Goal: Task Accomplishment & Management: Use online tool/utility

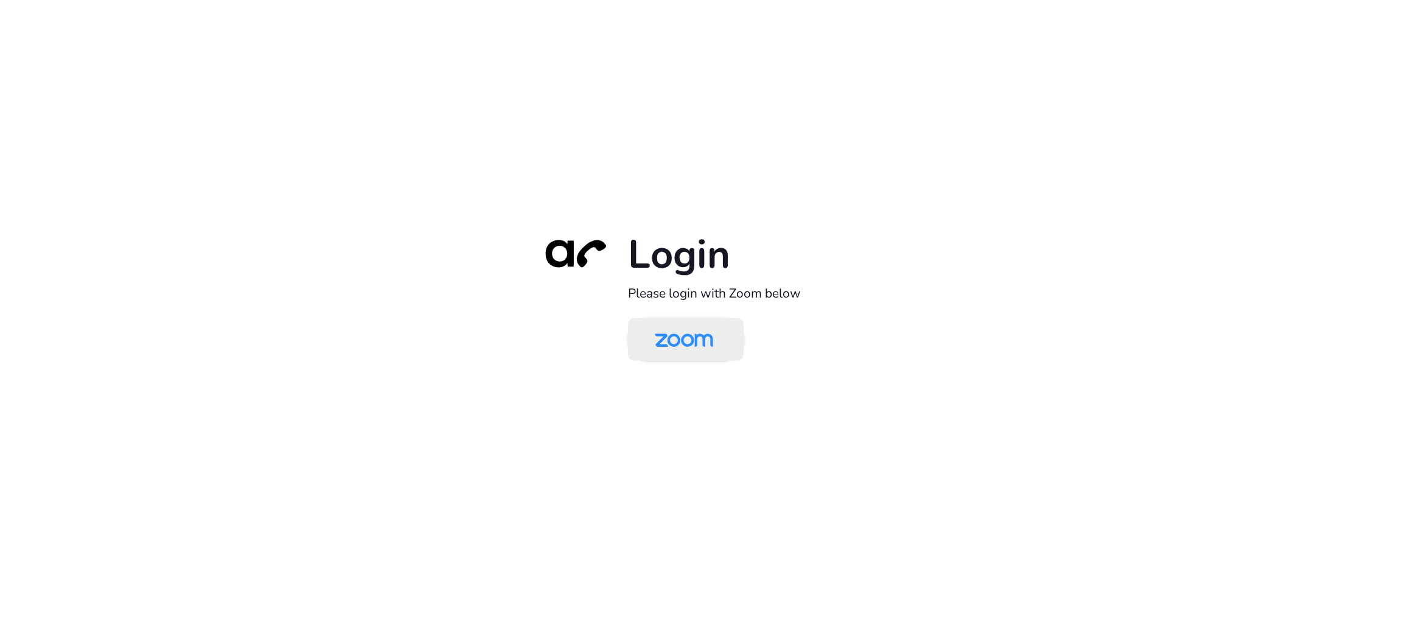
click at [695, 333] on img at bounding box center [684, 341] width 84 height 40
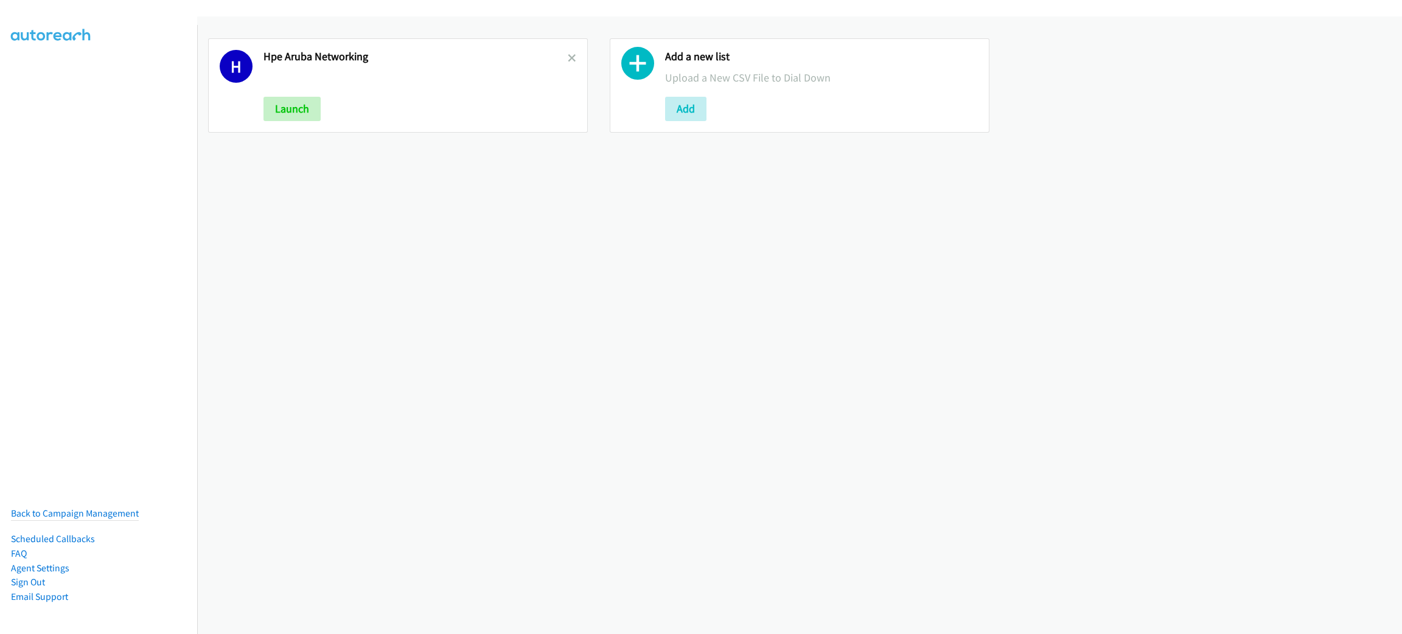
click at [568, 57] on icon at bounding box center [572, 59] width 9 height 9
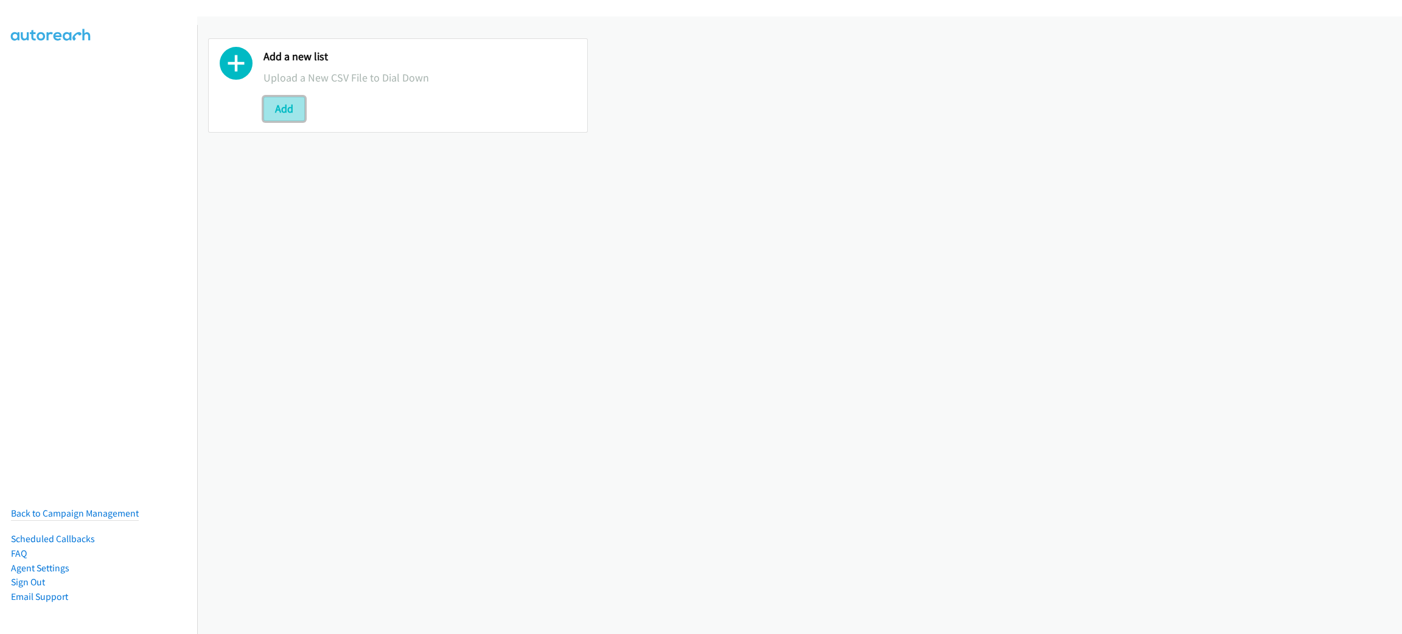
click at [291, 111] on button "Add" at bounding box center [283, 109] width 41 height 24
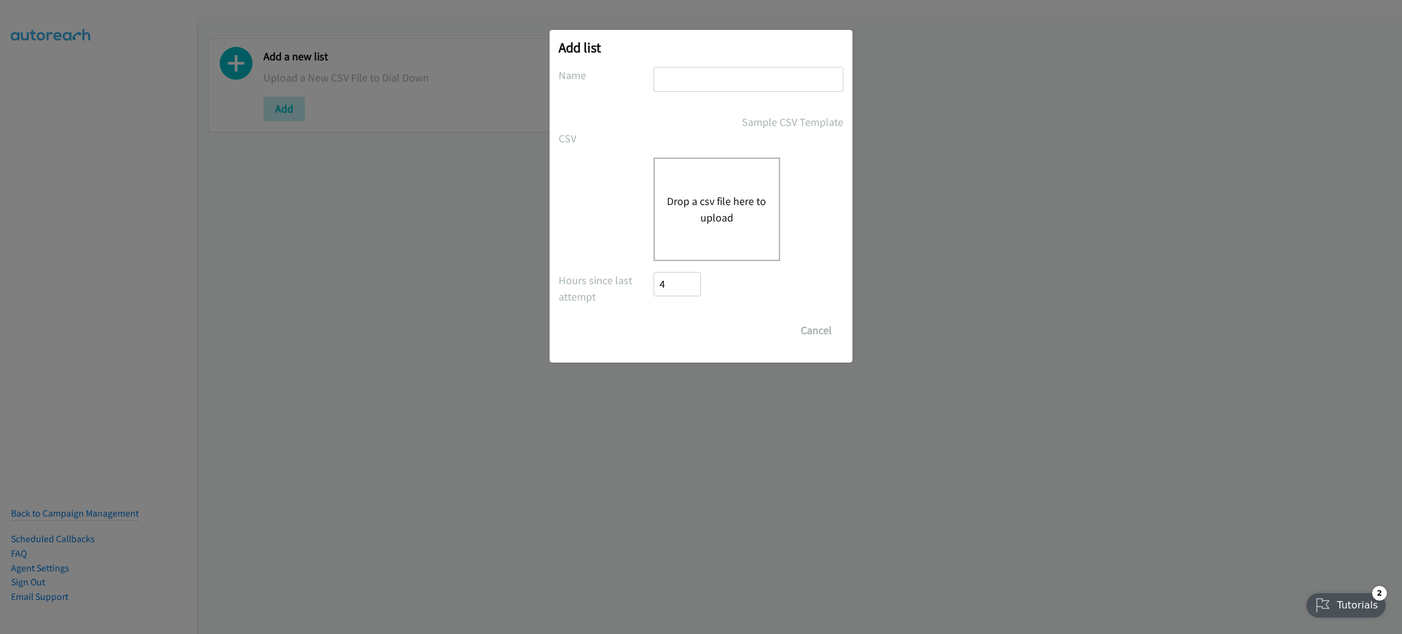
click at [691, 202] on button "Drop a csv file here to upload" at bounding box center [717, 209] width 100 height 33
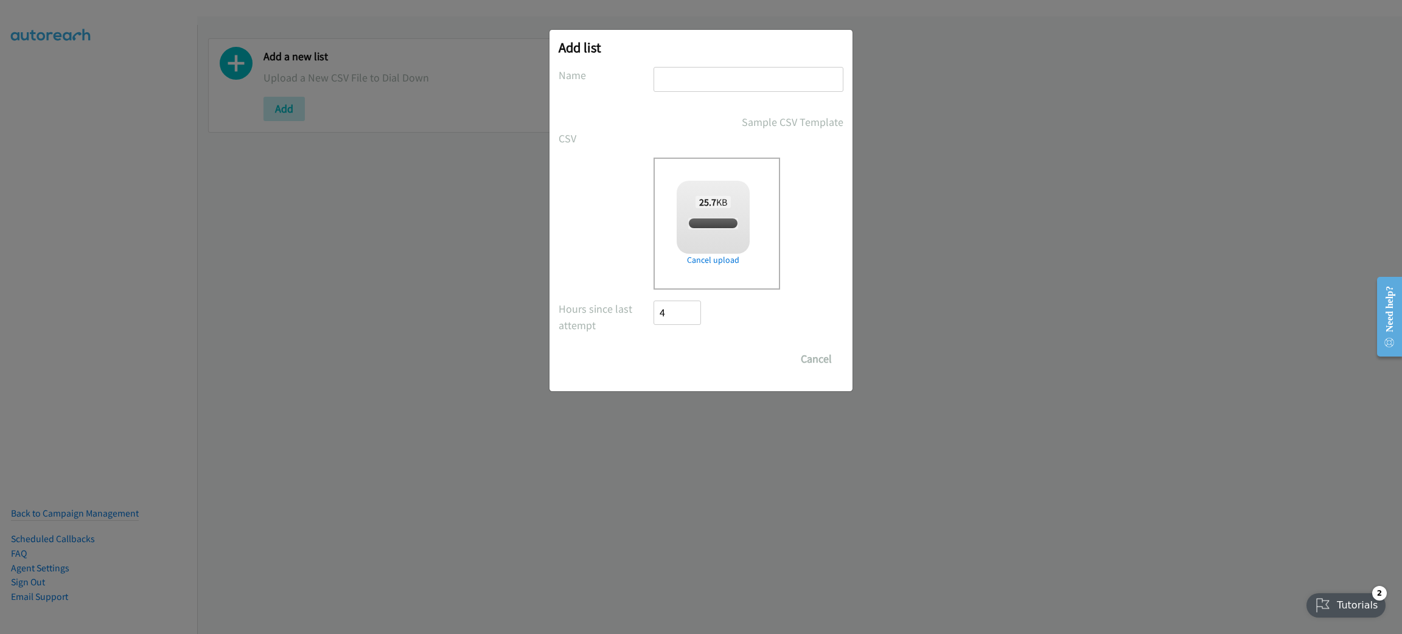
checkbox input "true"
click at [726, 73] on input "text" at bounding box center [748, 79] width 190 height 25
type input "RIPPLING"
click at [685, 354] on input "Save List" at bounding box center [685, 359] width 64 height 24
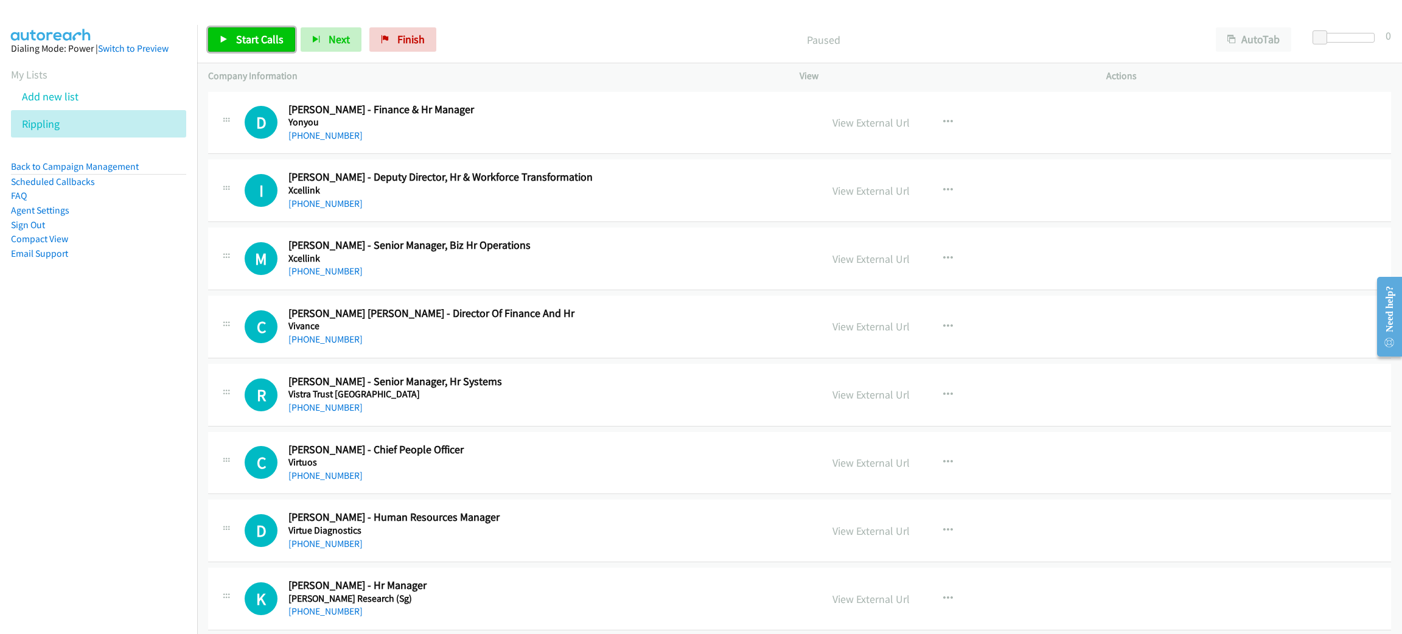
click at [265, 38] on span "Start Calls" at bounding box center [259, 39] width 47 height 14
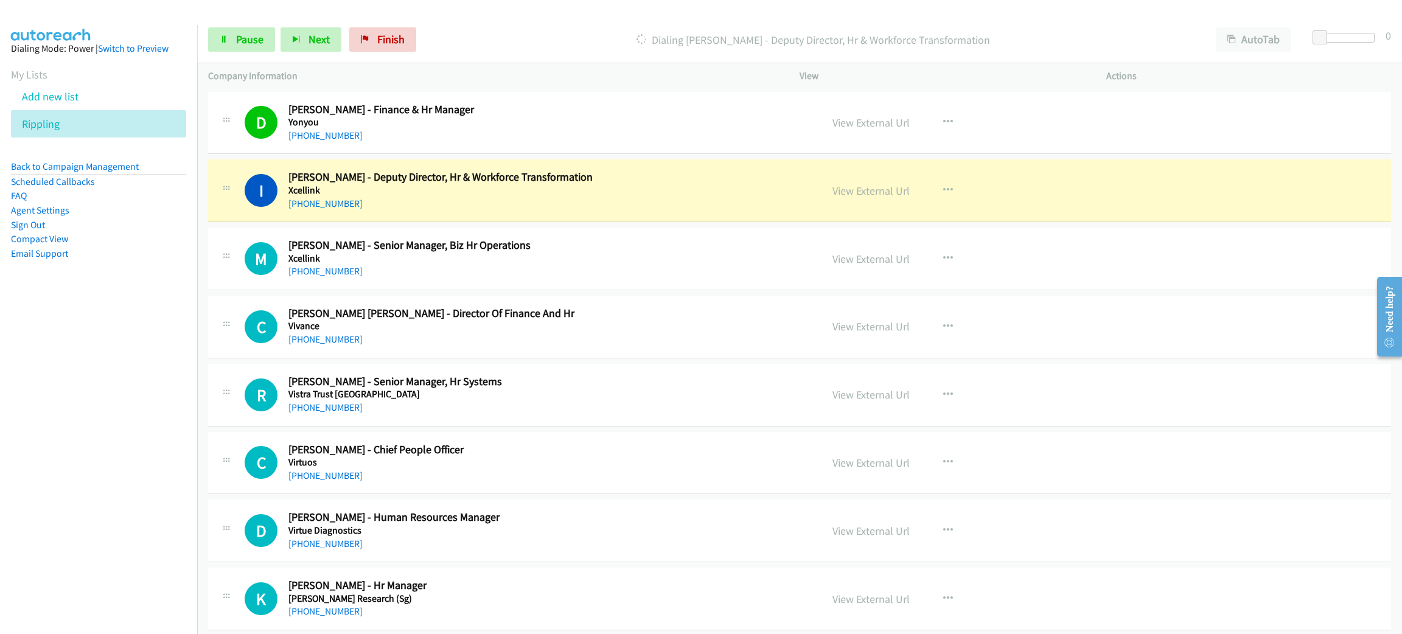
click at [518, 189] on h5 "Xcellink" at bounding box center [543, 190] width 510 height 12
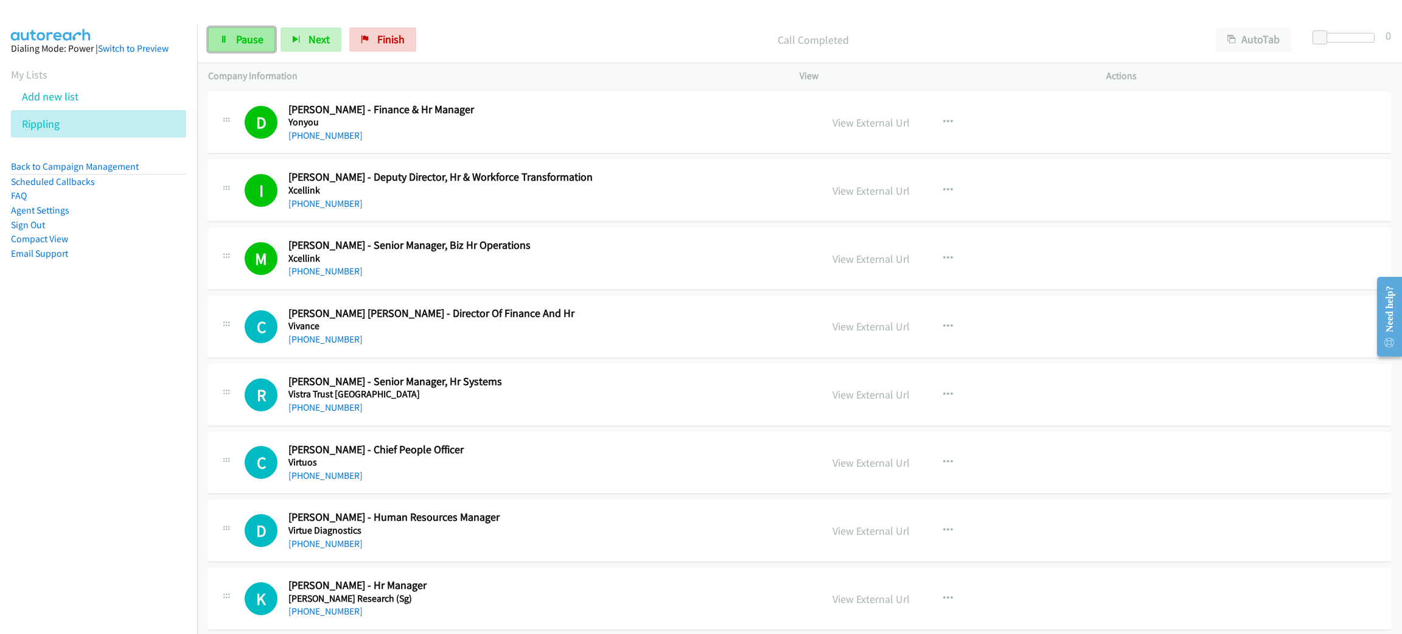
click at [236, 37] on span "Pause" at bounding box center [249, 39] width 27 height 14
click at [856, 187] on link "View External Url" at bounding box center [870, 191] width 77 height 14
click at [231, 39] on link "Start Calls" at bounding box center [251, 39] width 87 height 24
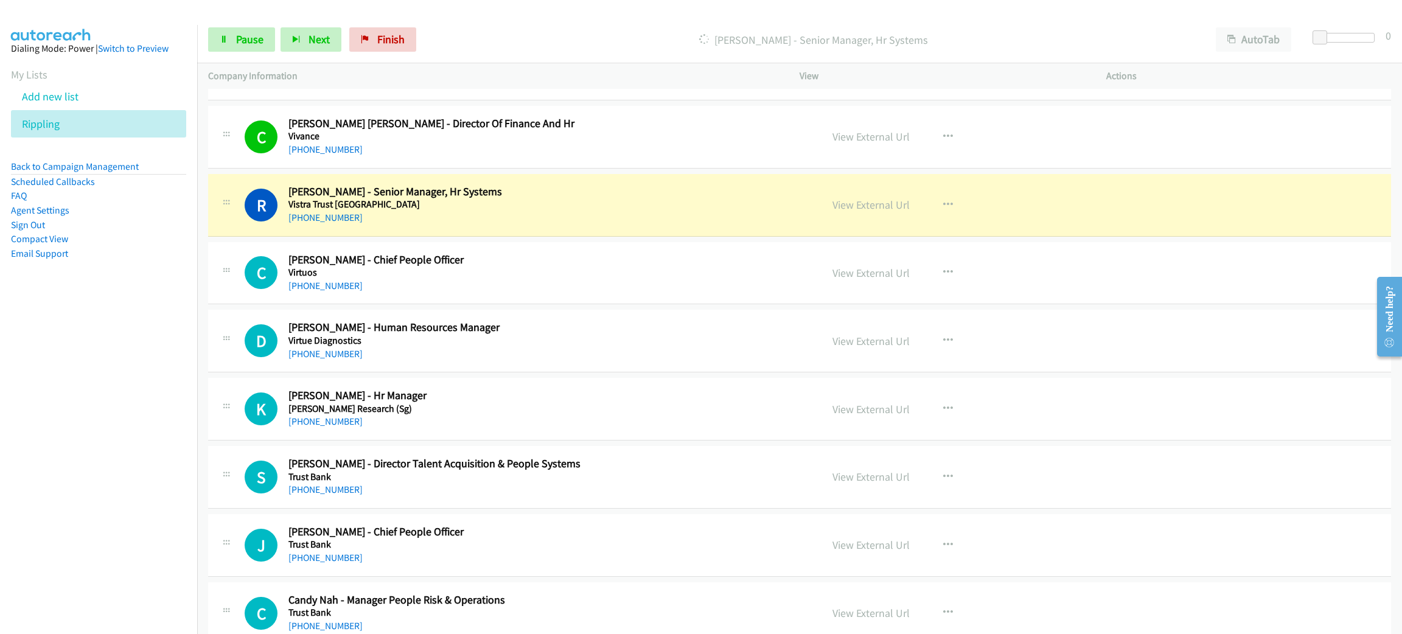
scroll to position [273, 0]
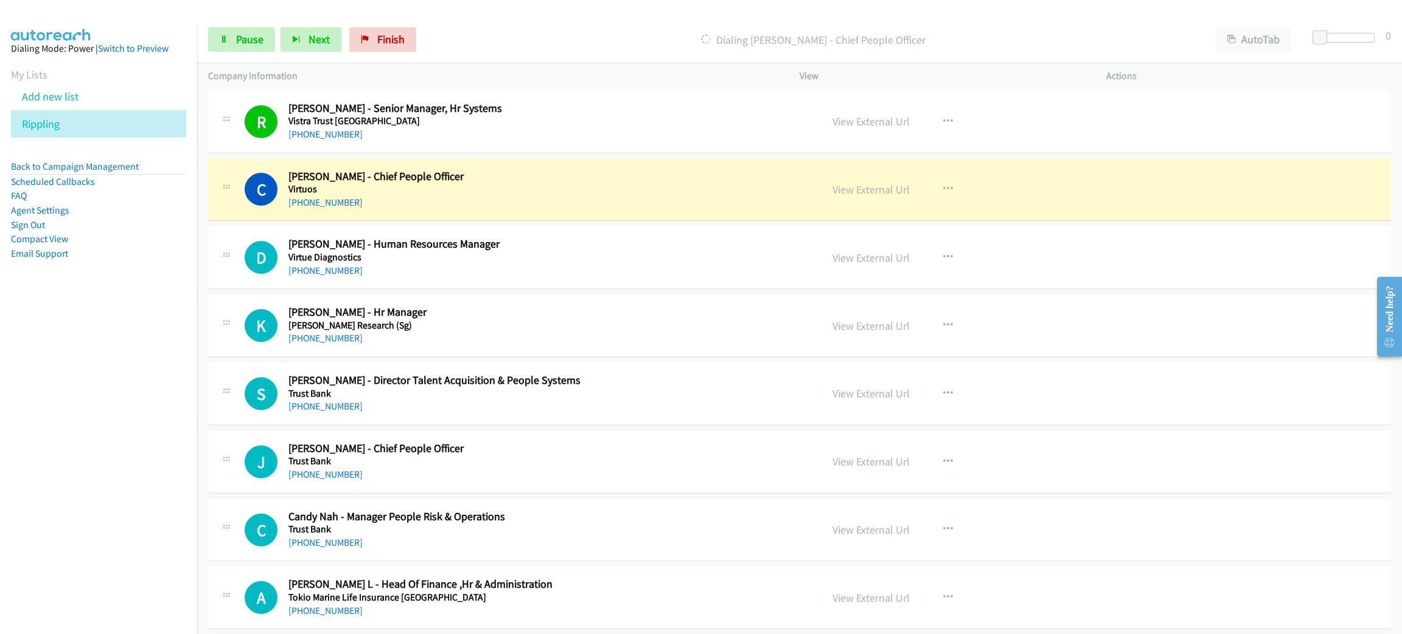
click at [465, 197] on div "+65 9191 1242" at bounding box center [543, 202] width 510 height 15
click at [222, 43] on icon at bounding box center [224, 40] width 9 height 9
click at [869, 187] on link "View External Url" at bounding box center [870, 190] width 77 height 14
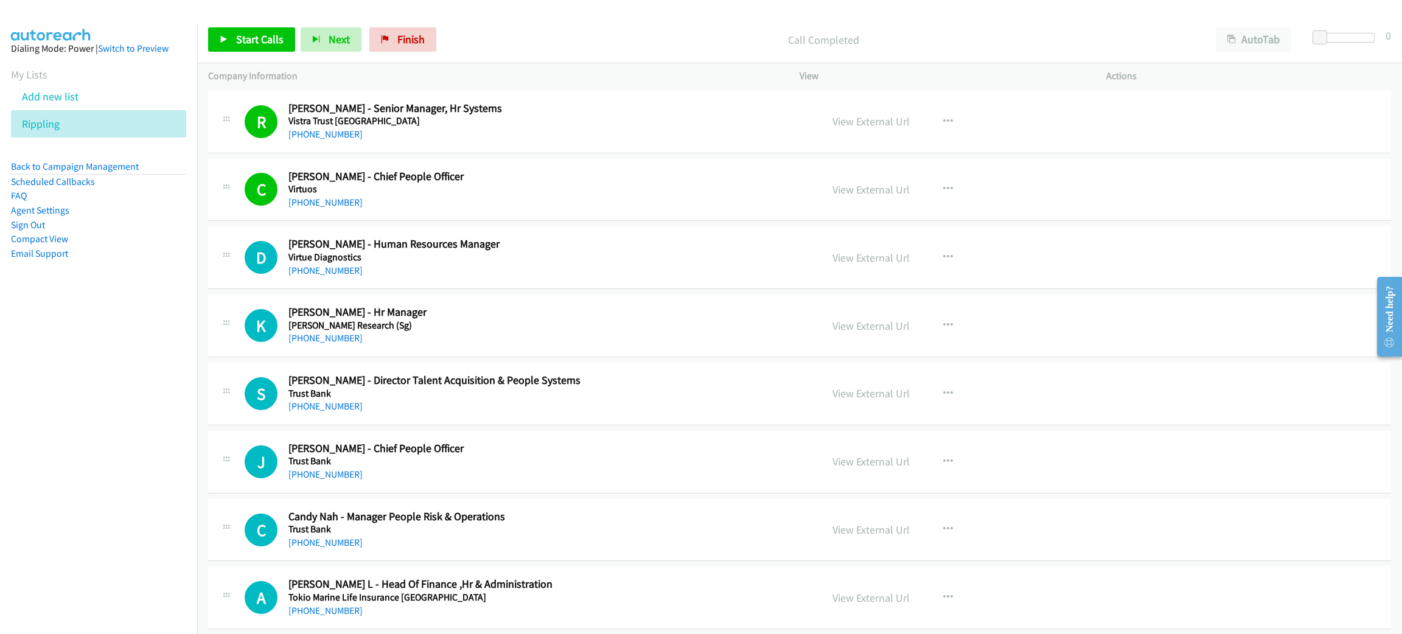
drag, startPoint x: 604, startPoint y: 192, endPoint x: 624, endPoint y: 176, distance: 25.2
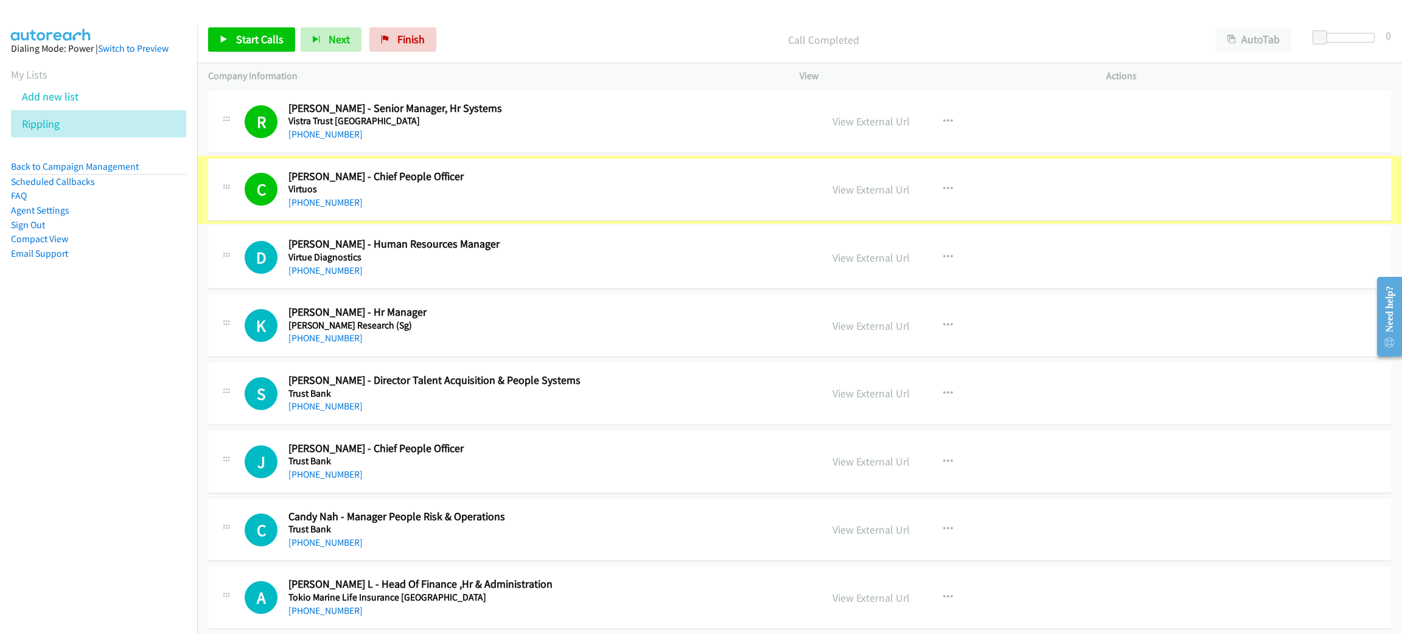
drag, startPoint x: 624, startPoint y: 176, endPoint x: 619, endPoint y: 192, distance: 16.4
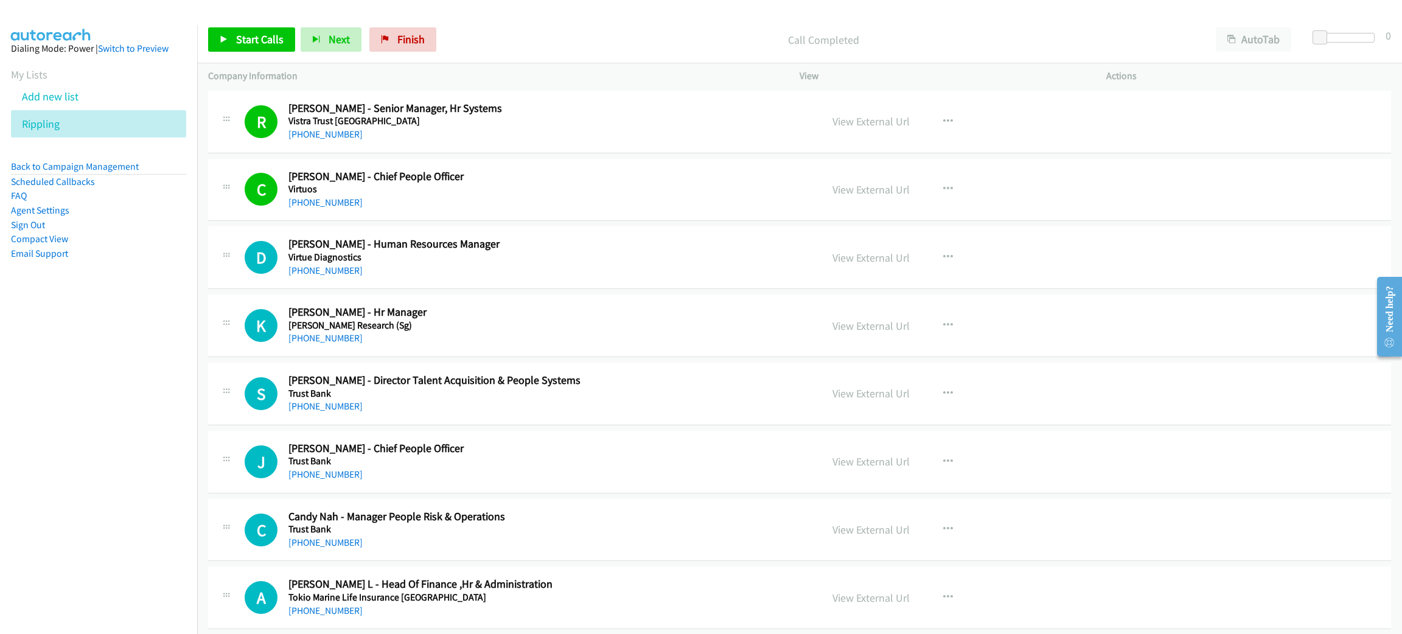
drag, startPoint x: 619, startPoint y: 192, endPoint x: 609, endPoint y: 193, distance: 10.4
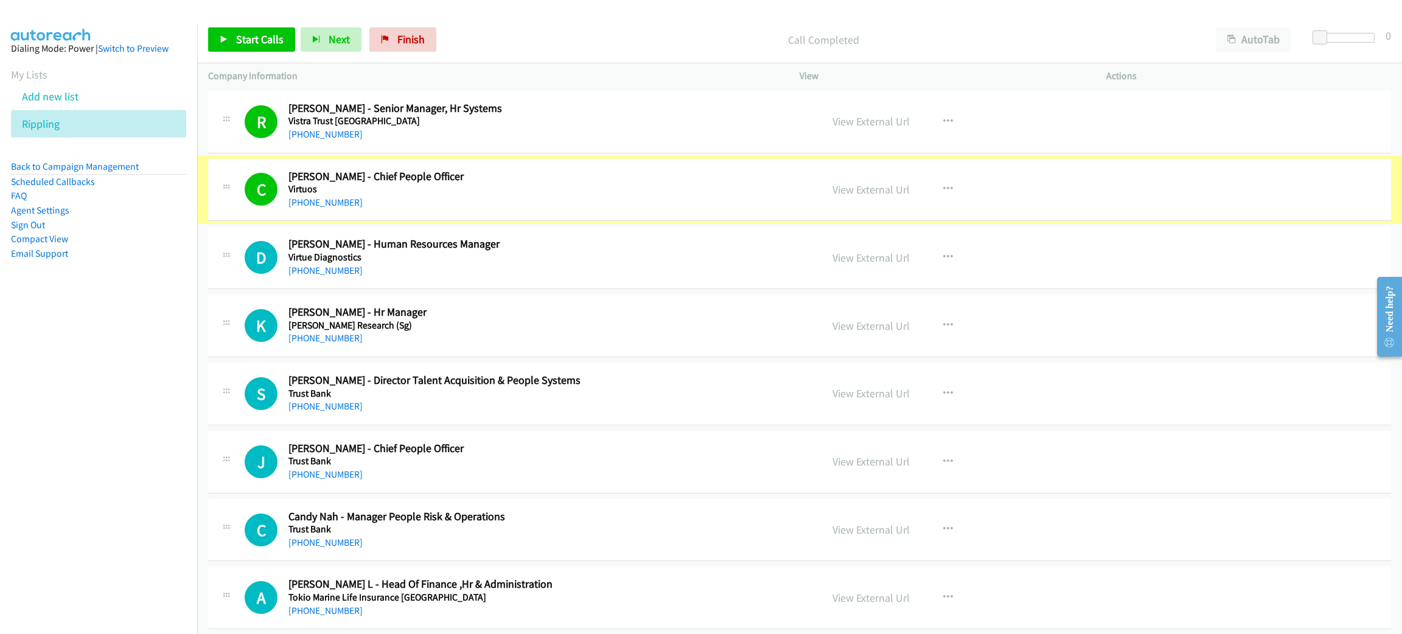
drag, startPoint x: 609, startPoint y: 193, endPoint x: 590, endPoint y: 202, distance: 20.7
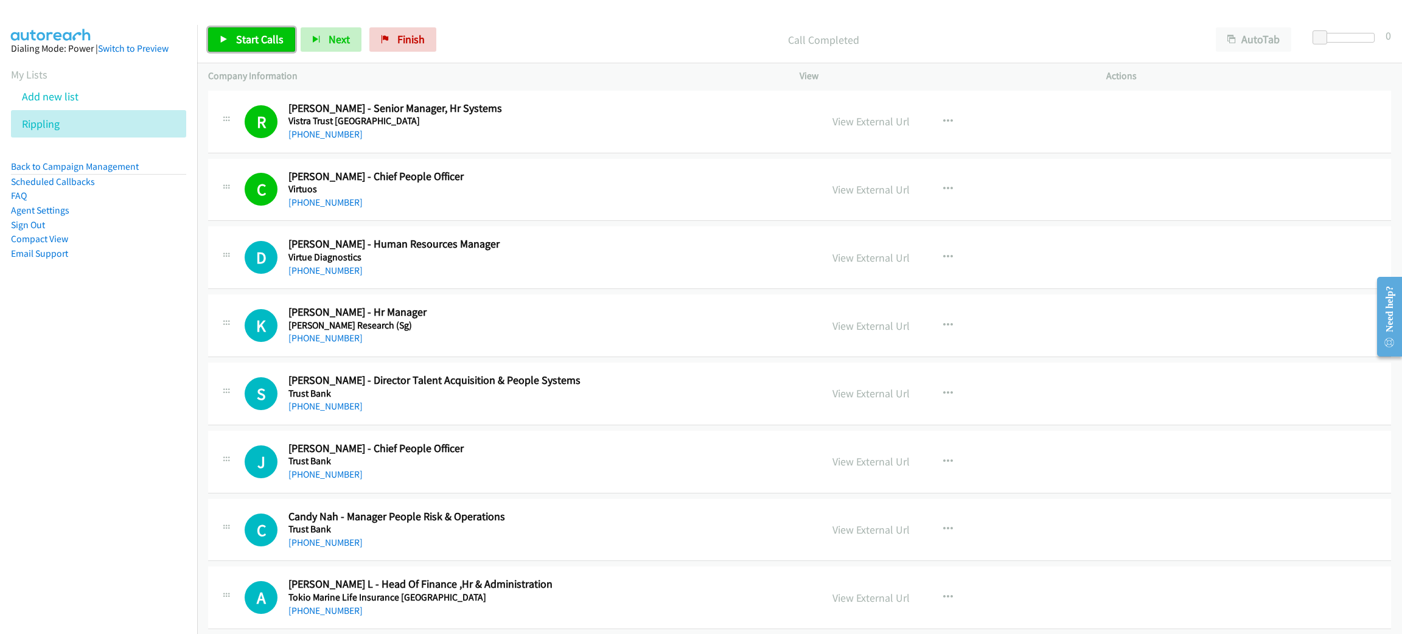
drag, startPoint x: 584, startPoint y: 206, endPoint x: 240, endPoint y: 38, distance: 382.1
click at [240, 38] on span "Start Calls" at bounding box center [259, 39] width 47 height 14
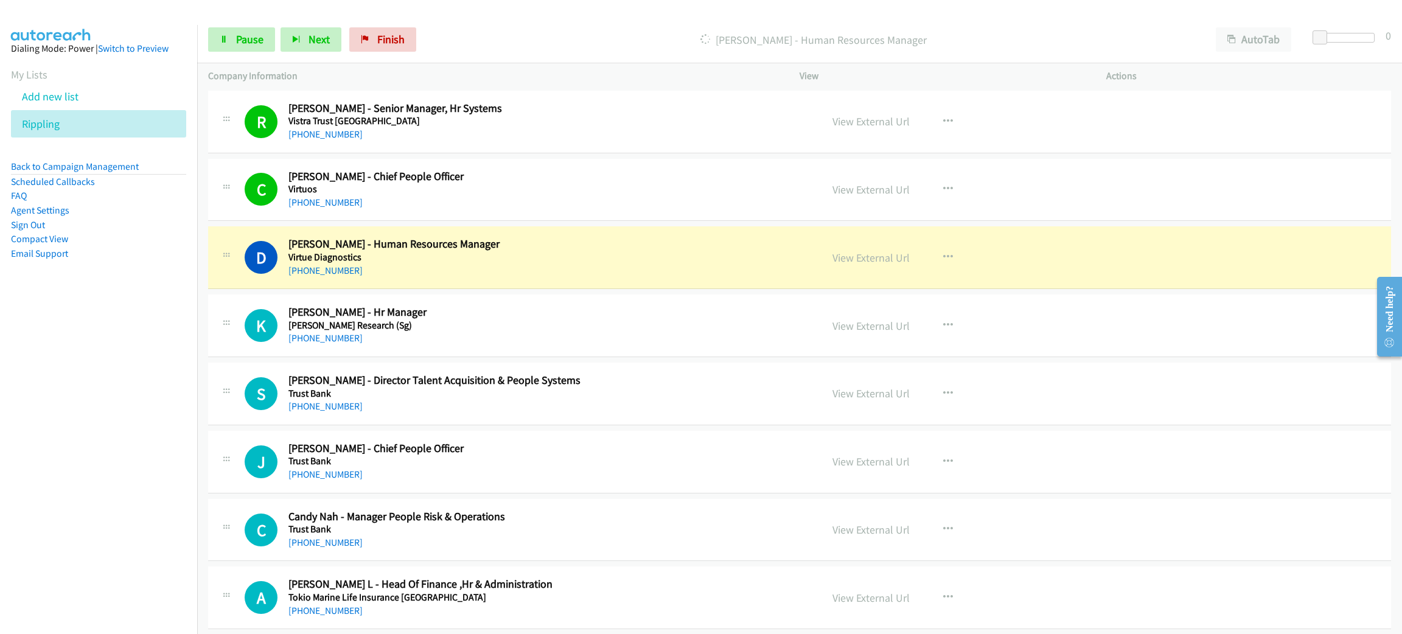
click at [489, 251] on h5 "Virtue Diagnostics" at bounding box center [543, 257] width 510 height 12
click at [857, 259] on link "View External Url" at bounding box center [870, 258] width 77 height 14
click at [240, 38] on span "Pause" at bounding box center [249, 39] width 27 height 14
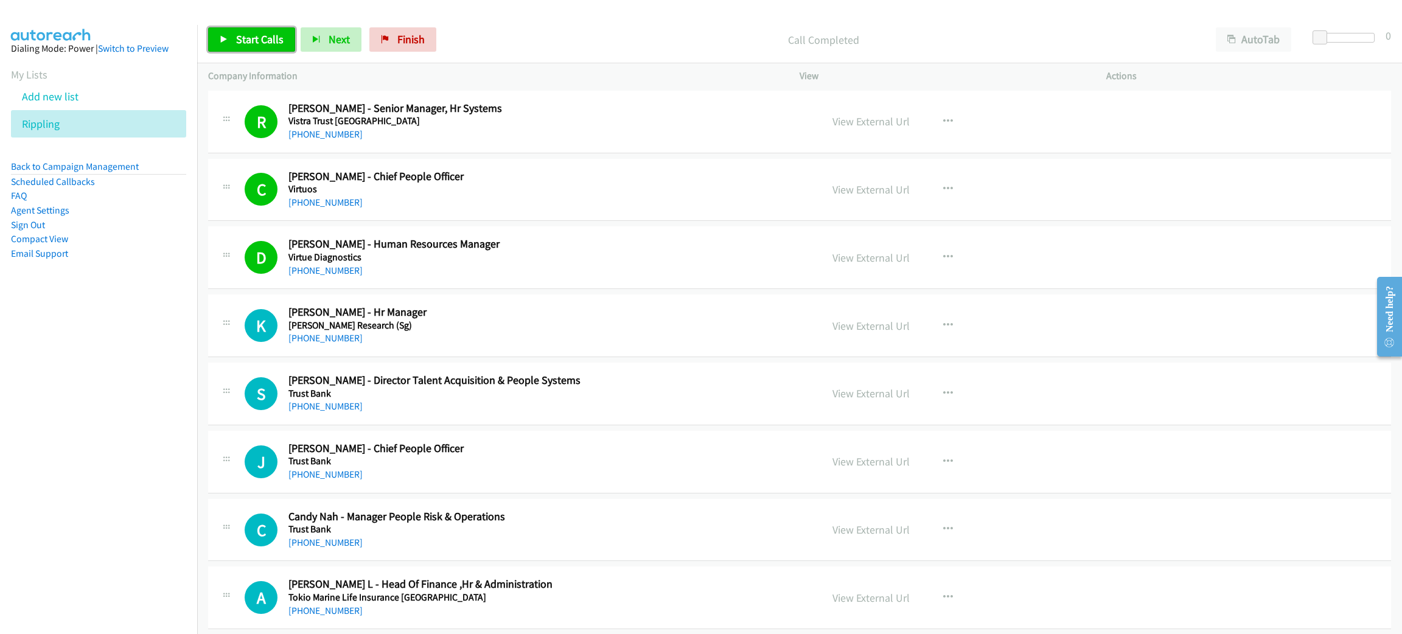
click at [263, 45] on span "Start Calls" at bounding box center [259, 39] width 47 height 14
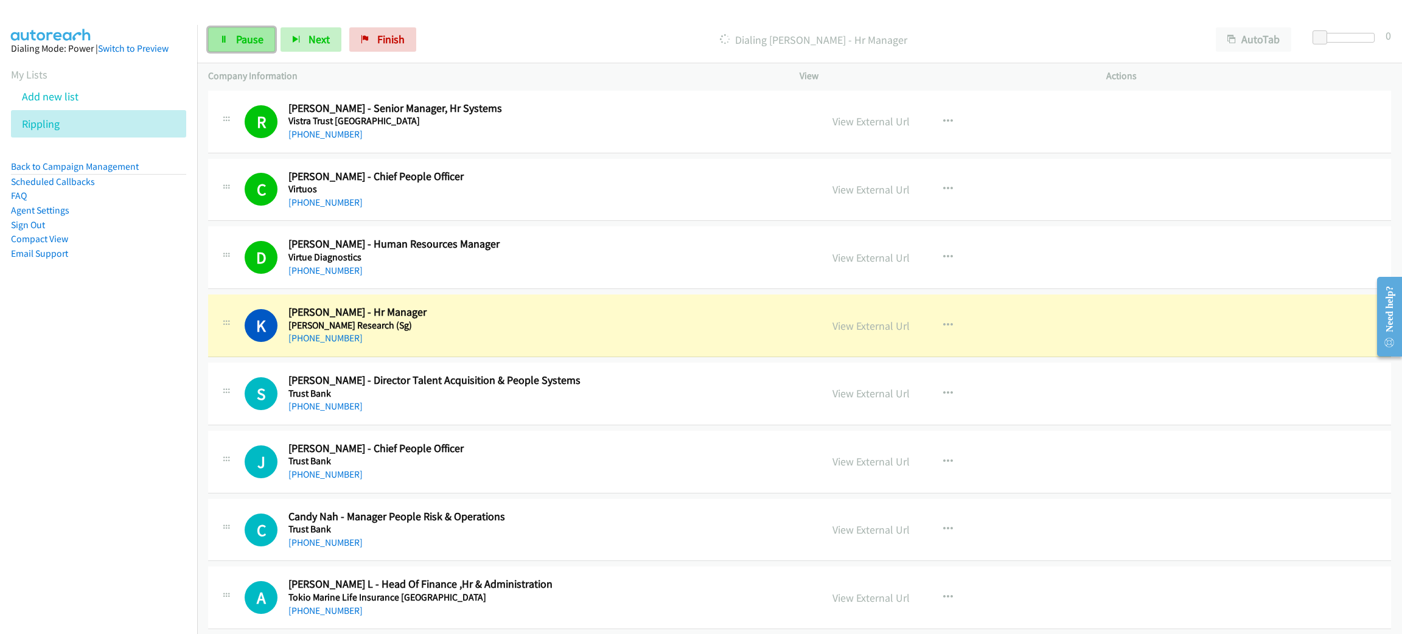
click at [240, 28] on link "Pause" at bounding box center [241, 39] width 67 height 24
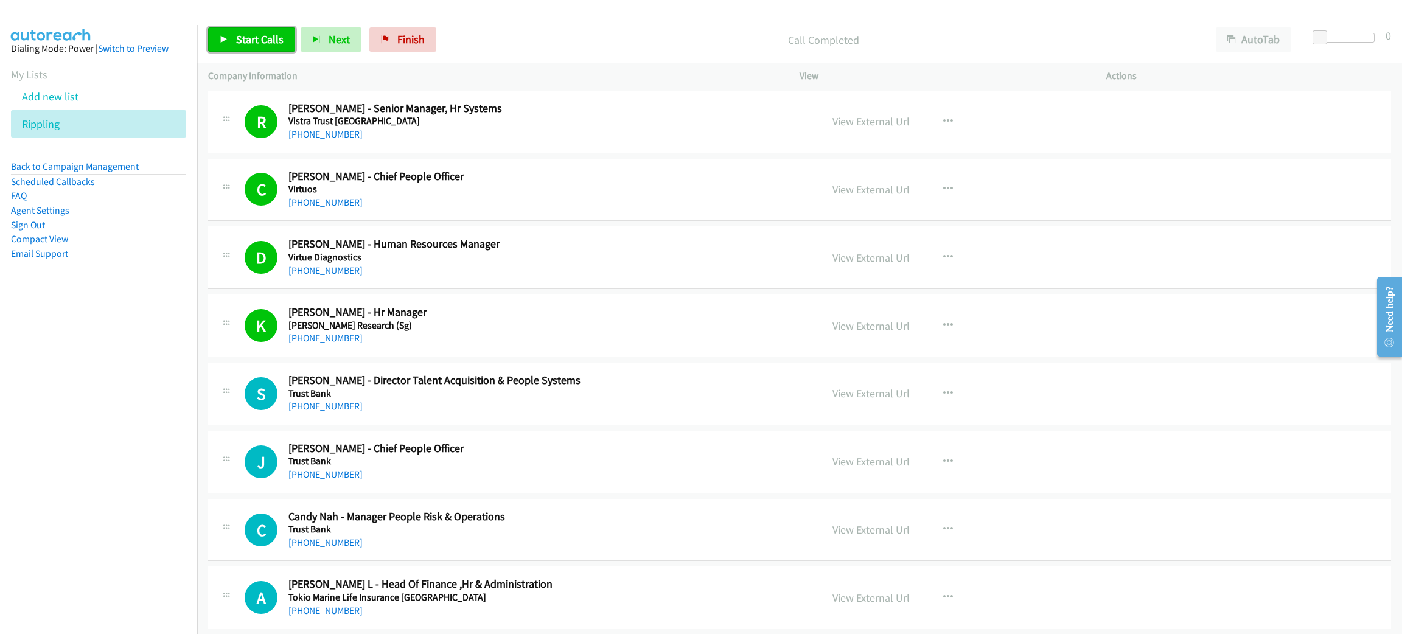
click at [257, 40] on span "Start Calls" at bounding box center [259, 39] width 47 height 14
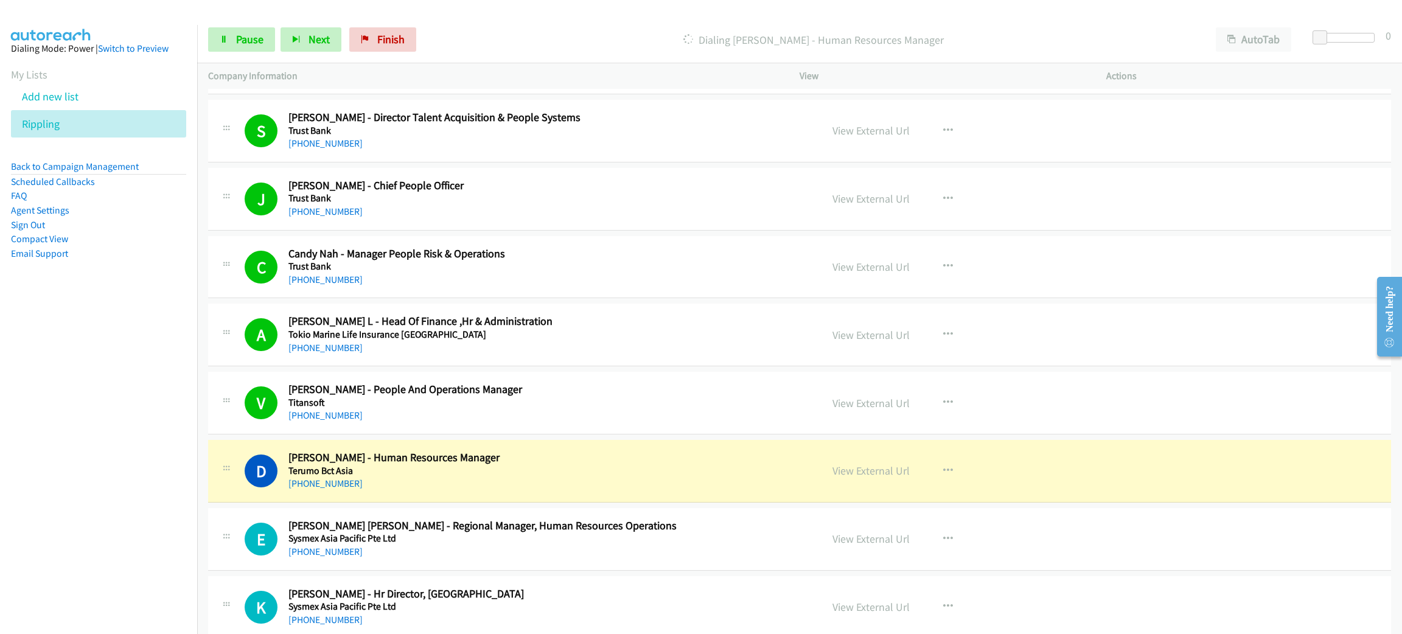
scroll to position [547, 0]
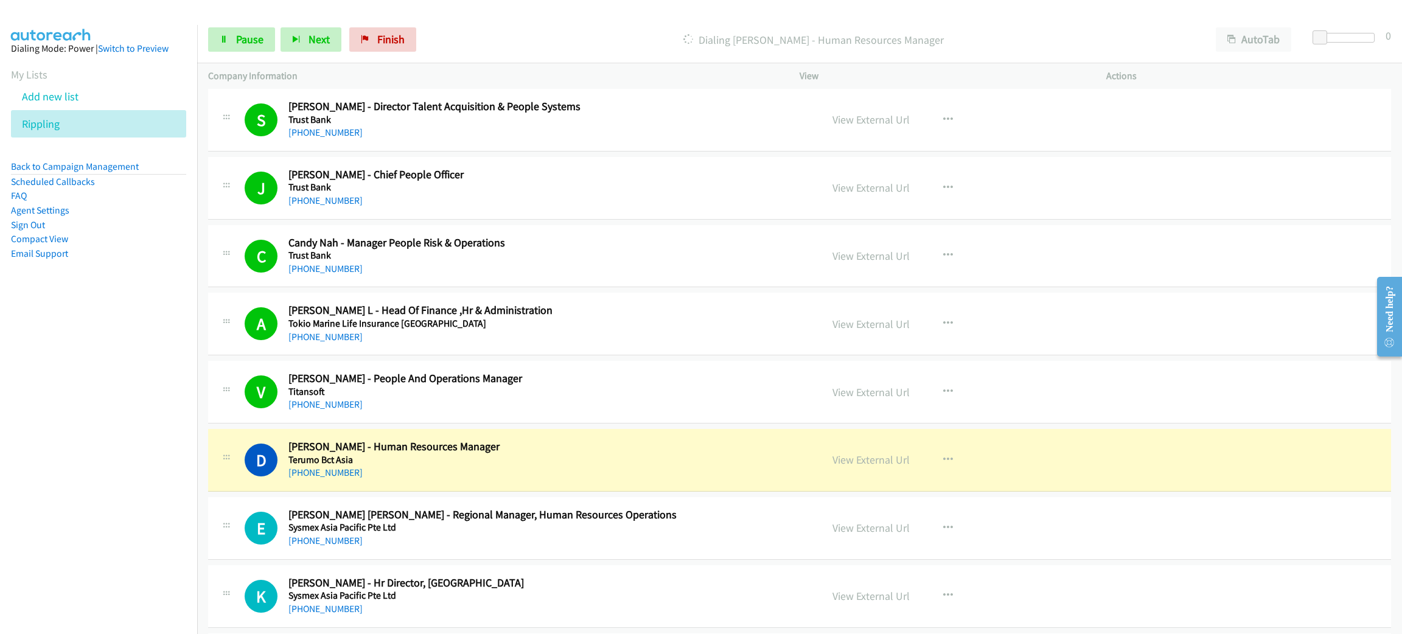
click at [509, 448] on h2 "Deon Poh - Human Resources Manager" at bounding box center [543, 447] width 510 height 14
click at [879, 462] on link "View External Url" at bounding box center [870, 460] width 77 height 14
click at [260, 38] on span "Pause" at bounding box center [249, 39] width 27 height 14
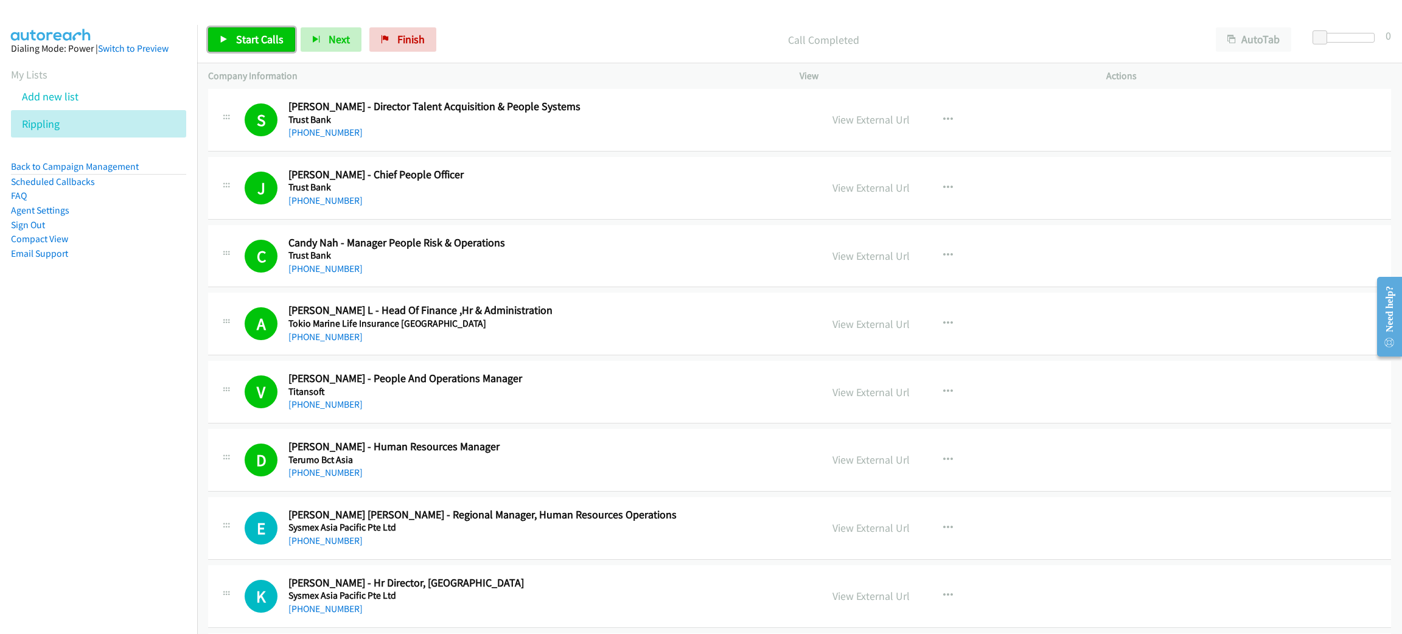
click at [251, 35] on span "Start Calls" at bounding box center [259, 39] width 47 height 14
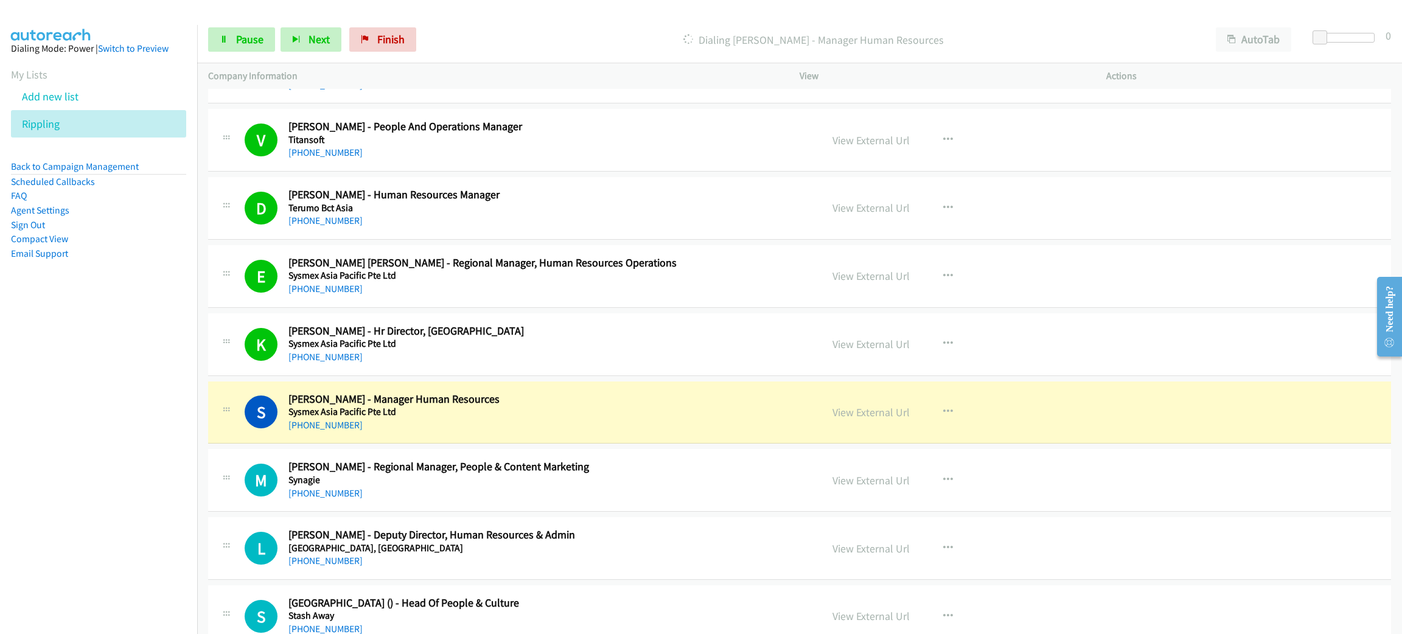
scroll to position [821, 0]
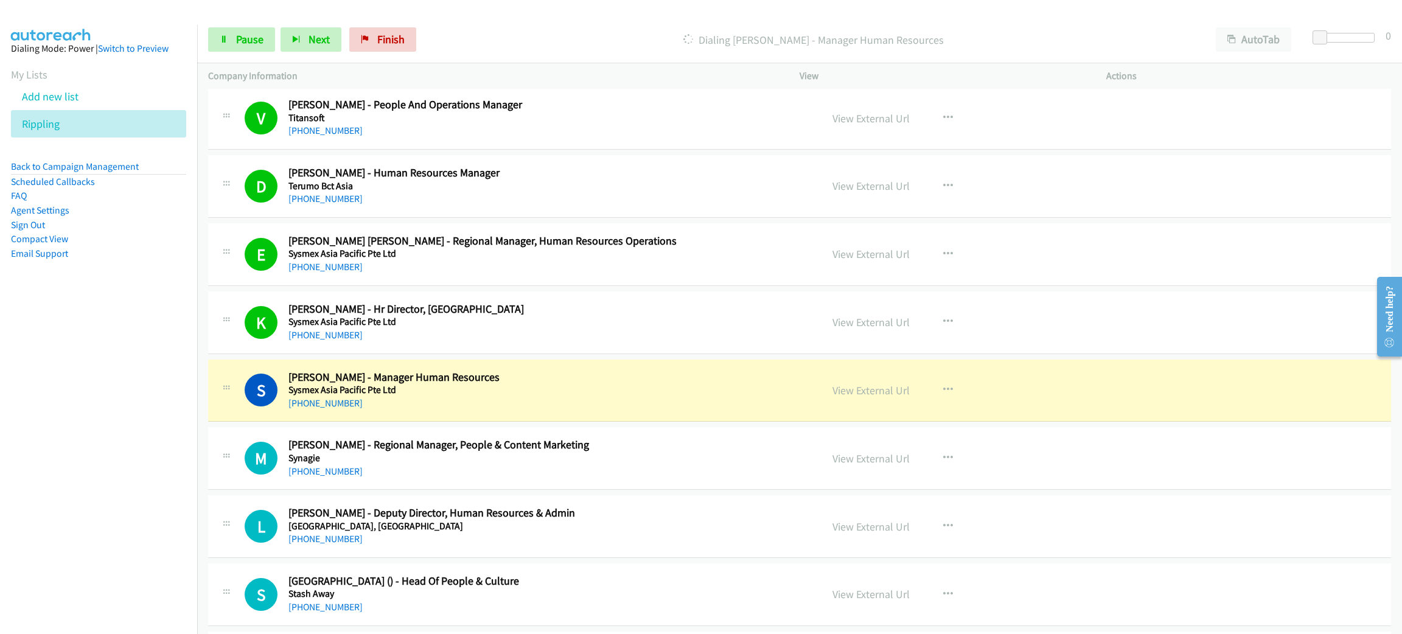
click at [560, 383] on h2 "Seni Lee - Manager Human Resources" at bounding box center [543, 378] width 510 height 14
click at [872, 386] on link "View External Url" at bounding box center [870, 390] width 77 height 14
click at [250, 41] on span "Pause" at bounding box center [249, 39] width 27 height 14
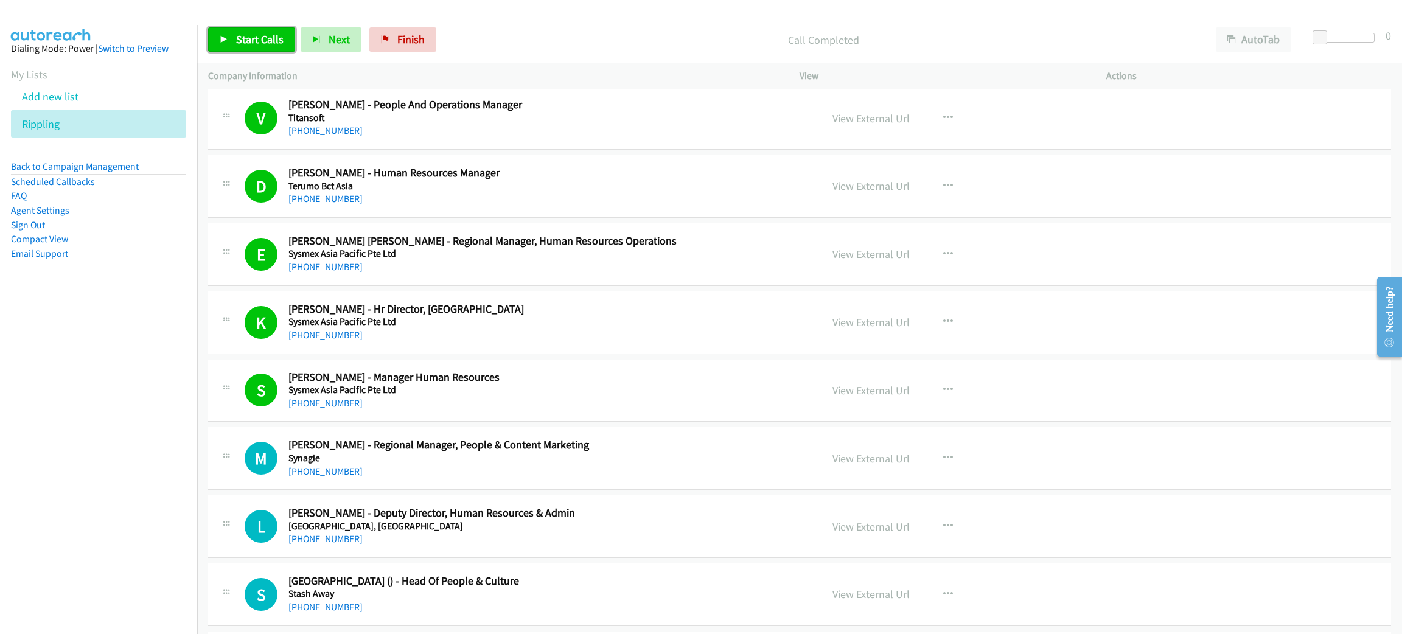
click at [249, 46] on span "Start Calls" at bounding box center [259, 39] width 47 height 14
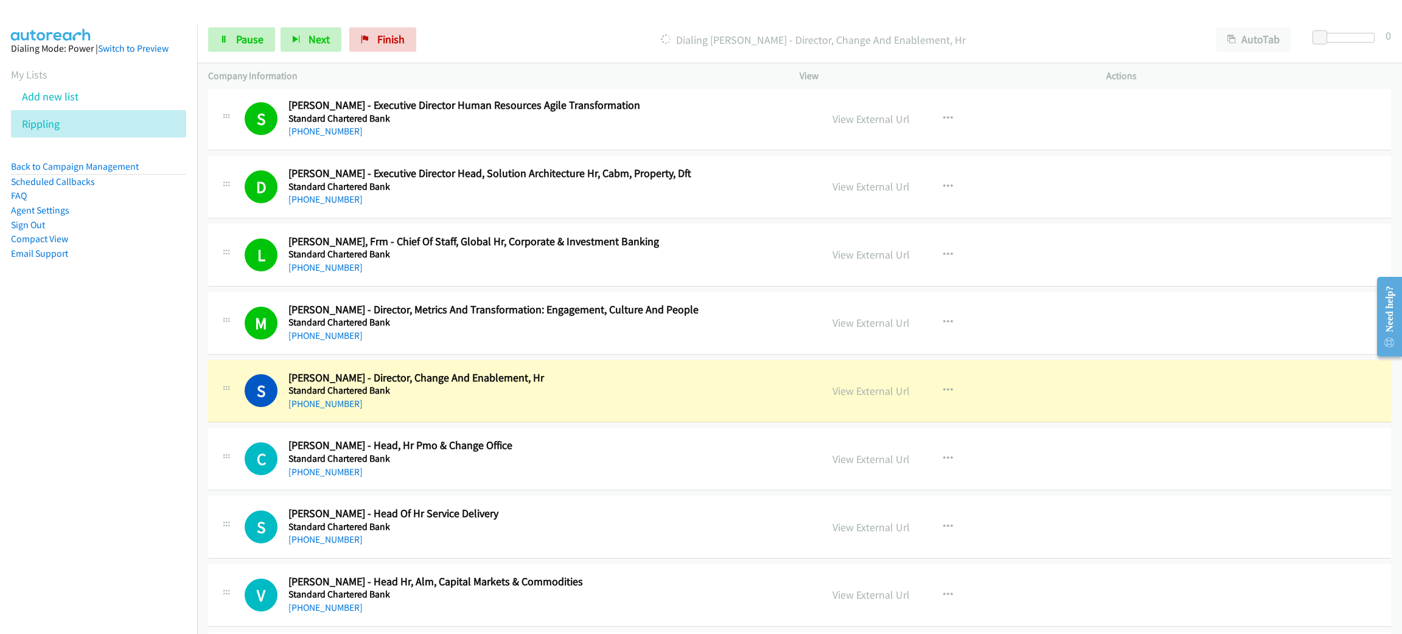
scroll to position [1916, 0]
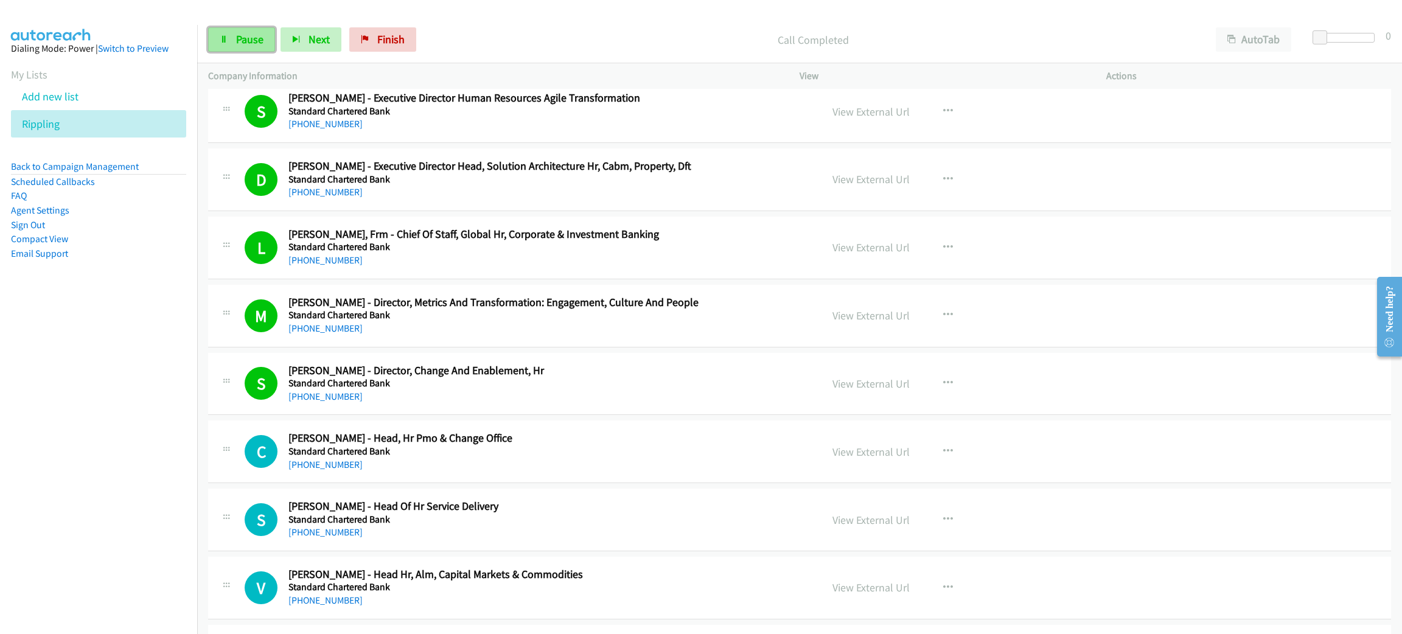
click at [249, 38] on span "Pause" at bounding box center [249, 39] width 27 height 14
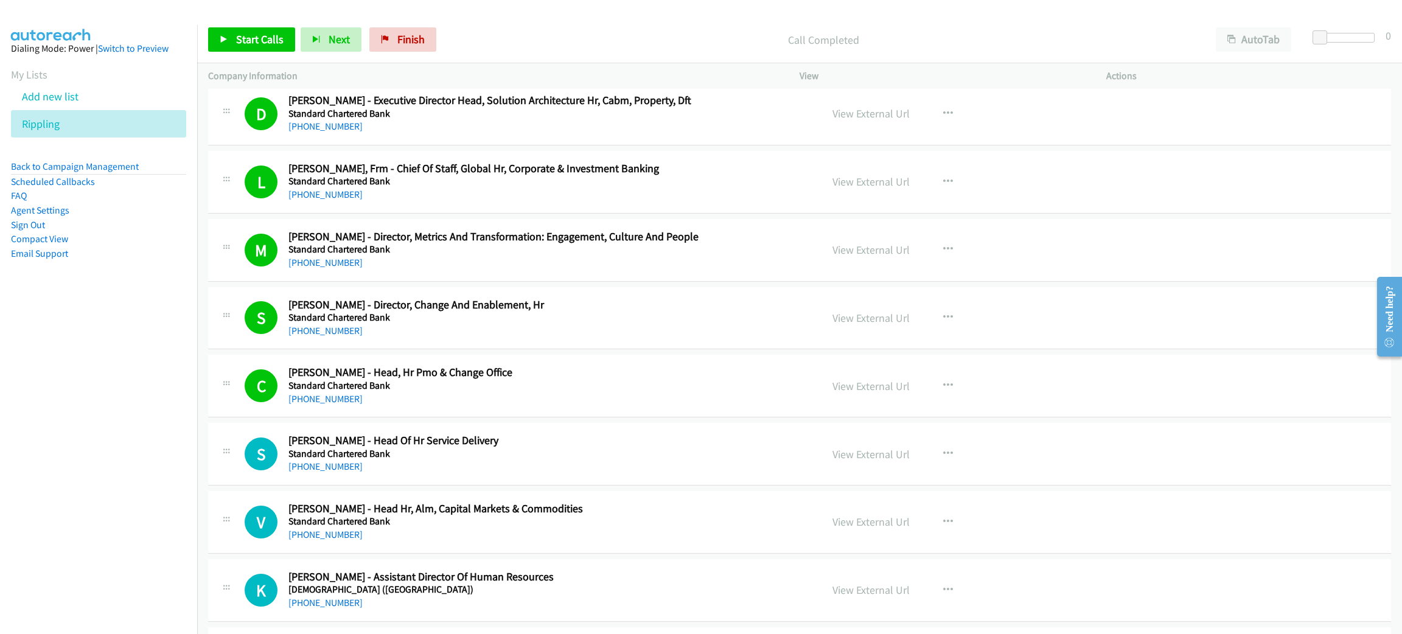
scroll to position [2099, 0]
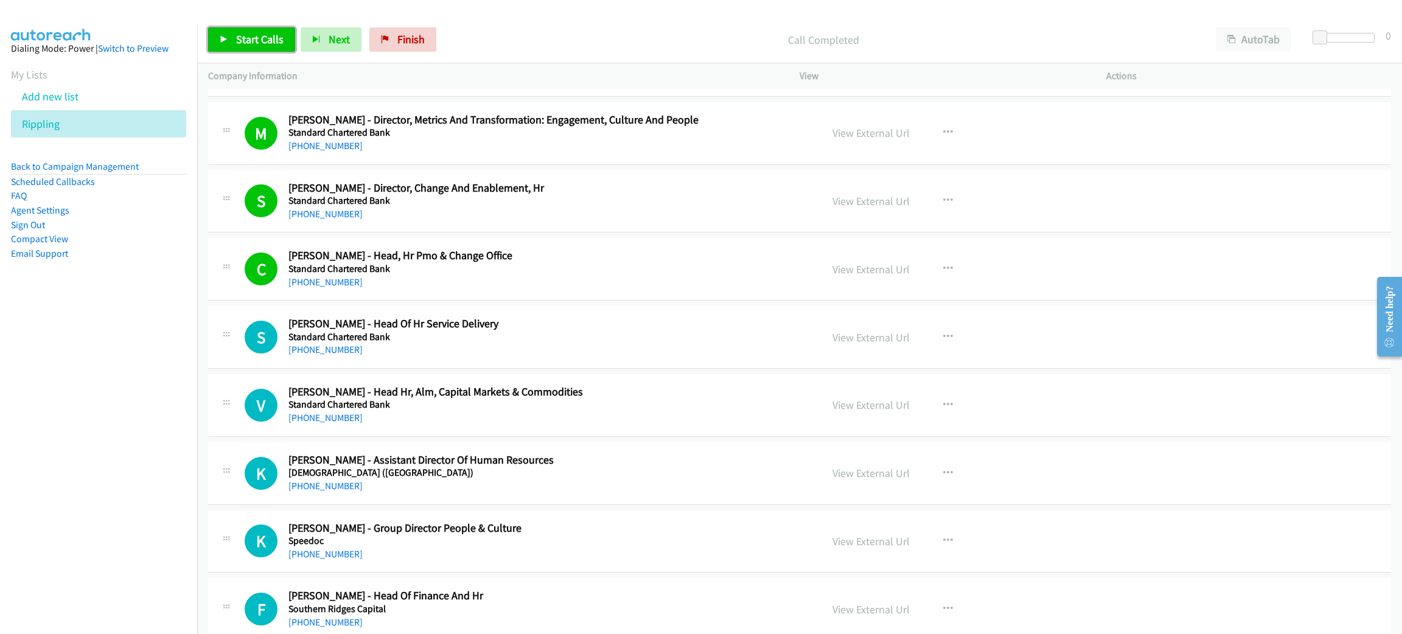
click at [280, 28] on link "Start Calls" at bounding box center [251, 39] width 87 height 24
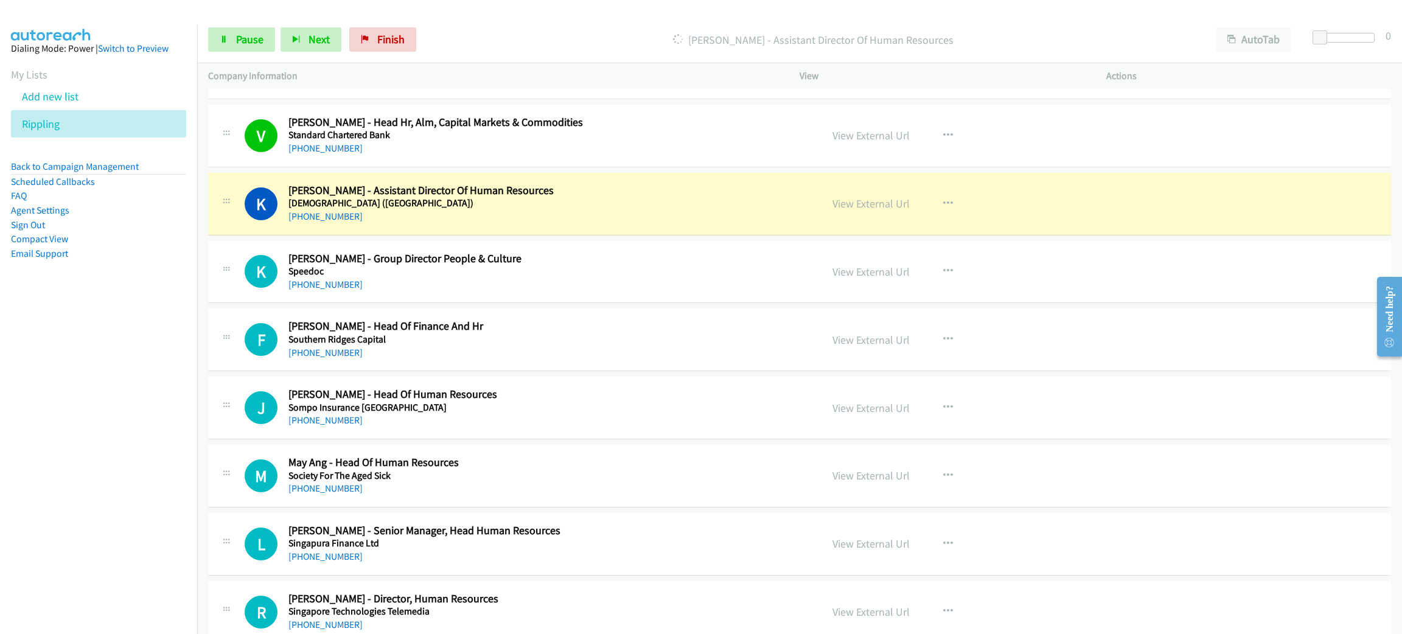
scroll to position [2372, 0]
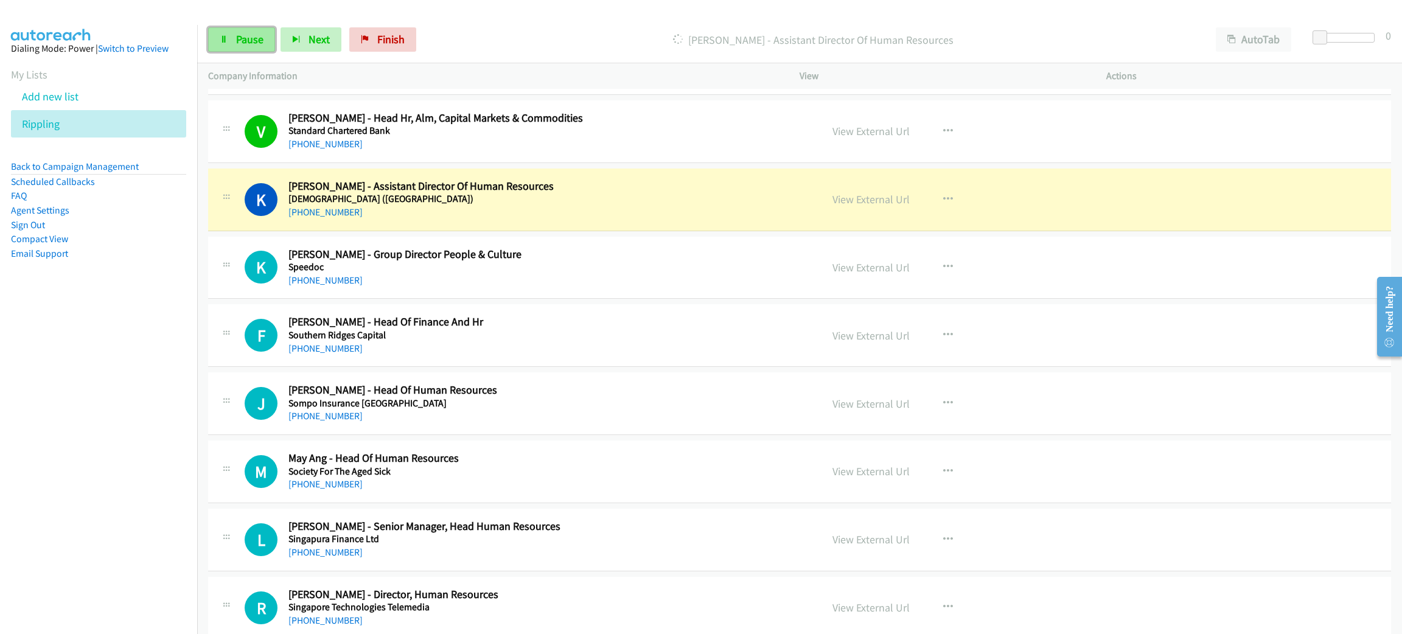
click at [249, 37] on span "Pause" at bounding box center [249, 39] width 27 height 14
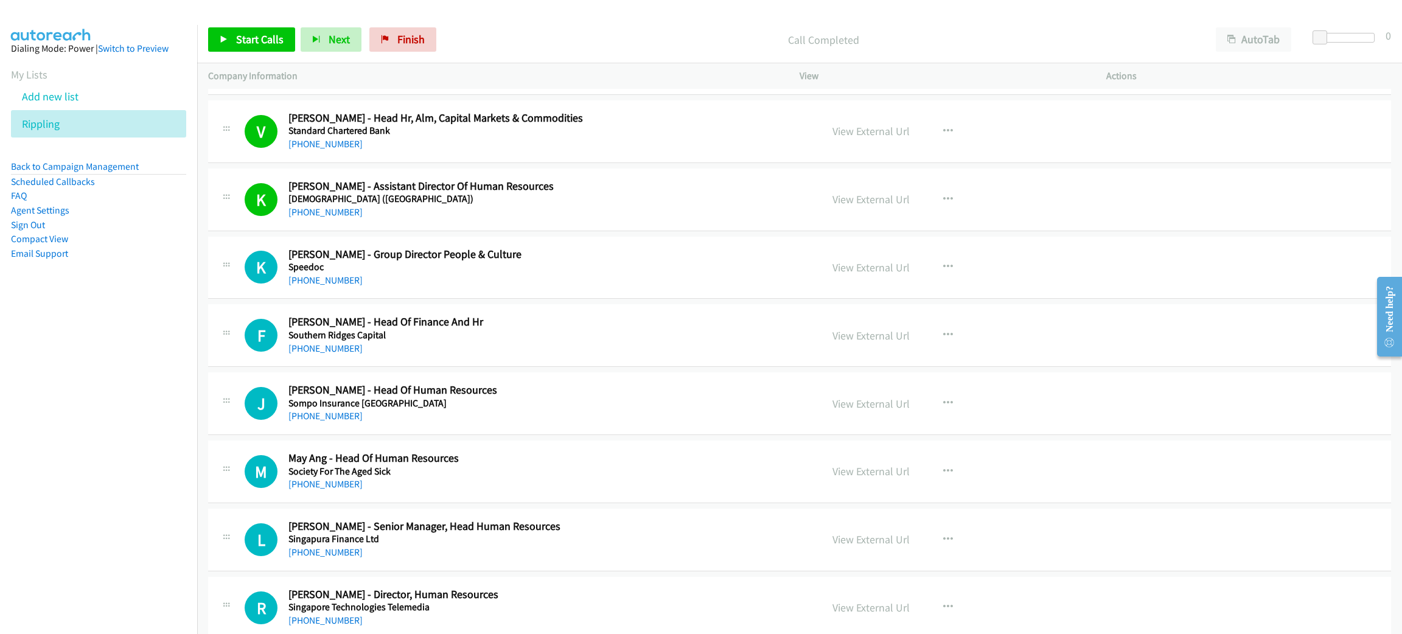
click at [278, 22] on div "Start Calls Pause Next Finish Call Completed AutoTab AutoTab 0" at bounding box center [799, 39] width 1205 height 47
click at [265, 41] on span "Start Calls" at bounding box center [259, 39] width 47 height 14
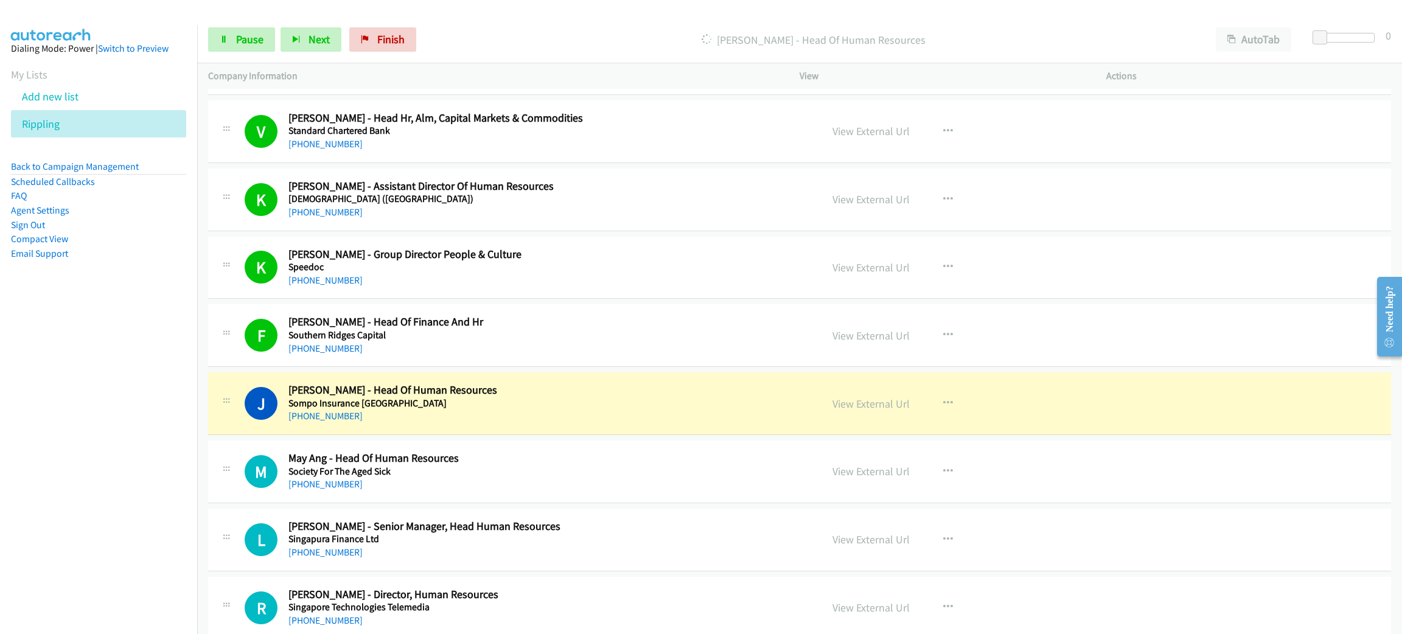
click at [512, 397] on h2 "Jane Ngo - Head Of Human Resources" at bounding box center [543, 390] width 510 height 14
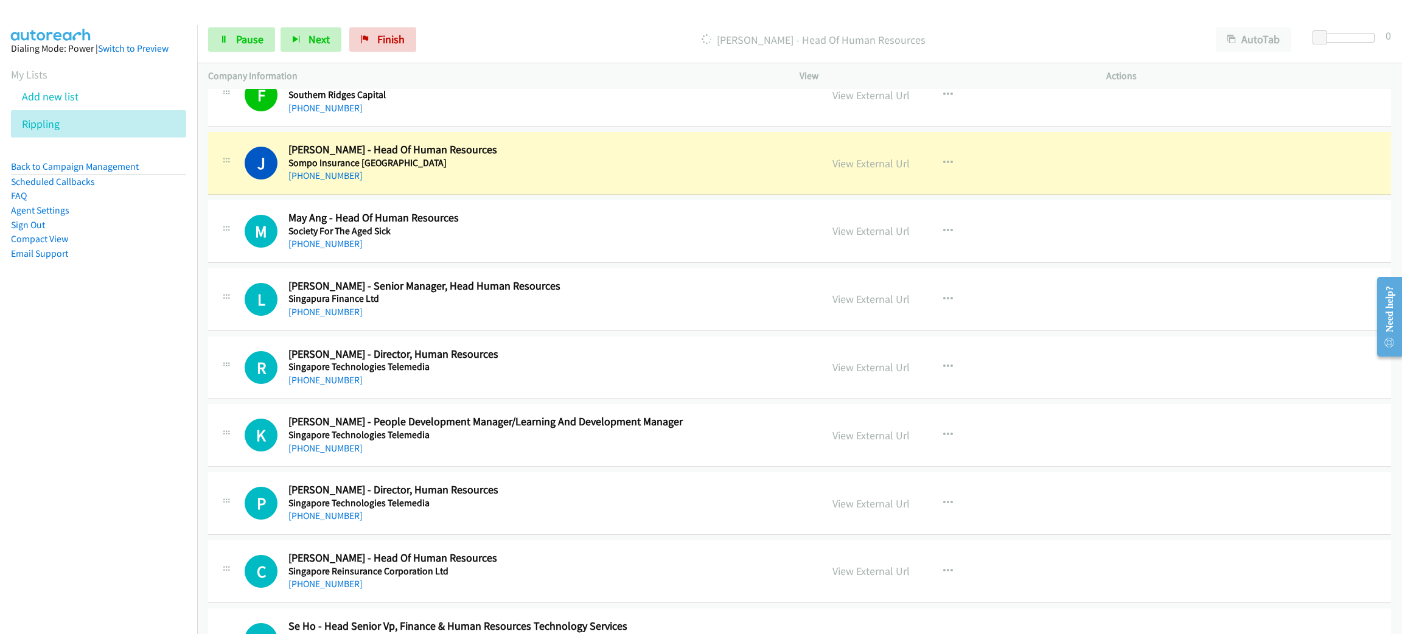
scroll to position [2647, 0]
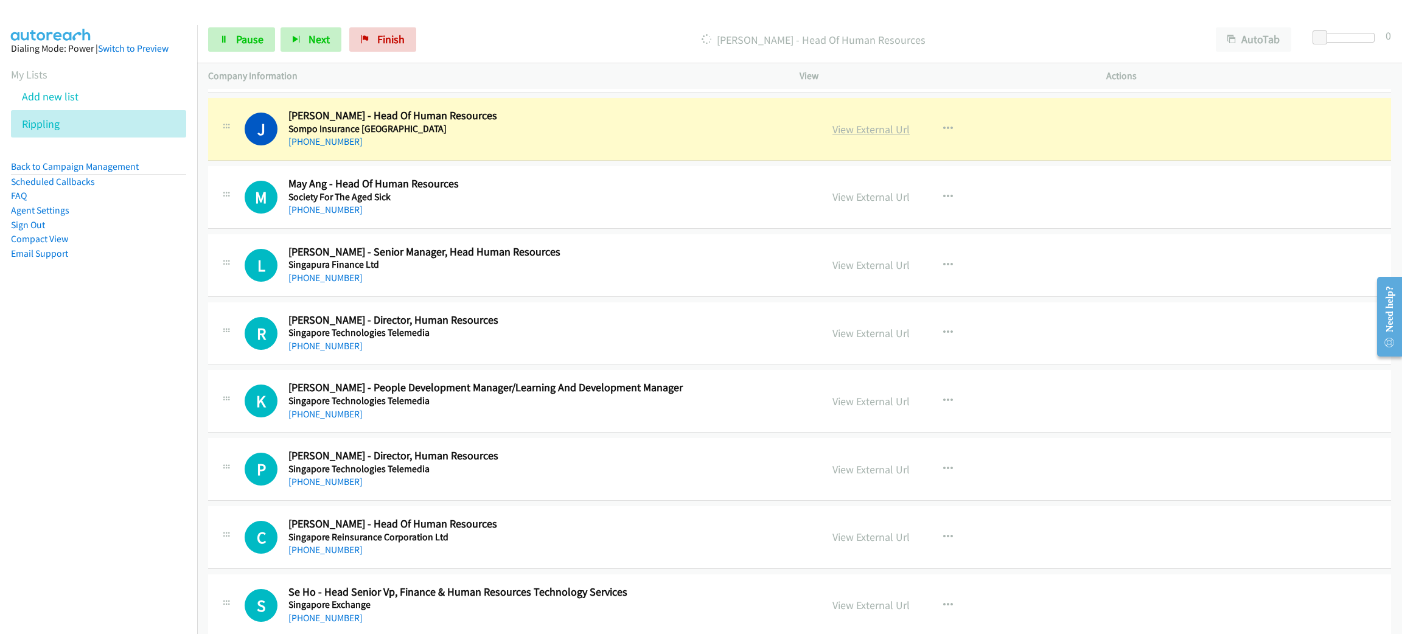
click at [880, 133] on link "View External Url" at bounding box center [870, 129] width 77 height 14
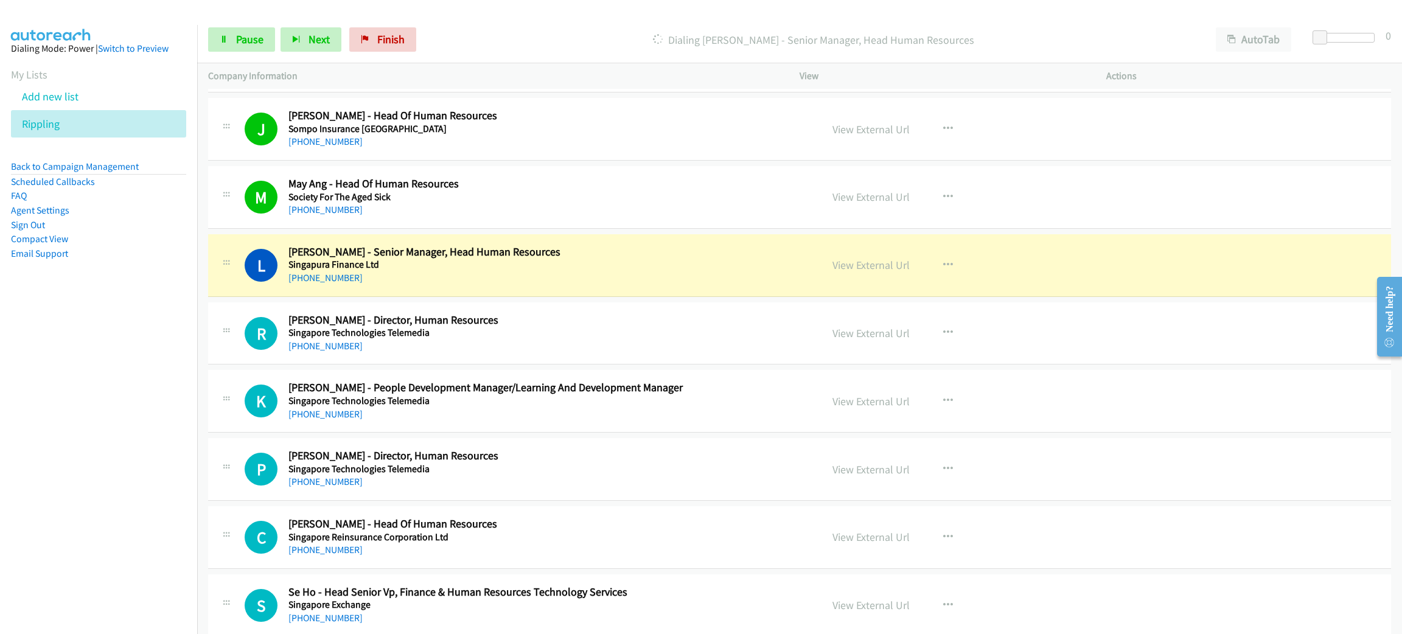
click at [639, 250] on h2 "Lilian Tan - Senior Manager, Head Human Resources" at bounding box center [543, 252] width 510 height 14
click at [239, 43] on span "Pause" at bounding box center [249, 39] width 27 height 14
click at [832, 272] on link "View External Url" at bounding box center [870, 265] width 77 height 14
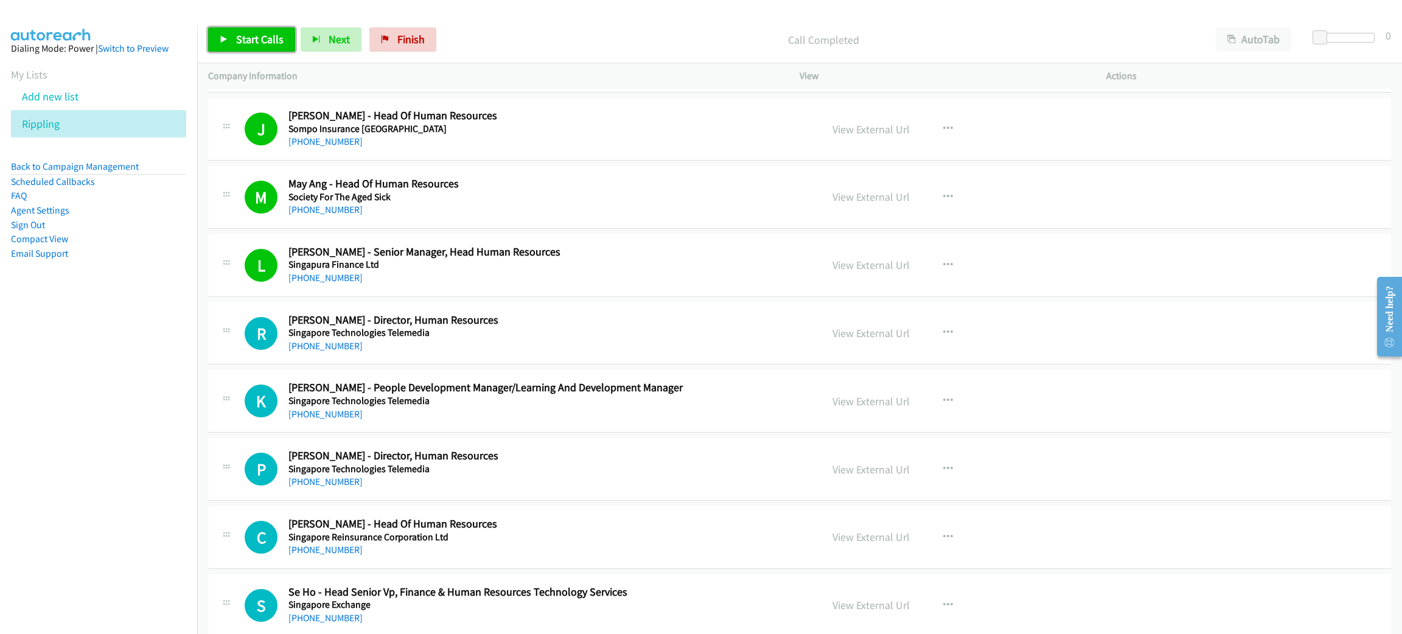
click at [246, 47] on link "Start Calls" at bounding box center [251, 39] width 87 height 24
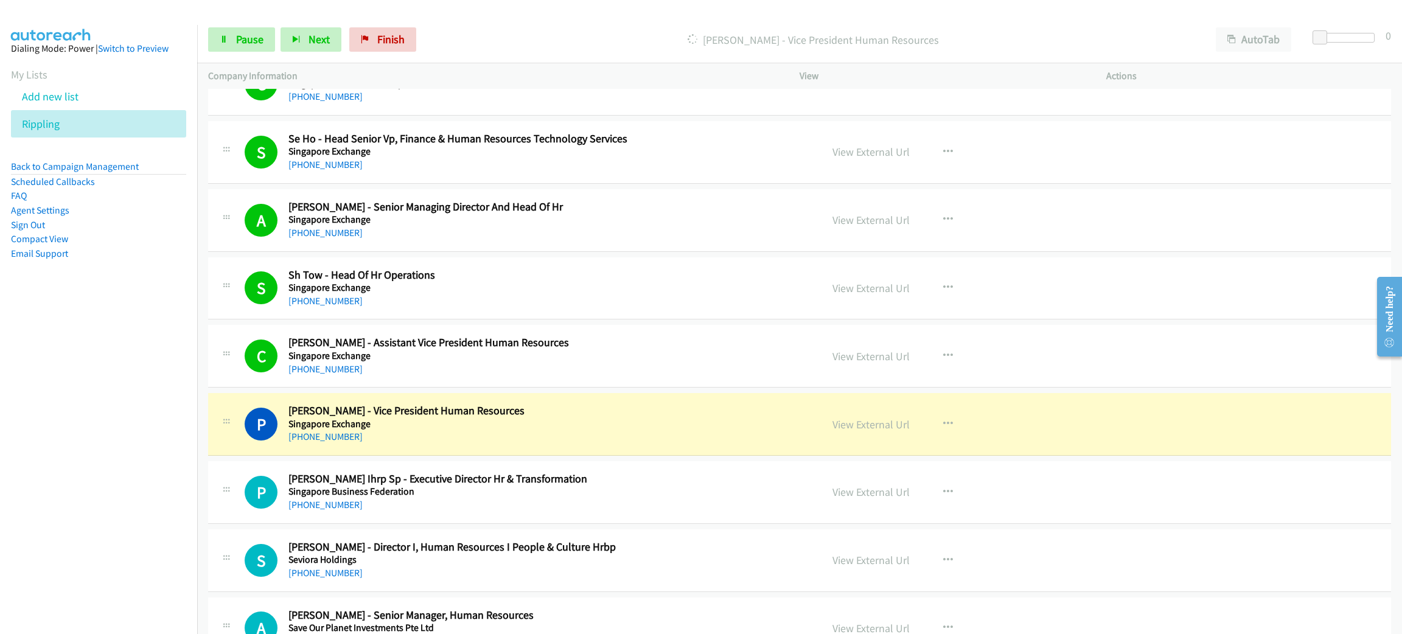
scroll to position [3103, 0]
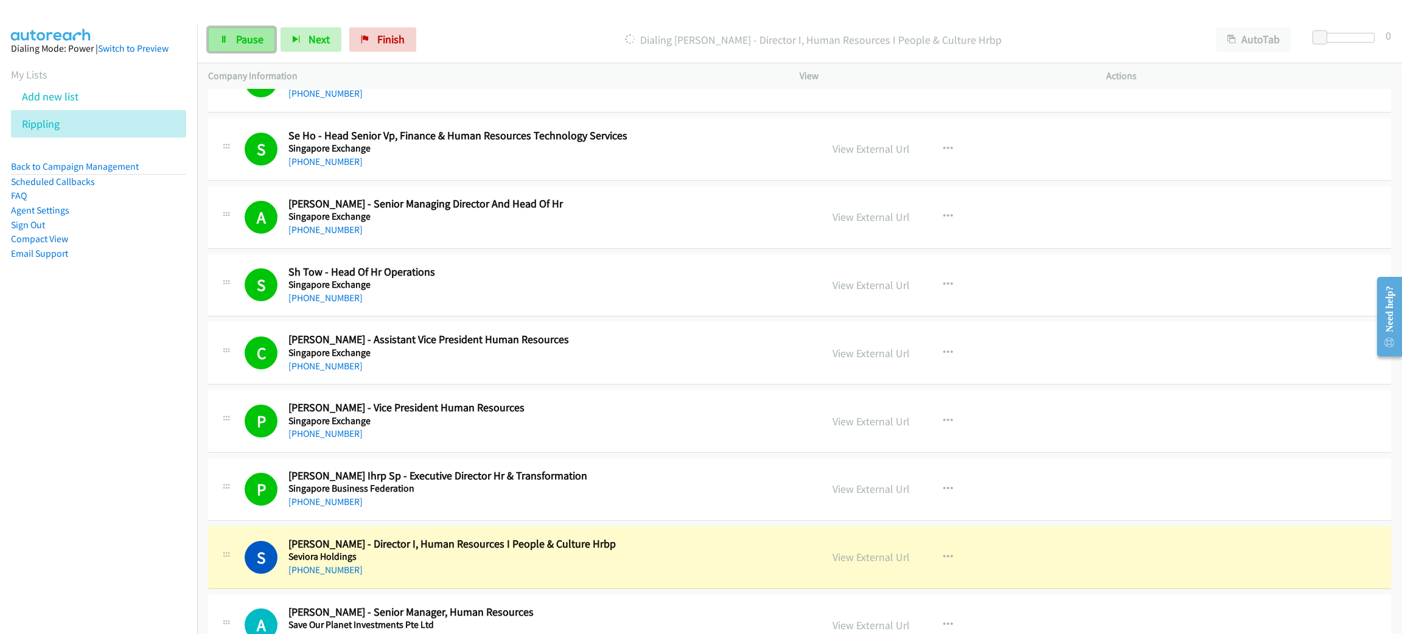
click at [263, 40] on link "Pause" at bounding box center [241, 39] width 67 height 24
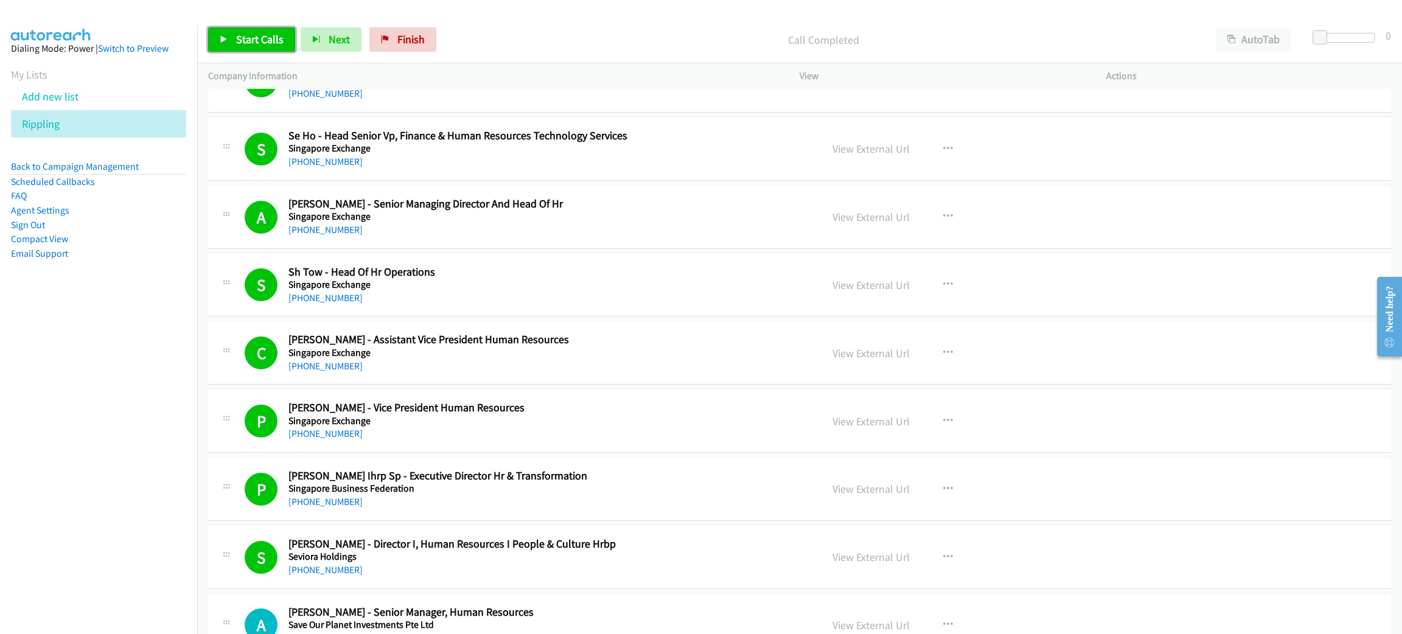
click at [232, 34] on link "Start Calls" at bounding box center [251, 39] width 87 height 24
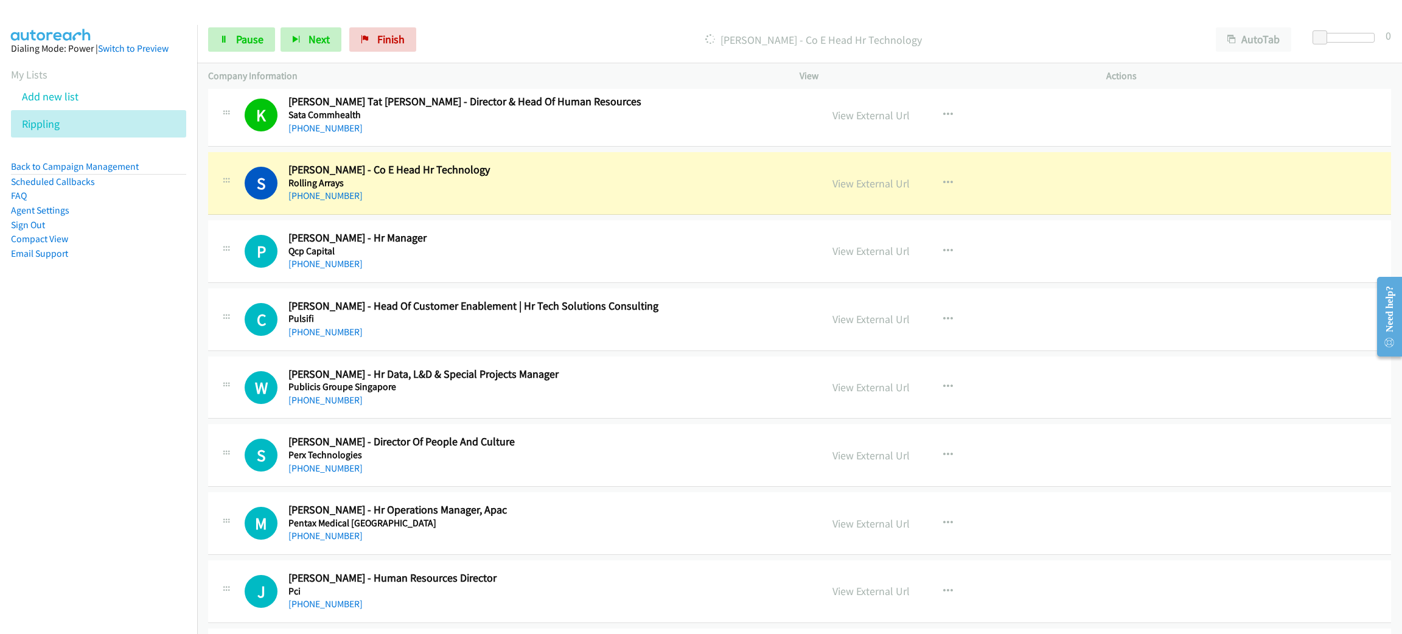
scroll to position [3741, 0]
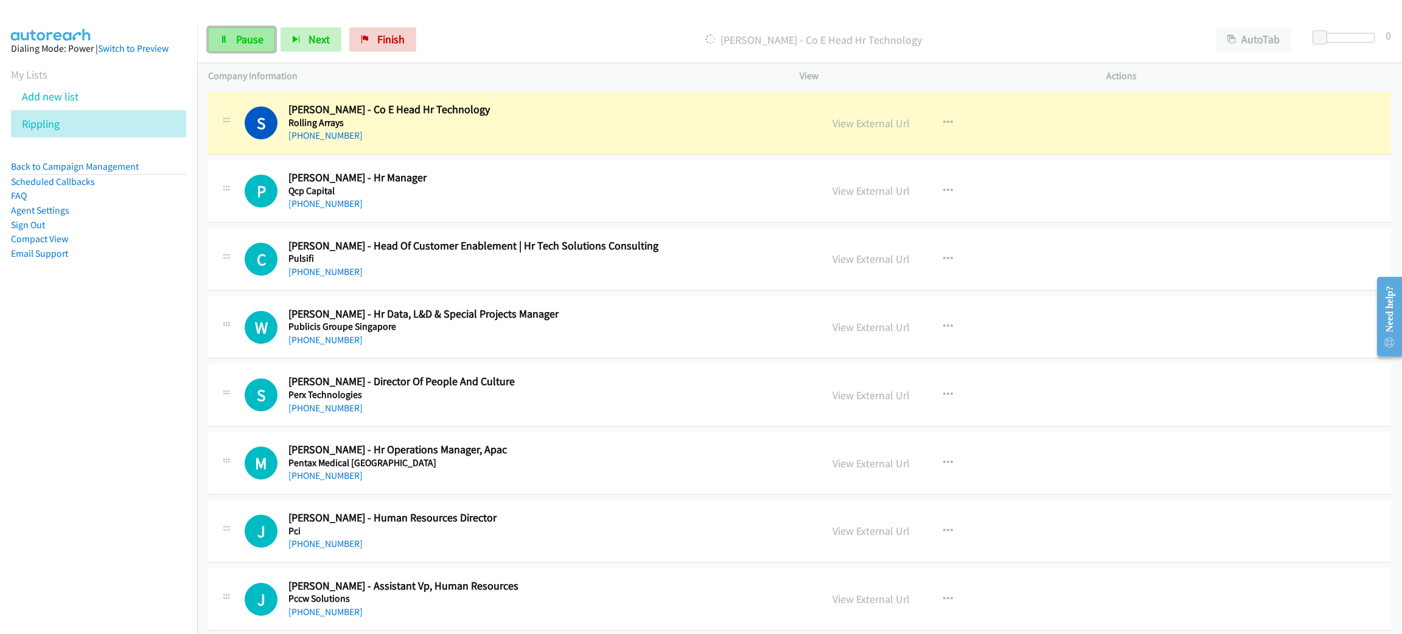
click at [231, 37] on link "Pause" at bounding box center [241, 39] width 67 height 24
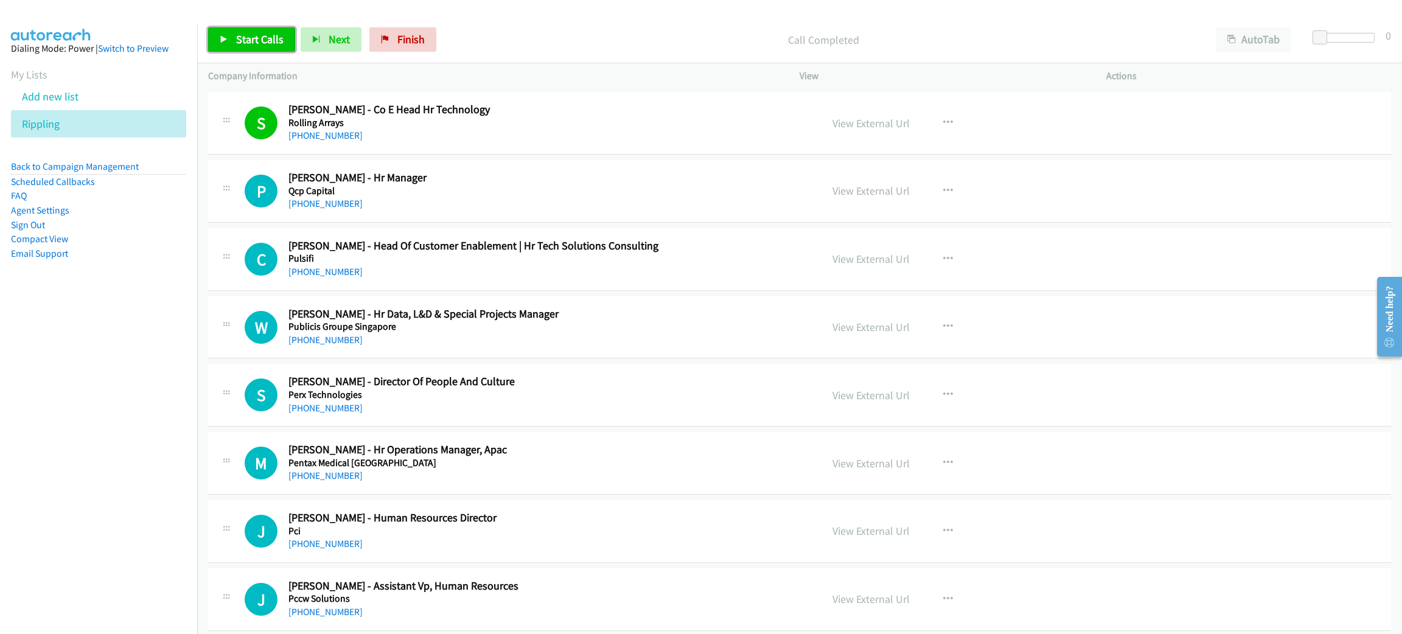
click at [263, 38] on span "Start Calls" at bounding box center [259, 39] width 47 height 14
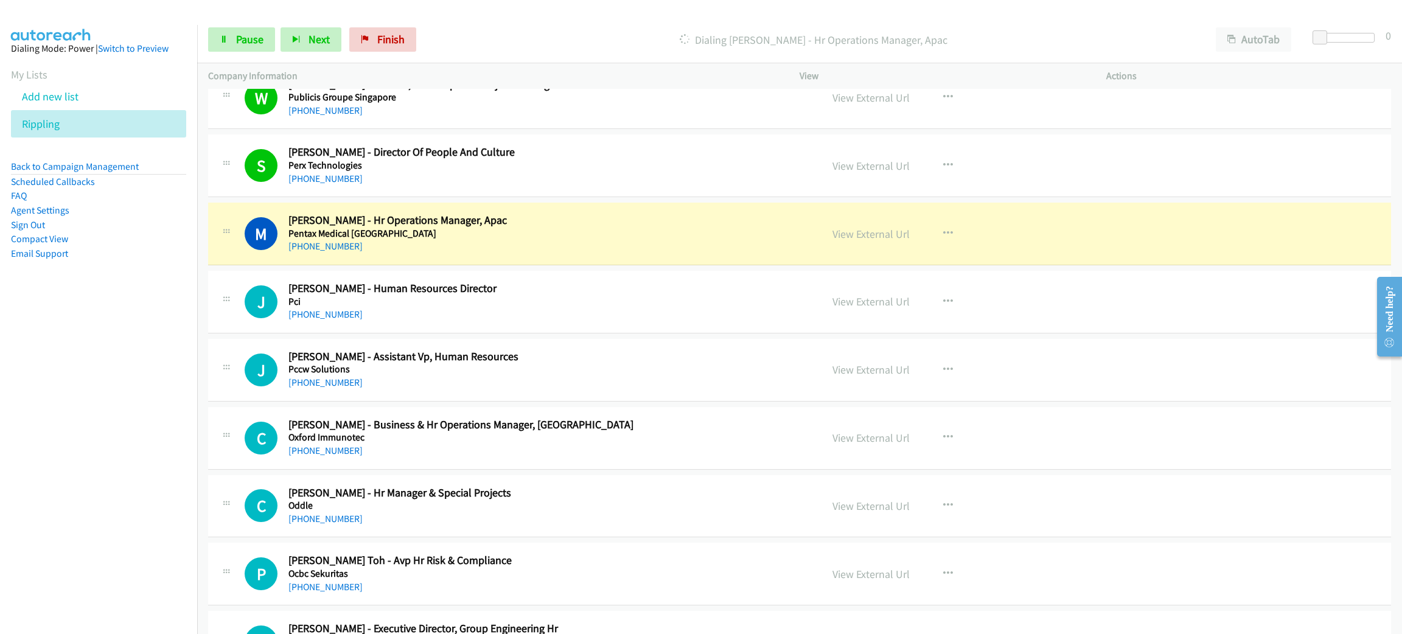
scroll to position [4015, 0]
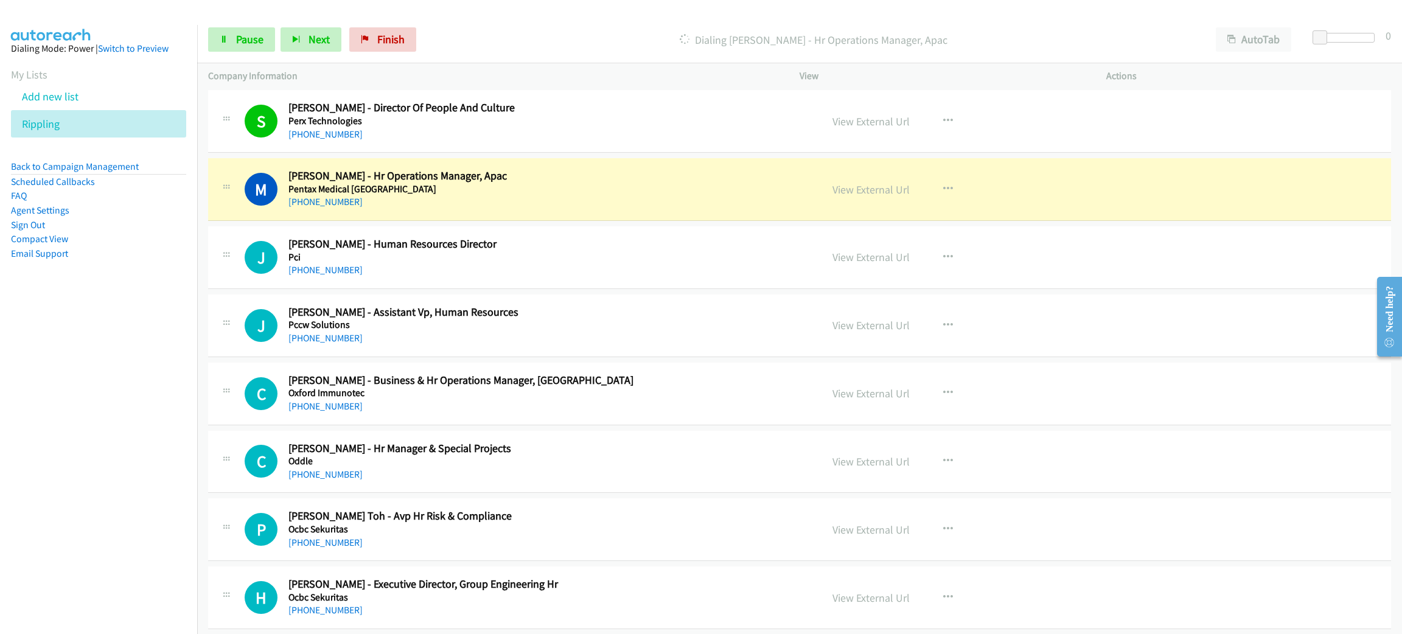
click at [475, 195] on h5 "Pentax Medical Asia Pacific" at bounding box center [543, 189] width 510 height 12
click at [232, 40] on link "Pause" at bounding box center [241, 39] width 67 height 24
drag, startPoint x: 582, startPoint y: 207, endPoint x: 593, endPoint y: 207, distance: 11.0
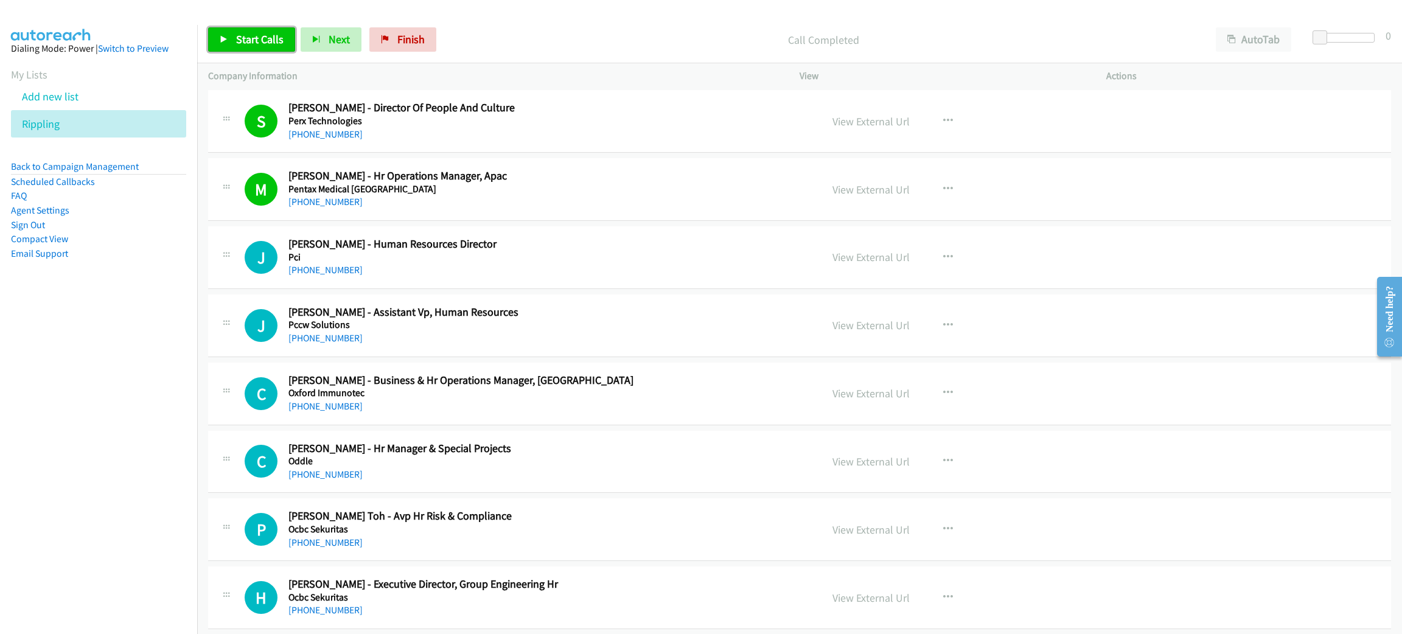
click at [285, 40] on link "Start Calls" at bounding box center [251, 39] width 87 height 24
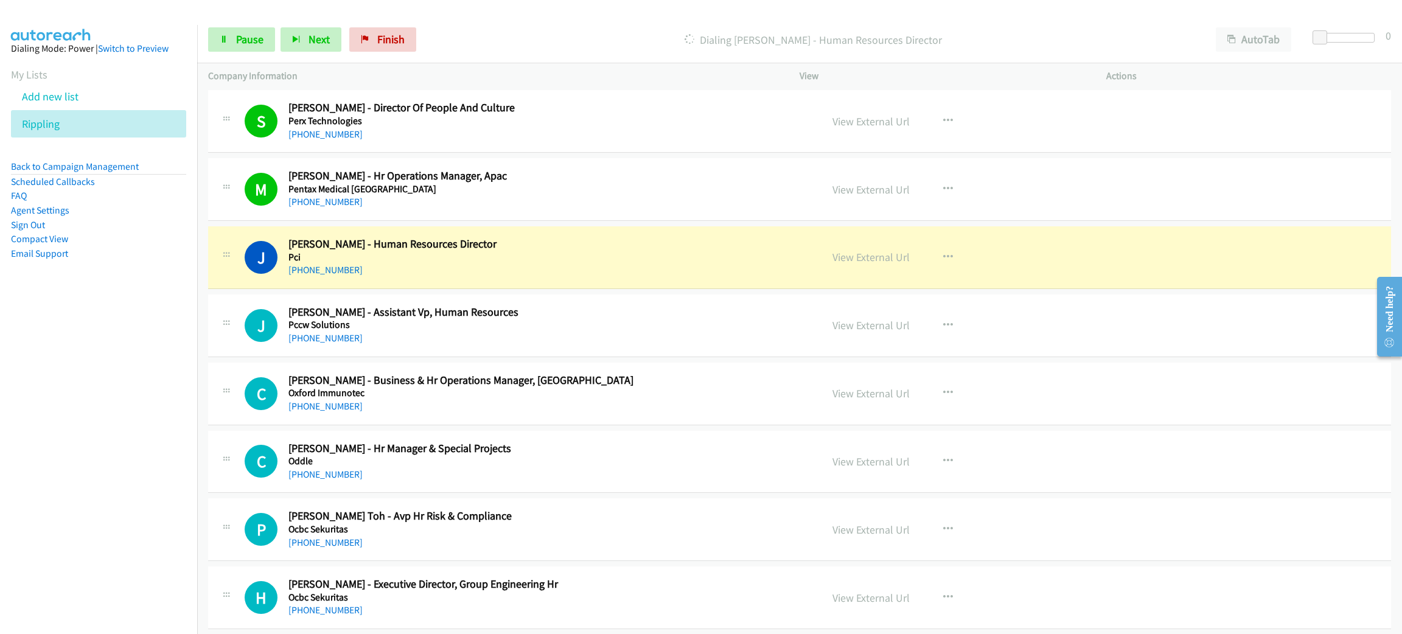
click at [484, 251] on h2 "Joren Thean - Human Resources Director" at bounding box center [543, 244] width 510 height 14
click at [860, 264] on link "View External Url" at bounding box center [870, 257] width 77 height 14
click at [231, 38] on link "Pause" at bounding box center [241, 39] width 67 height 24
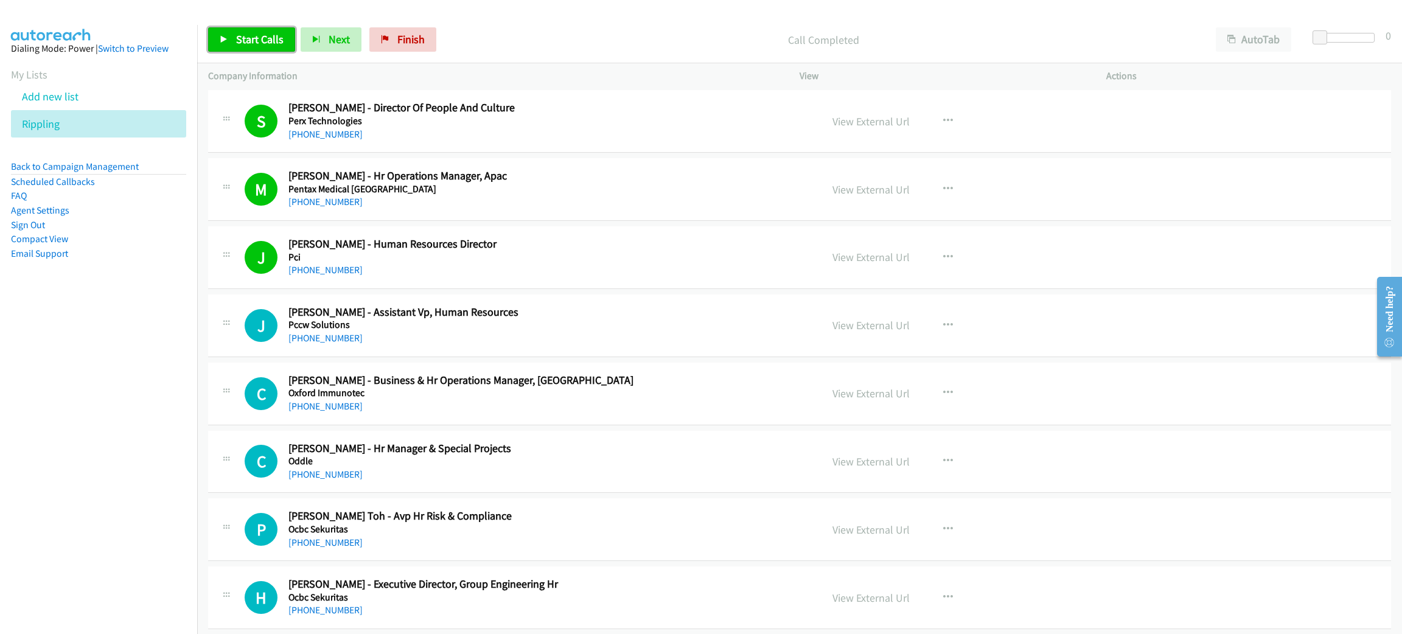
click at [285, 33] on link "Start Calls" at bounding box center [251, 39] width 87 height 24
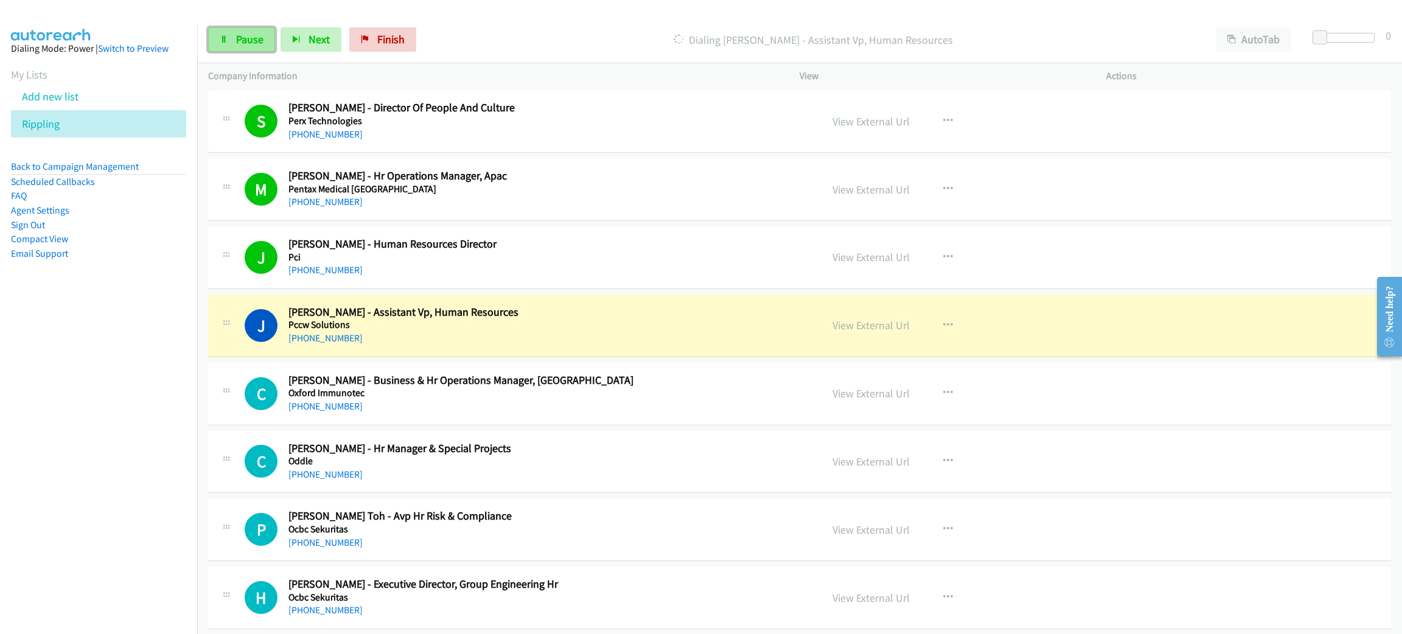
click at [265, 30] on link "Pause" at bounding box center [241, 39] width 67 height 24
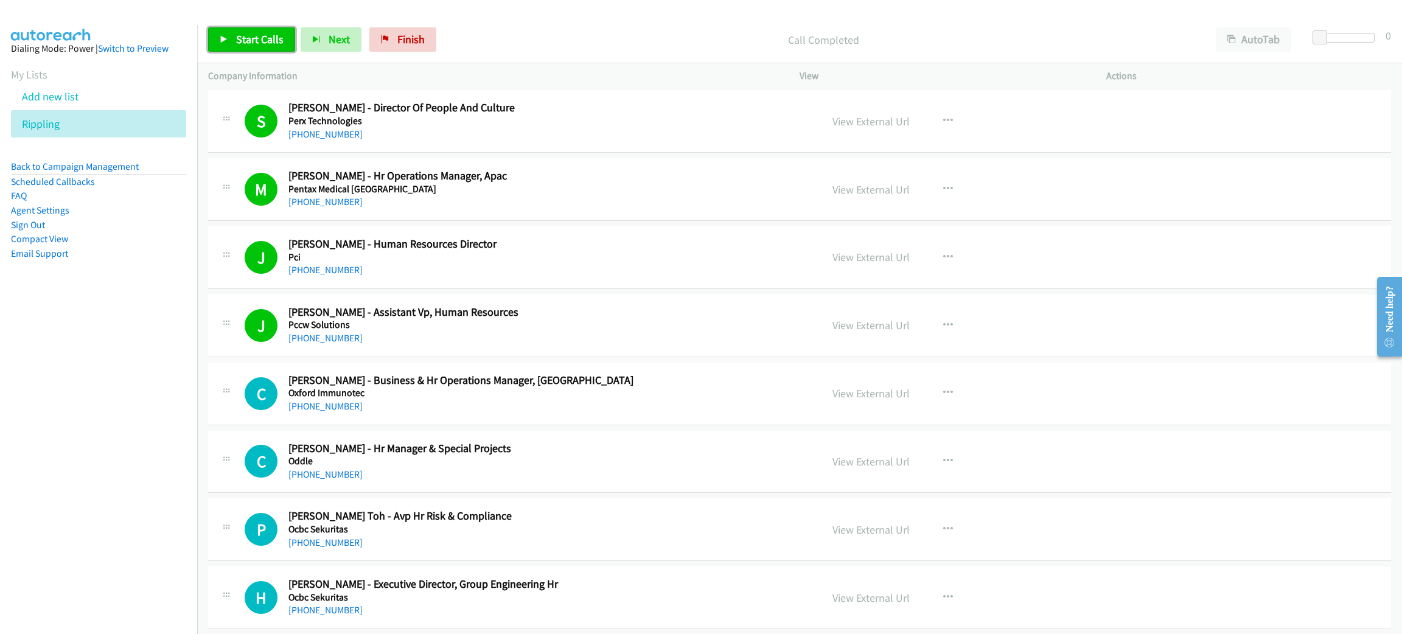
click at [254, 29] on link "Start Calls" at bounding box center [251, 39] width 87 height 24
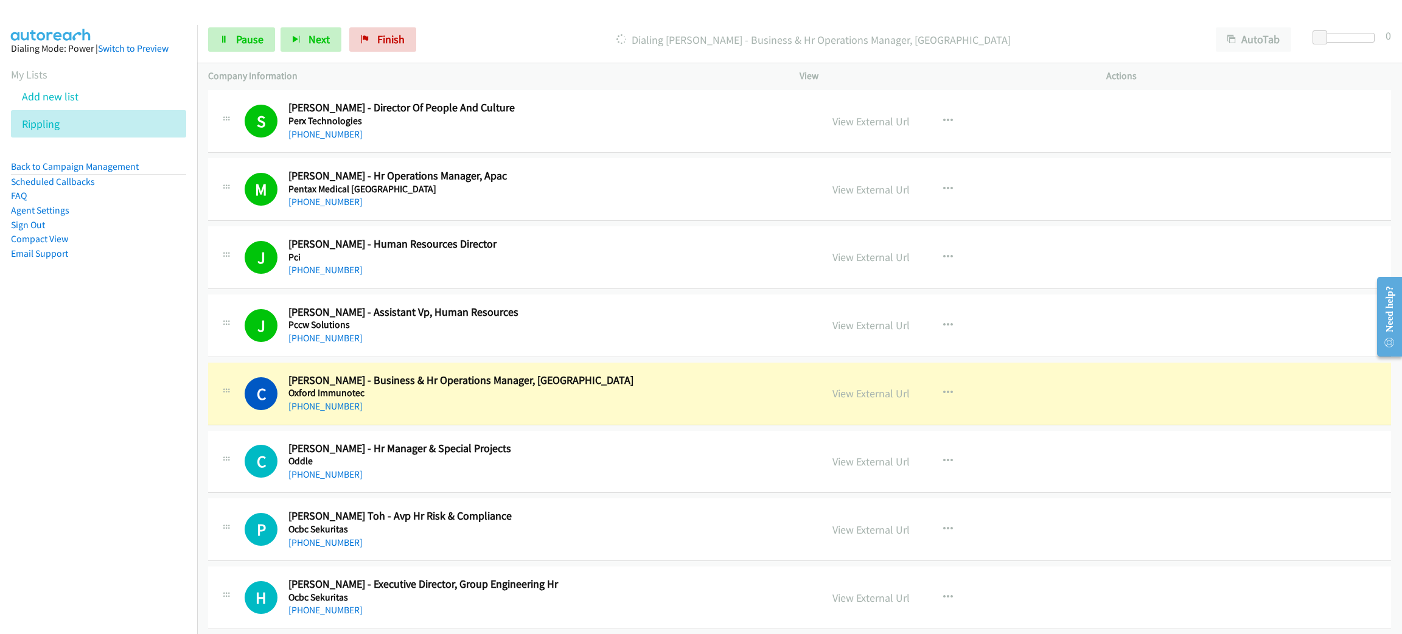
click at [413, 399] on h5 "Oxford Immunotec" at bounding box center [543, 393] width 510 height 12
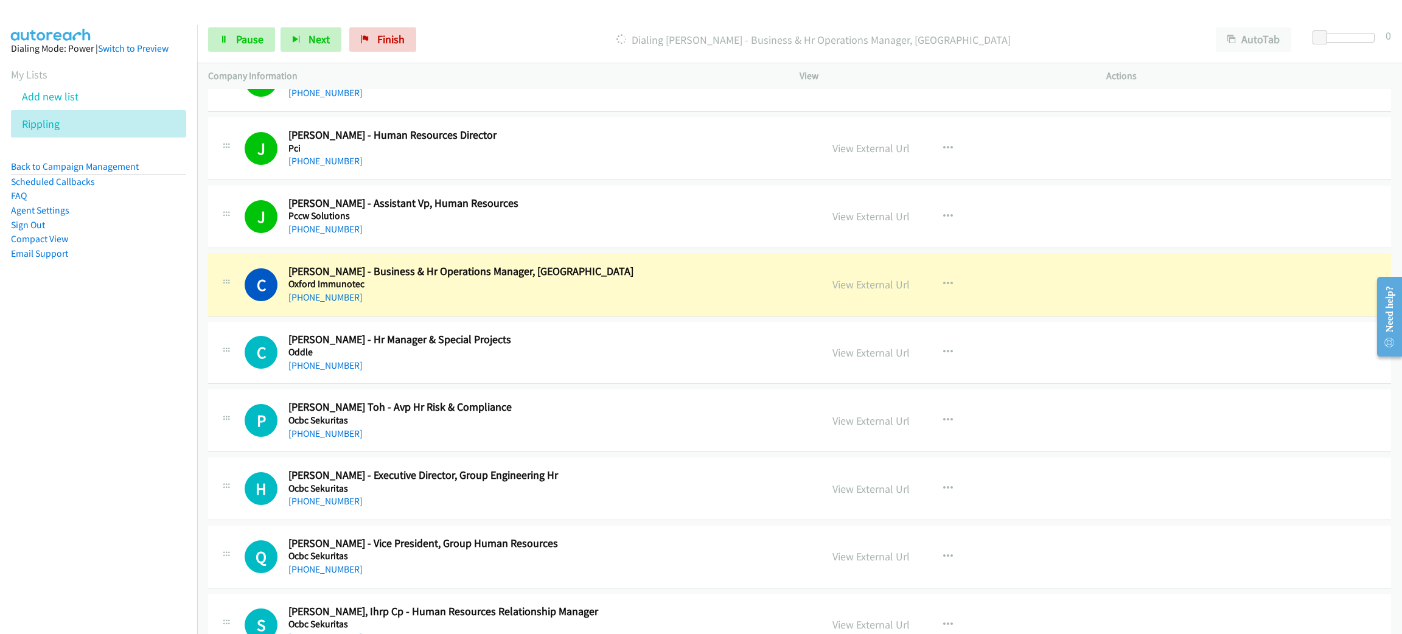
scroll to position [4198, 0]
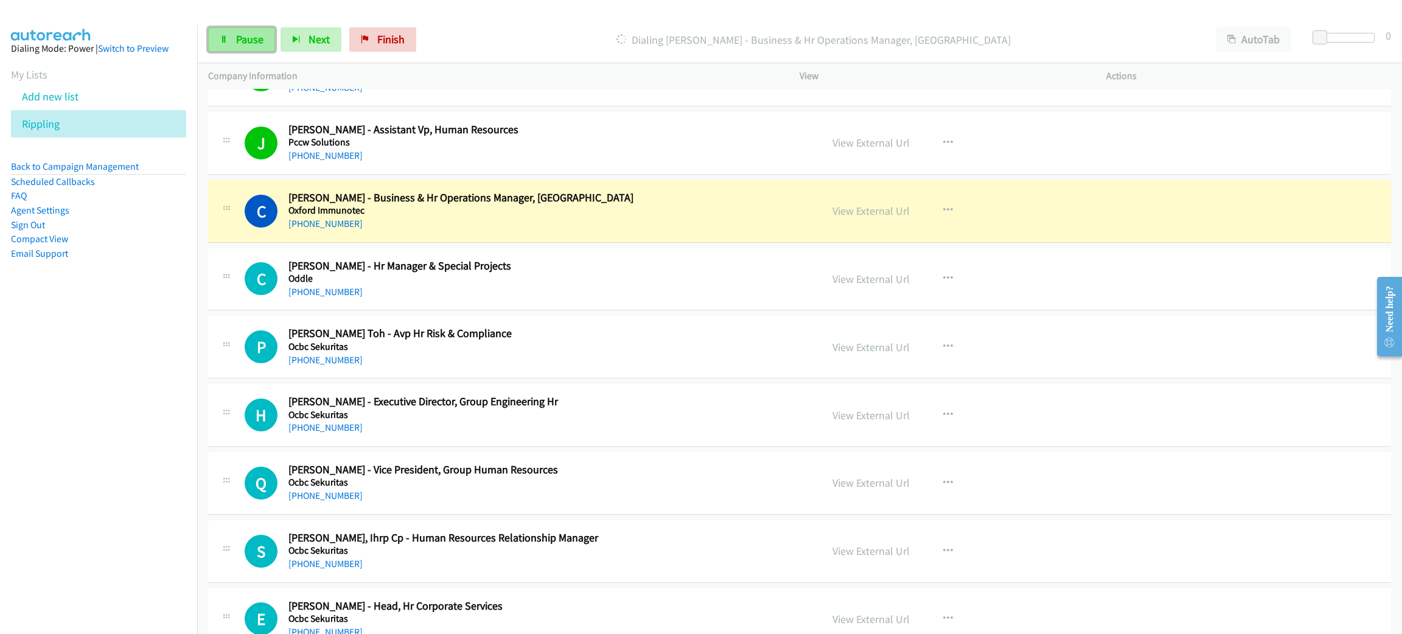
click at [260, 45] on span "Pause" at bounding box center [249, 39] width 27 height 14
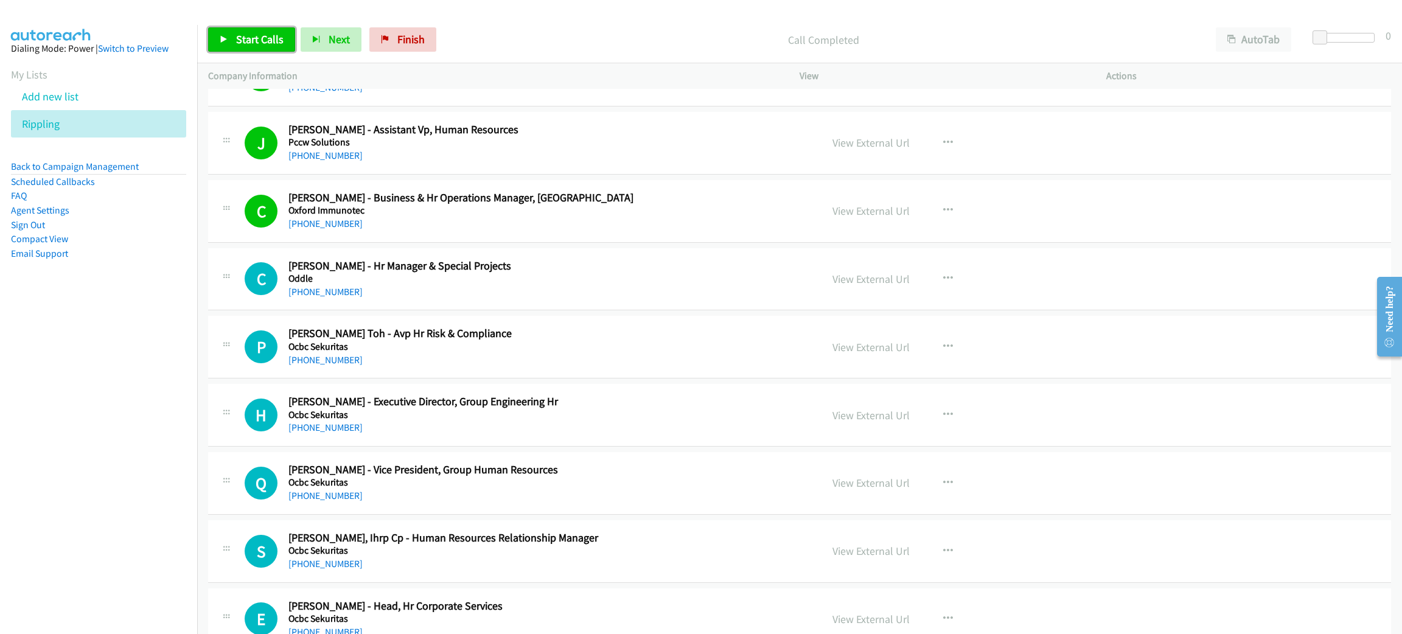
click at [259, 36] on span "Start Calls" at bounding box center [259, 39] width 47 height 14
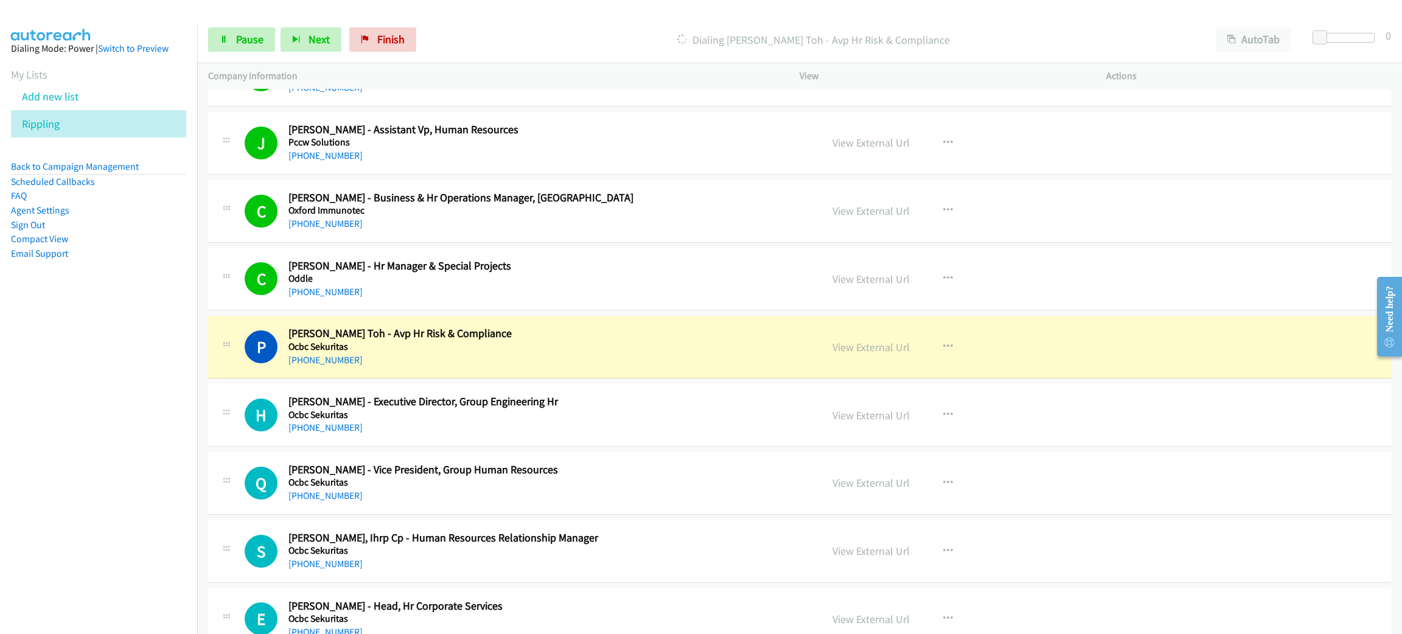
click at [476, 213] on h5 "Oxford Immunotec" at bounding box center [543, 210] width 510 height 12
click at [855, 218] on link "View External Url" at bounding box center [870, 211] width 77 height 14
click at [250, 26] on div "Start Calls Pause Next Finish Dialing Phagan Toh - Avp Hr Risk & Compliance Aut…" at bounding box center [799, 39] width 1205 height 47
click at [249, 32] on span "Pause" at bounding box center [249, 39] width 27 height 14
click at [487, 353] on h5 "Ocbc Sekuritas" at bounding box center [543, 347] width 510 height 12
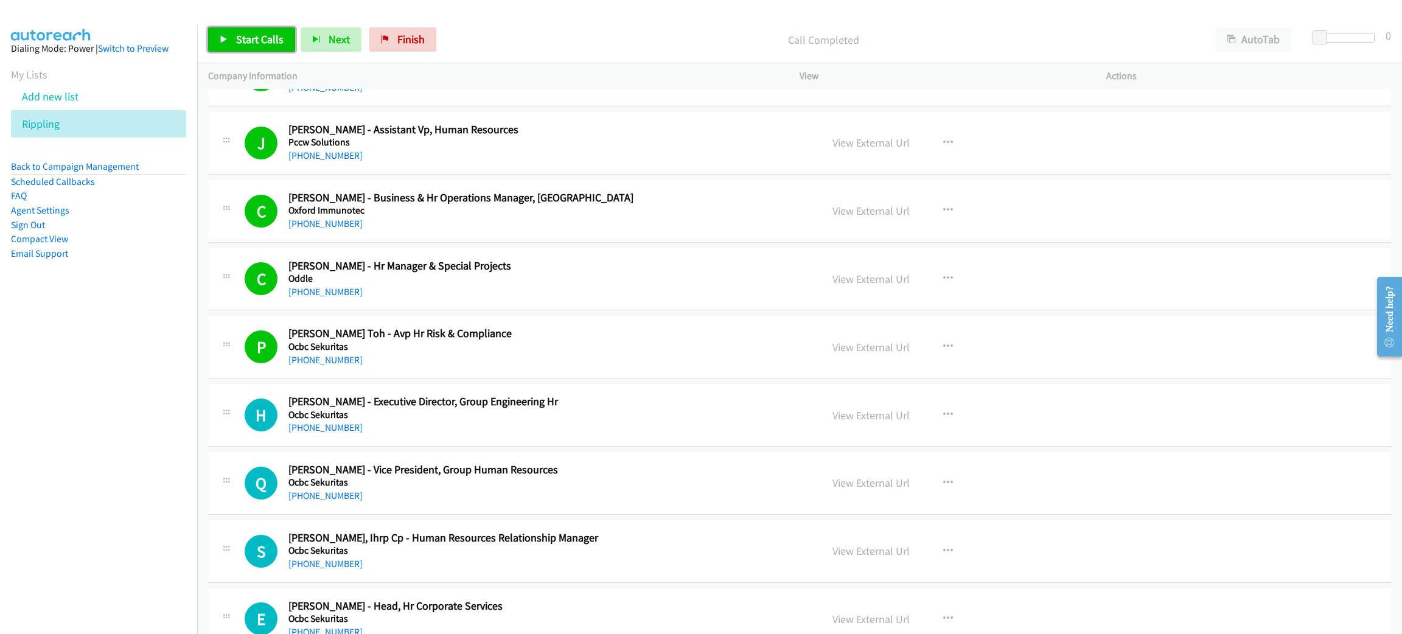
click at [273, 38] on span "Start Calls" at bounding box center [259, 39] width 47 height 14
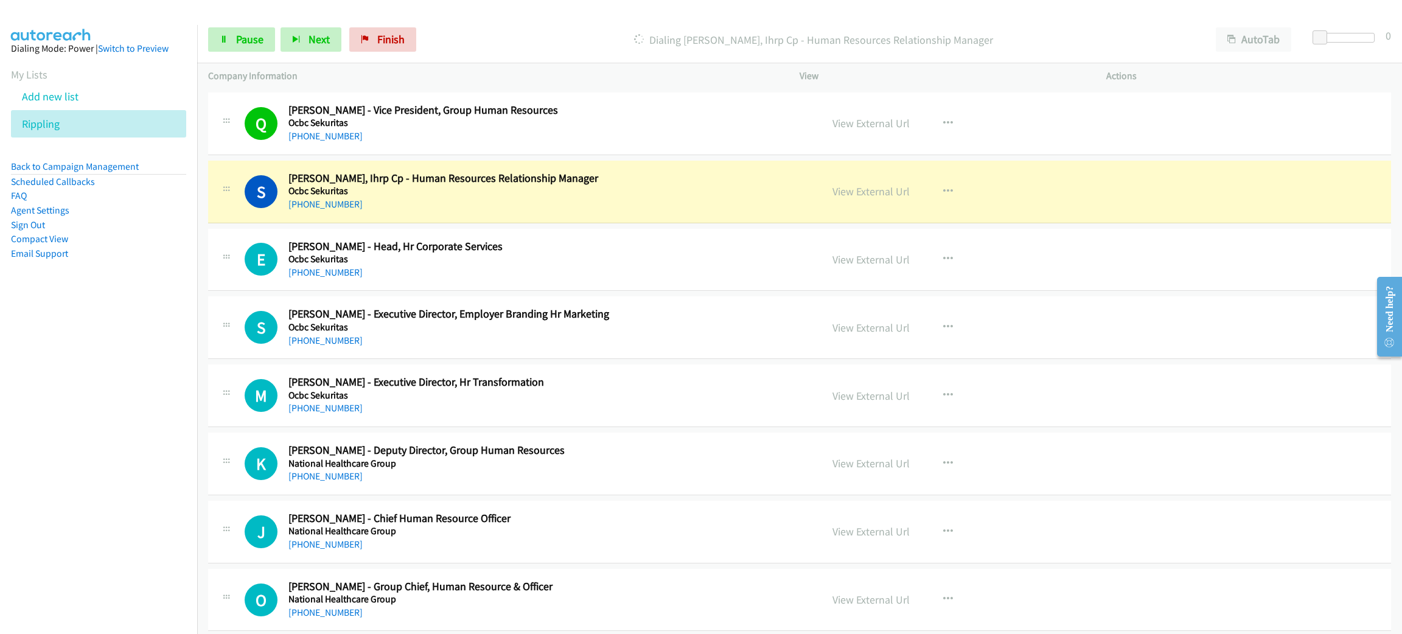
scroll to position [4563, 0]
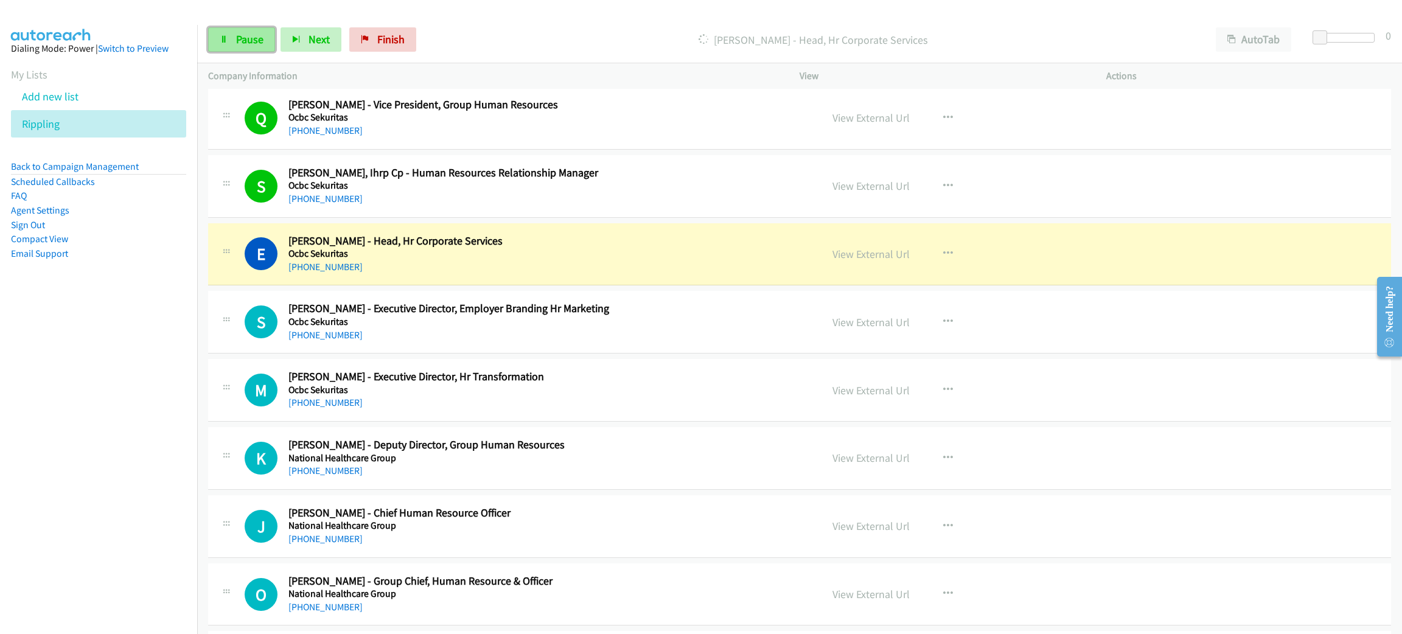
click at [251, 38] on span "Pause" at bounding box center [249, 39] width 27 height 14
click at [855, 256] on link "View External Url" at bounding box center [870, 254] width 77 height 14
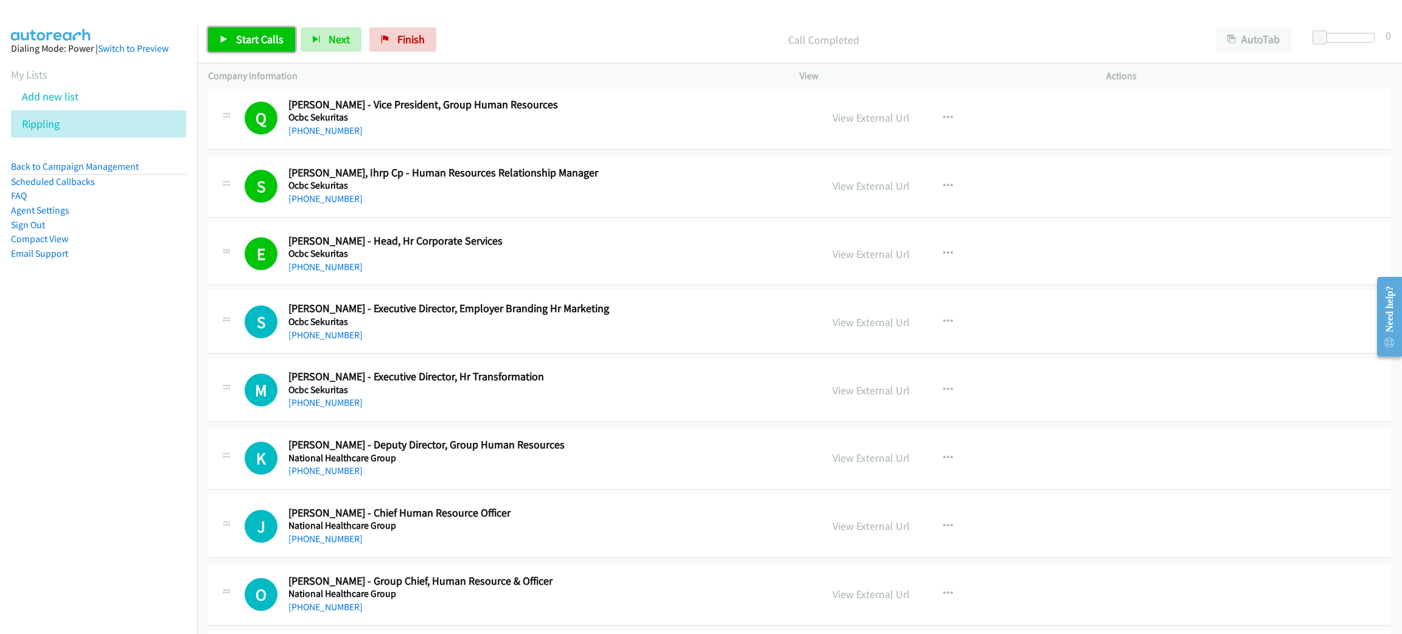
click at [225, 43] on link "Start Calls" at bounding box center [251, 39] width 87 height 24
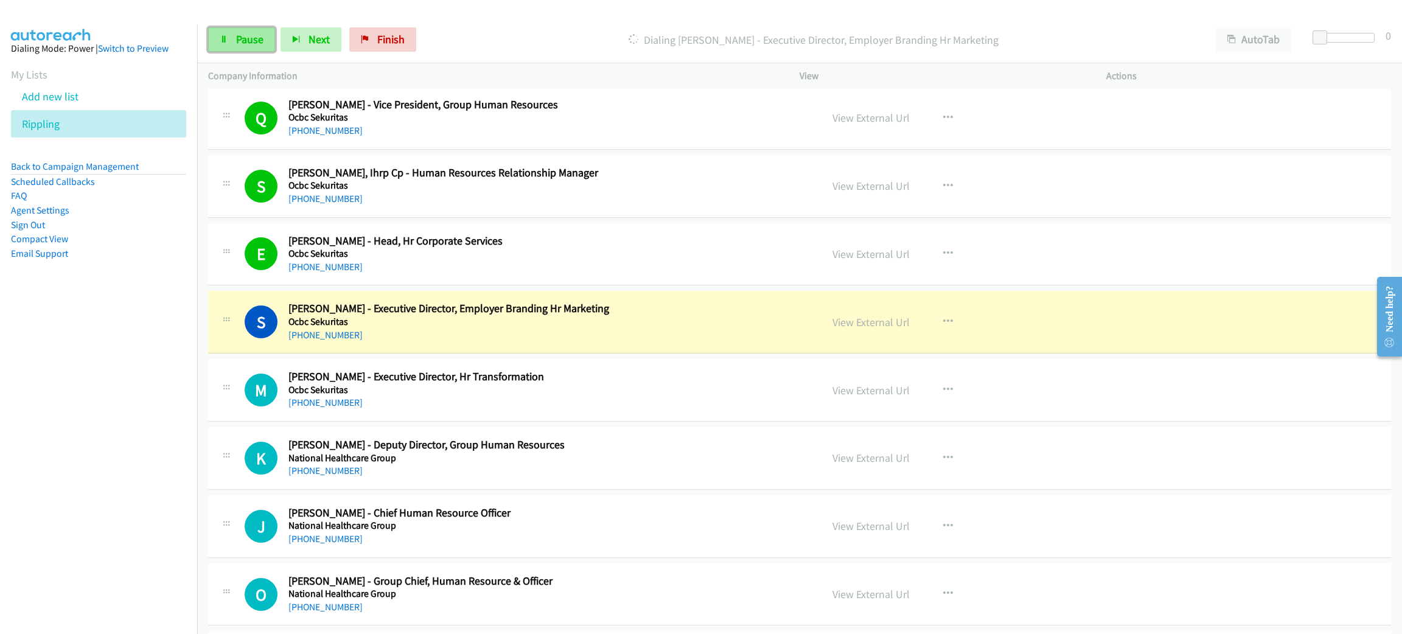
click at [220, 38] on icon at bounding box center [224, 40] width 9 height 9
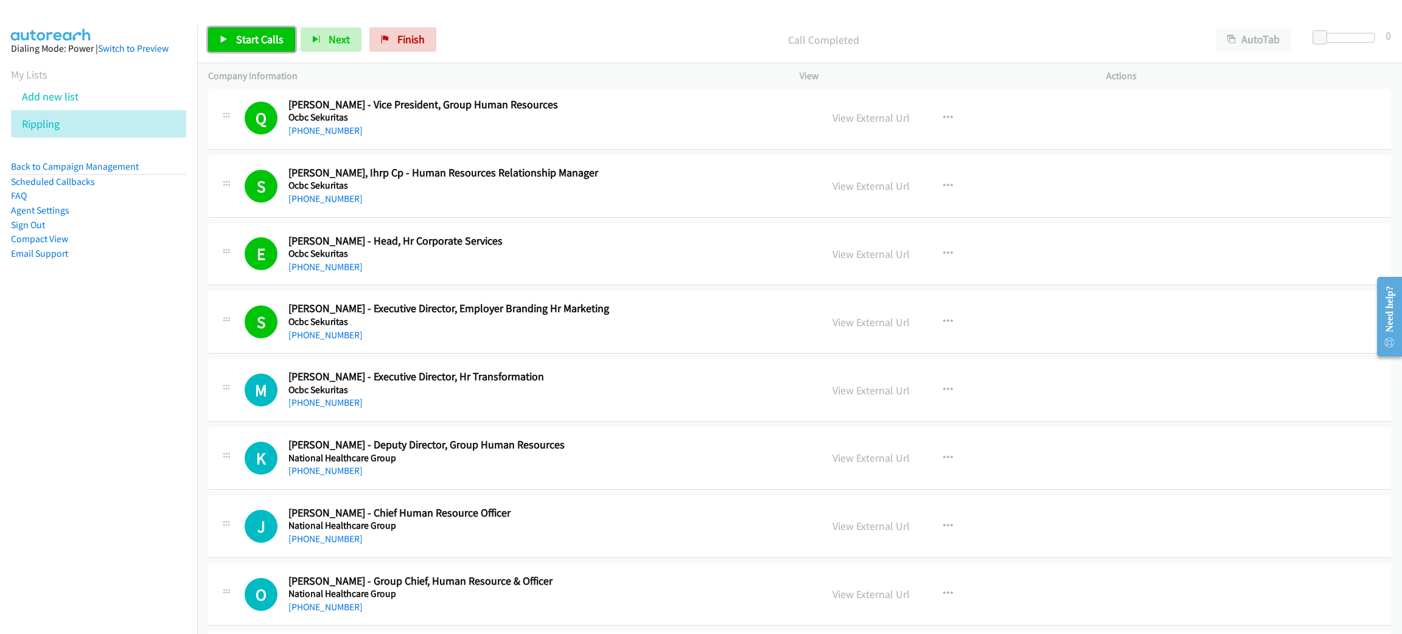
click at [258, 38] on span "Start Calls" at bounding box center [259, 39] width 47 height 14
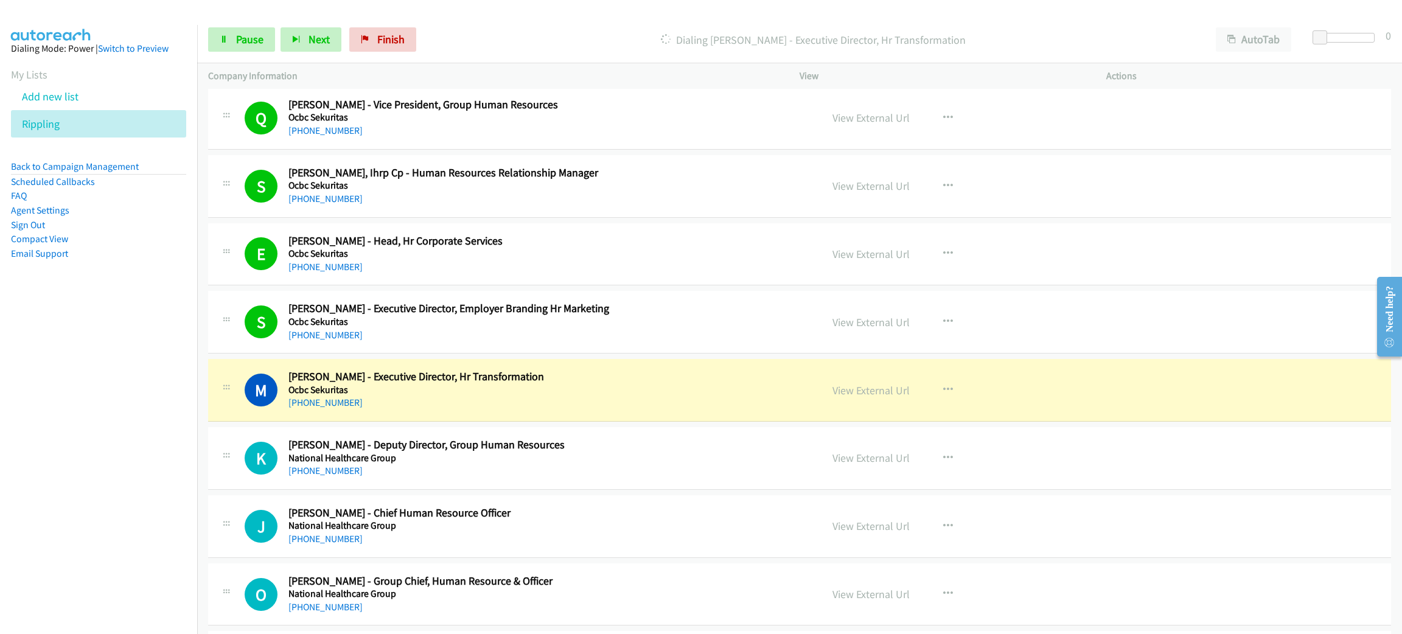
click at [521, 407] on div "+65 8113 3533" at bounding box center [543, 402] width 510 height 15
click at [882, 397] on link "View External Url" at bounding box center [870, 390] width 77 height 14
click at [246, 42] on span "Pause" at bounding box center [249, 39] width 27 height 14
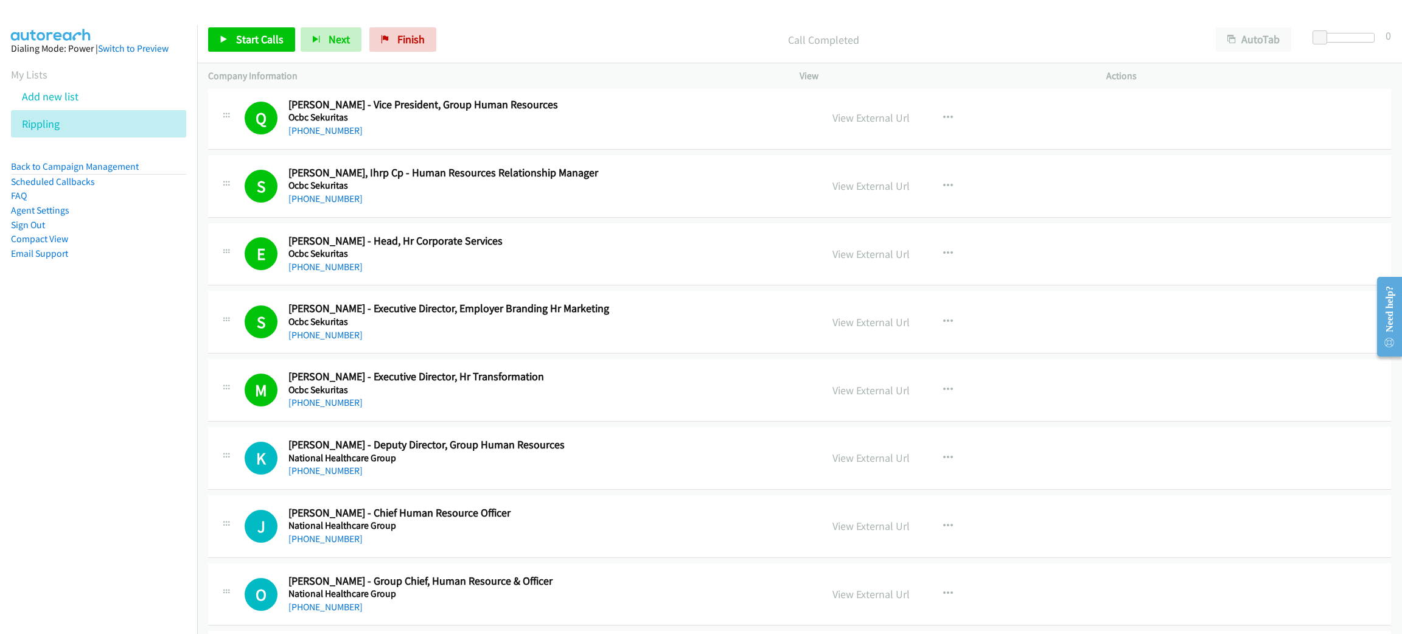
click at [271, 53] on div "Start Calls Pause Next Finish Call Completed AutoTab AutoTab 0" at bounding box center [799, 39] width 1205 height 47
click at [267, 43] on span "Start Calls" at bounding box center [259, 39] width 47 height 14
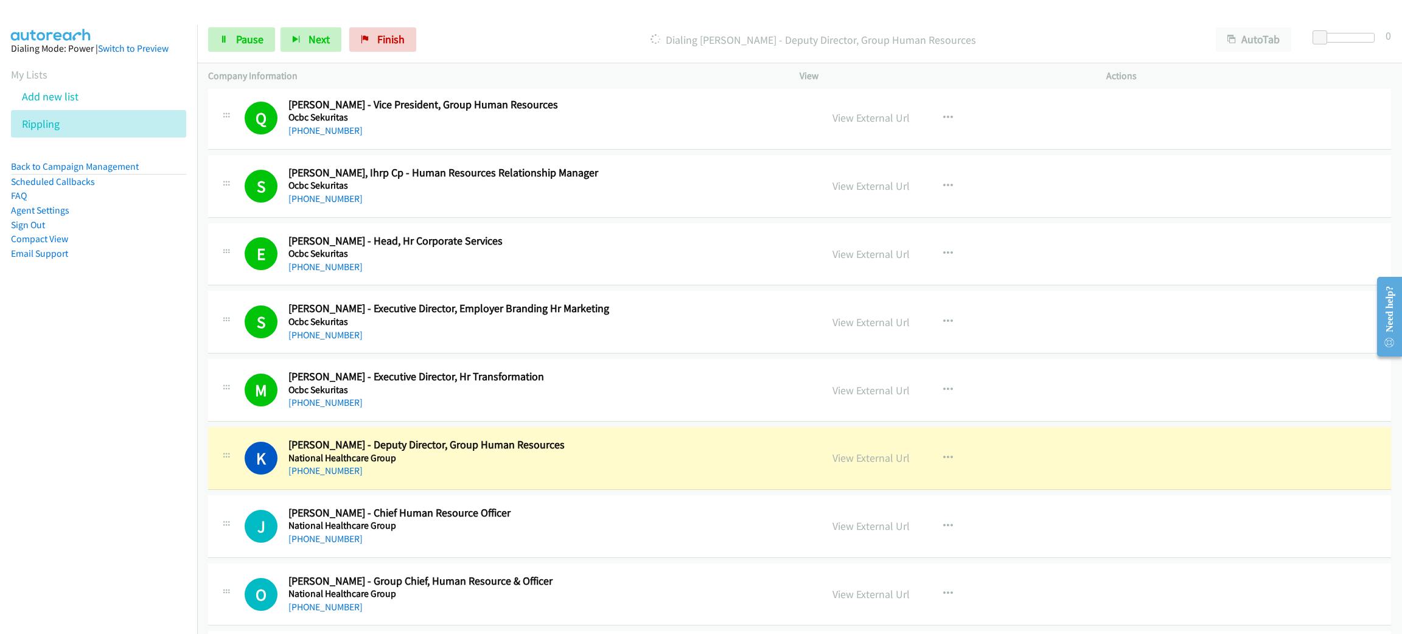
click at [481, 464] on h5 "National Healthcare Group" at bounding box center [543, 458] width 510 height 12
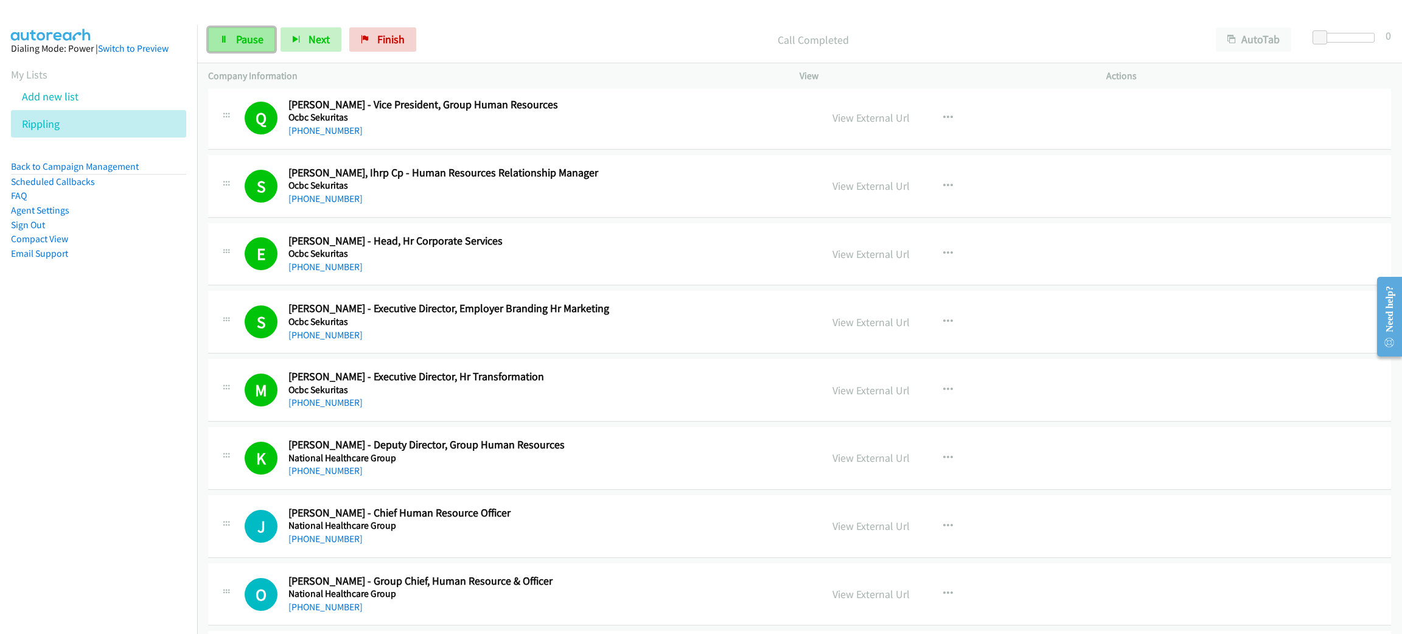
click at [256, 42] on span "Pause" at bounding box center [249, 39] width 27 height 14
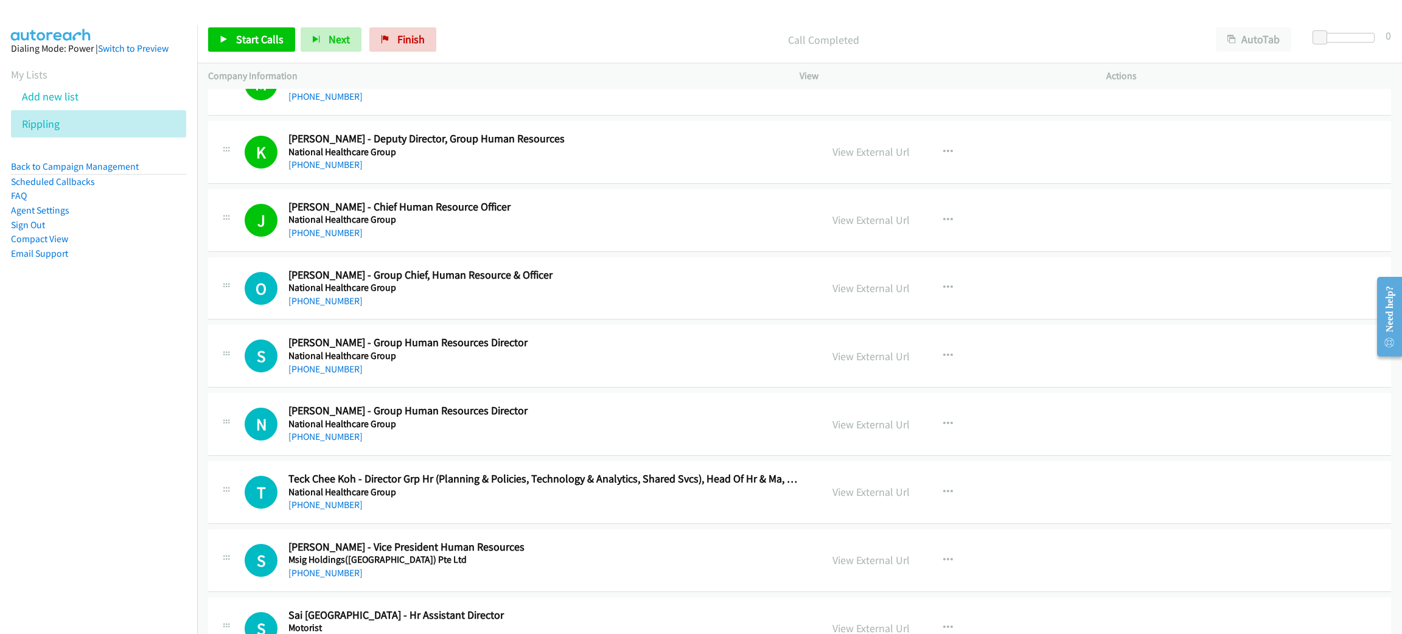
scroll to position [4928, 0]
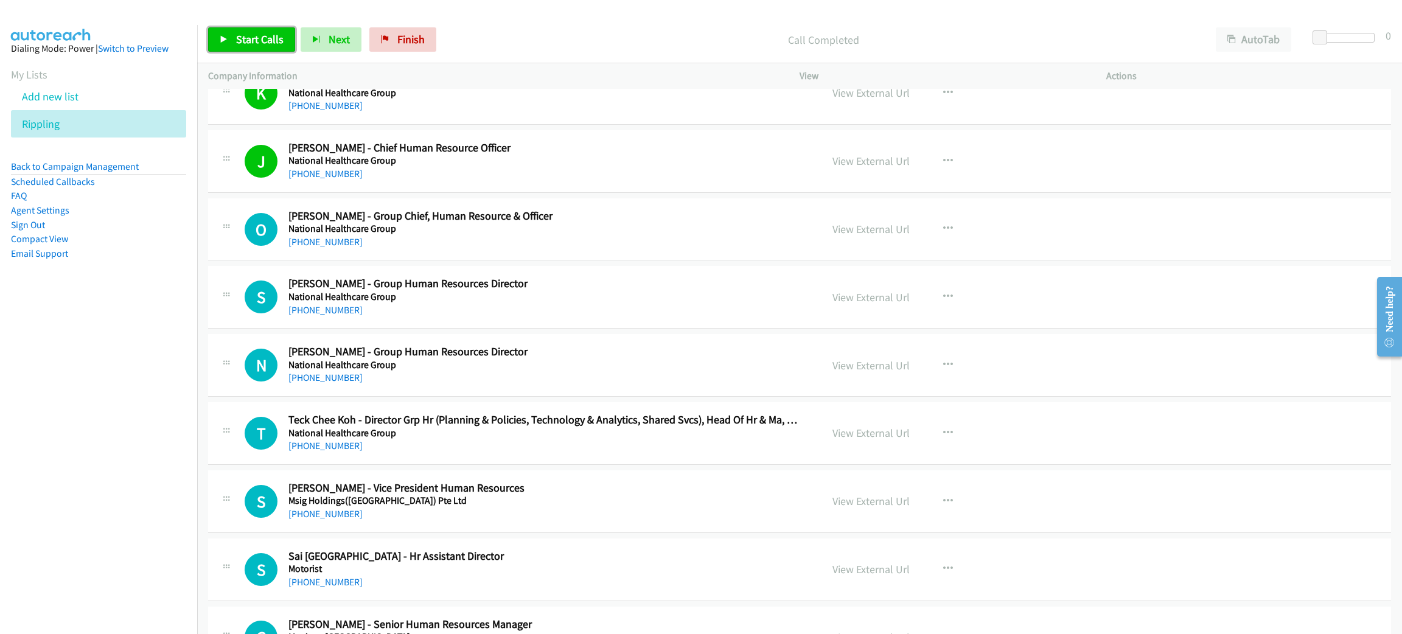
click at [274, 38] on span "Start Calls" at bounding box center [259, 39] width 47 height 14
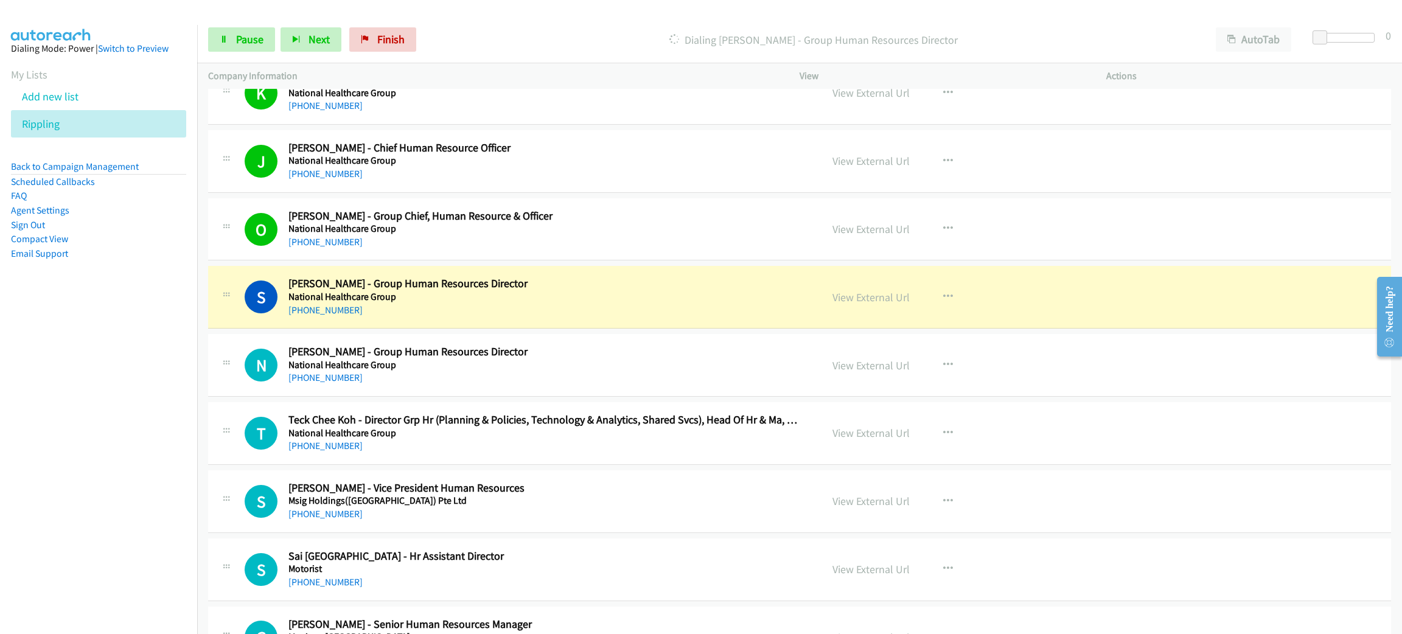
click at [531, 303] on h5 "National Healthcare Group" at bounding box center [543, 297] width 510 height 12
click at [878, 304] on link "View External Url" at bounding box center [870, 297] width 77 height 14
click at [242, 47] on link "Pause" at bounding box center [241, 39] width 67 height 24
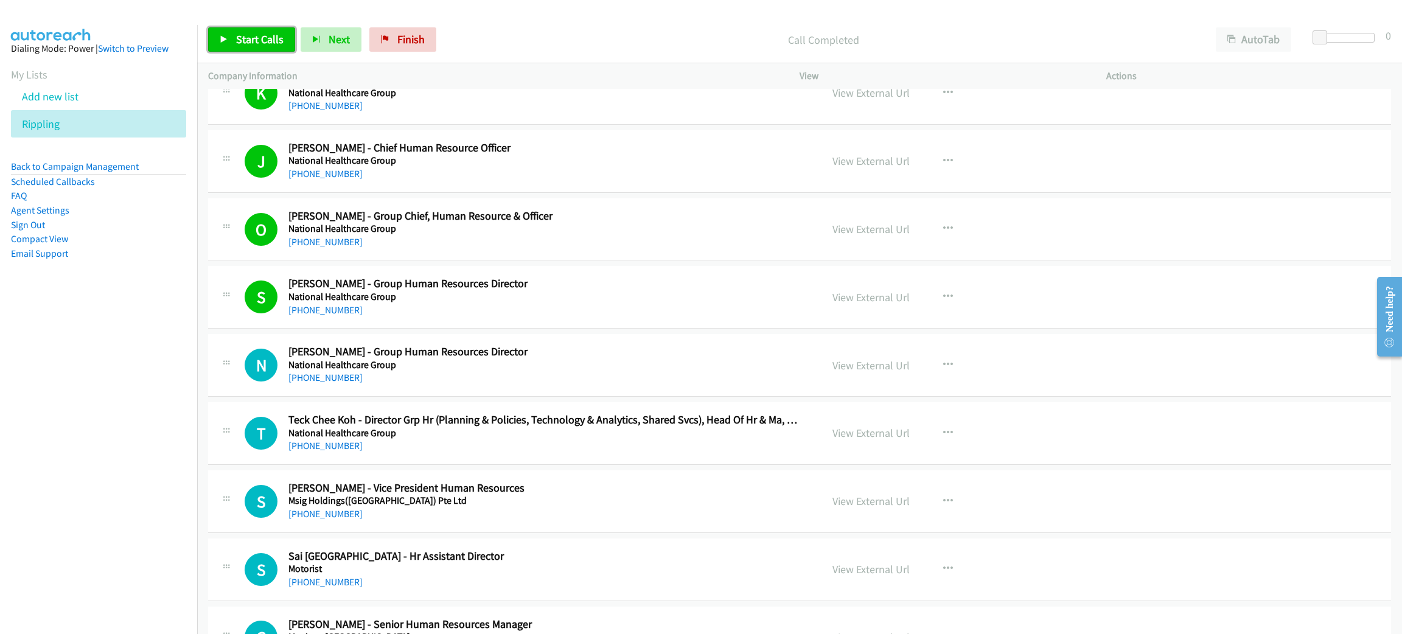
click at [257, 42] on span "Start Calls" at bounding box center [259, 39] width 47 height 14
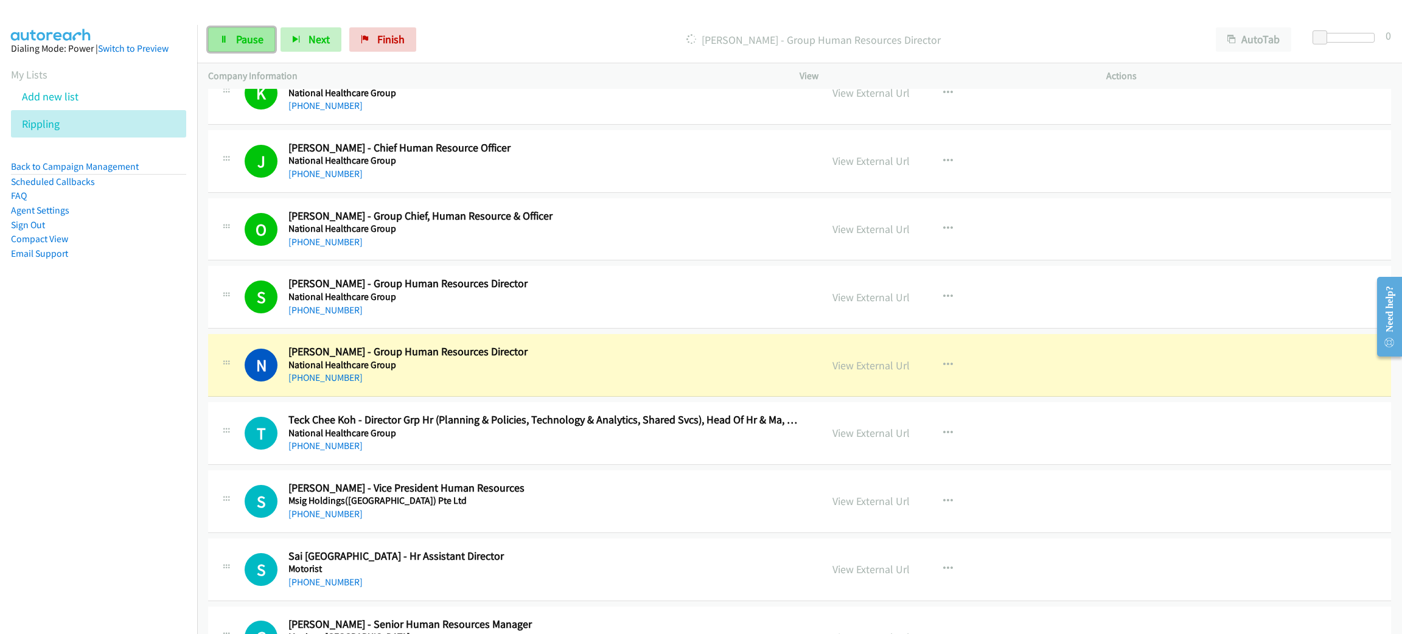
click at [259, 49] on link "Pause" at bounding box center [241, 39] width 67 height 24
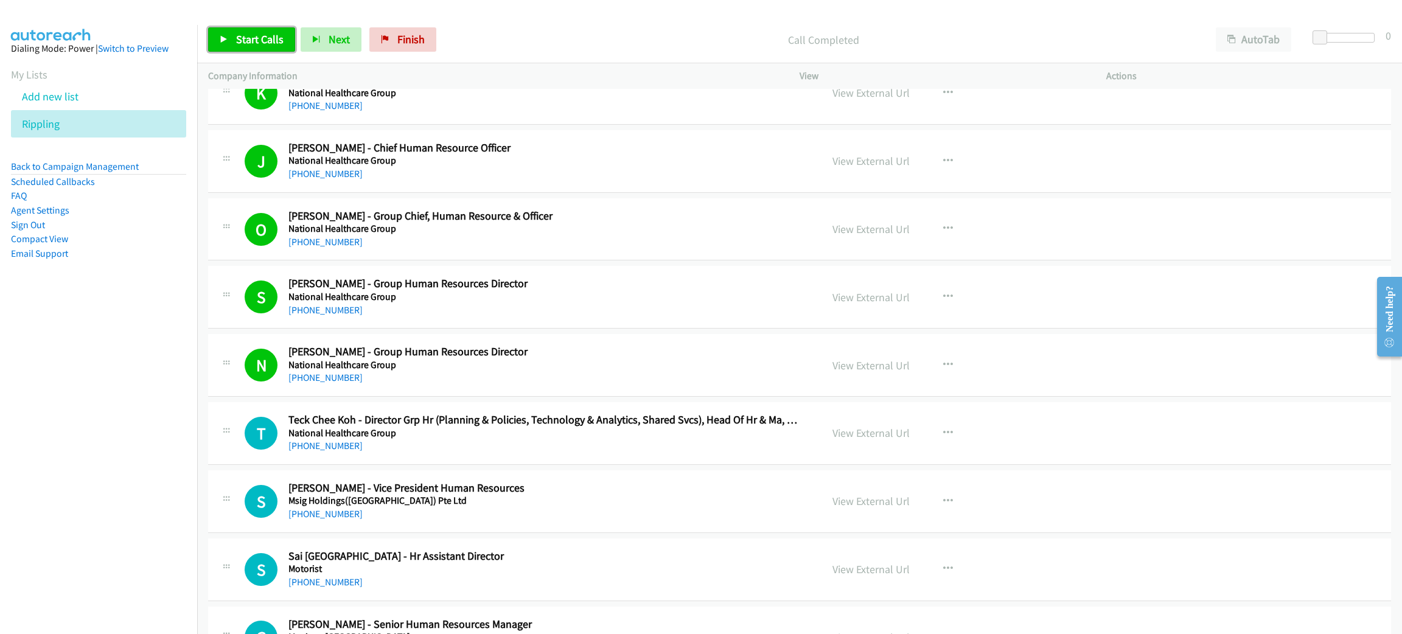
click at [253, 38] on span "Start Calls" at bounding box center [259, 39] width 47 height 14
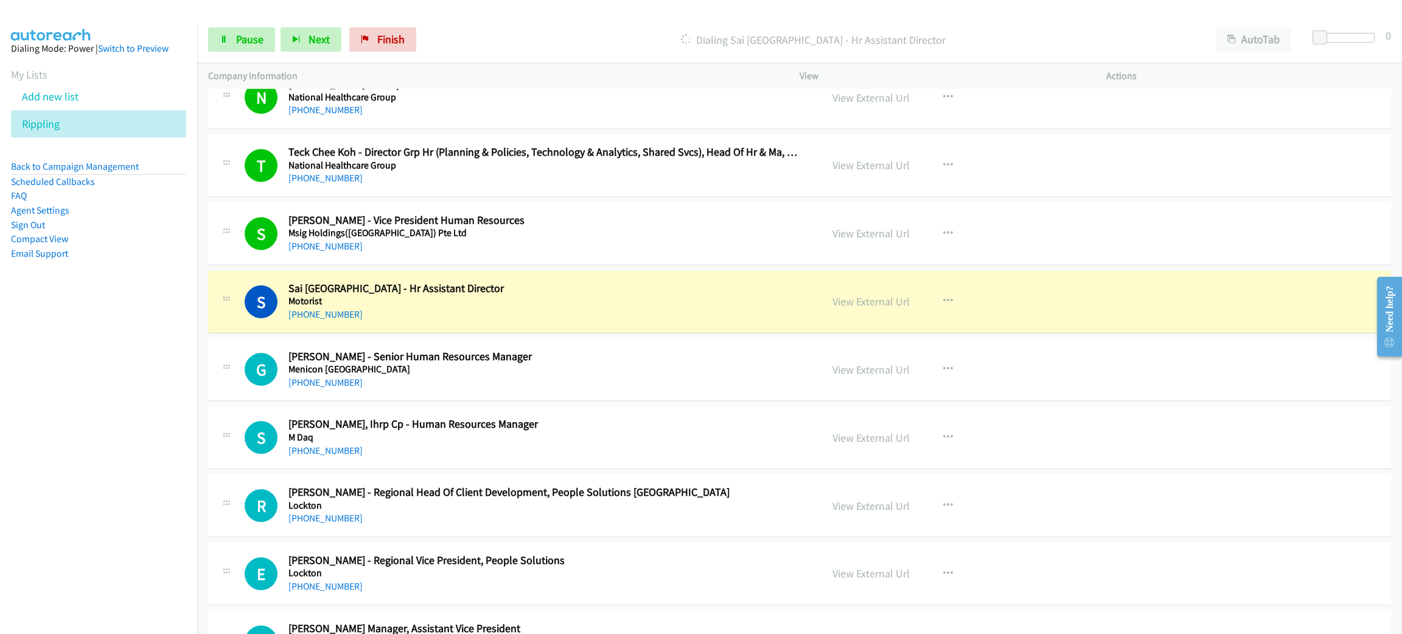
scroll to position [5385, 0]
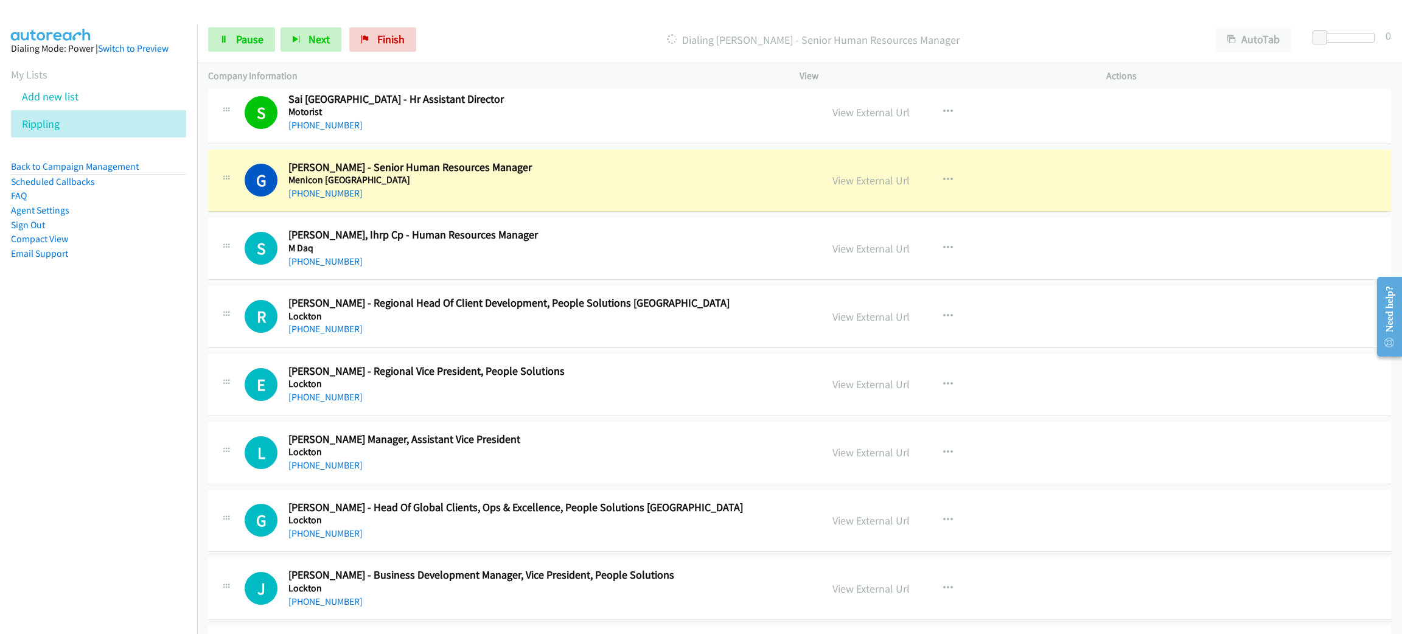
click at [480, 185] on h5 "Menicon Singapore" at bounding box center [543, 180] width 510 height 12
click at [856, 187] on link "View External Url" at bounding box center [870, 180] width 77 height 14
click at [224, 41] on icon at bounding box center [224, 40] width 9 height 9
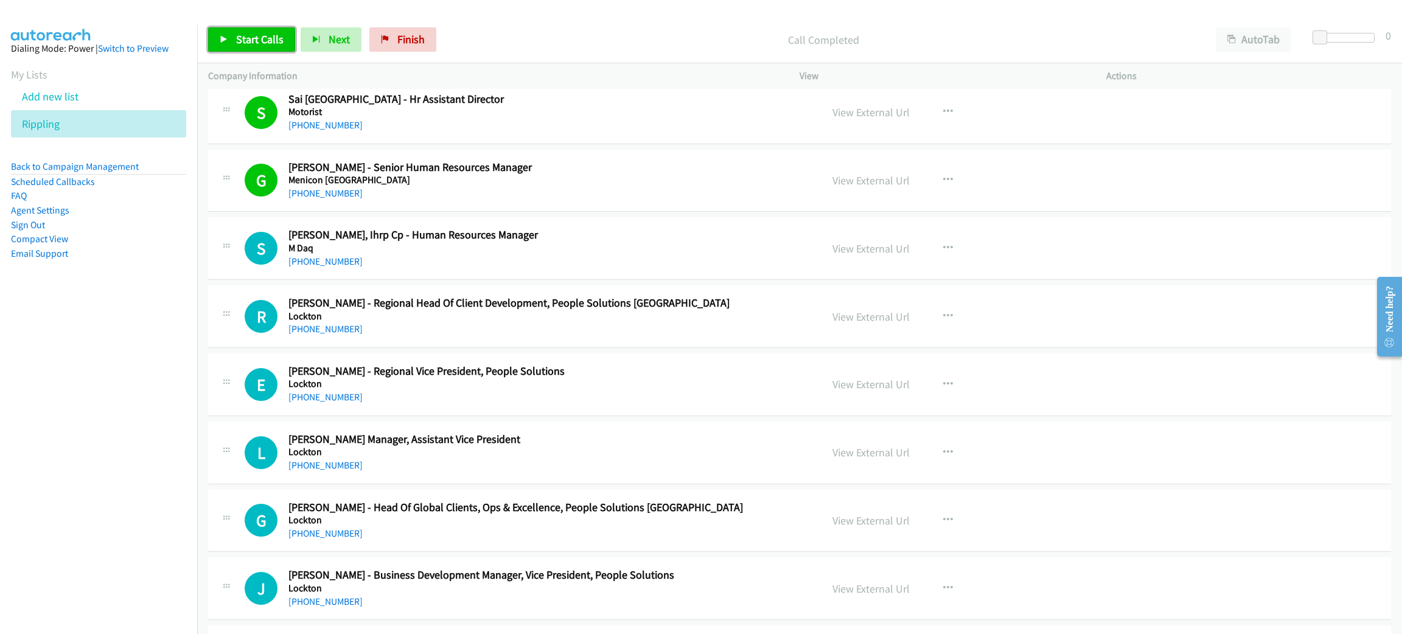
click at [253, 35] on span "Start Calls" at bounding box center [259, 39] width 47 height 14
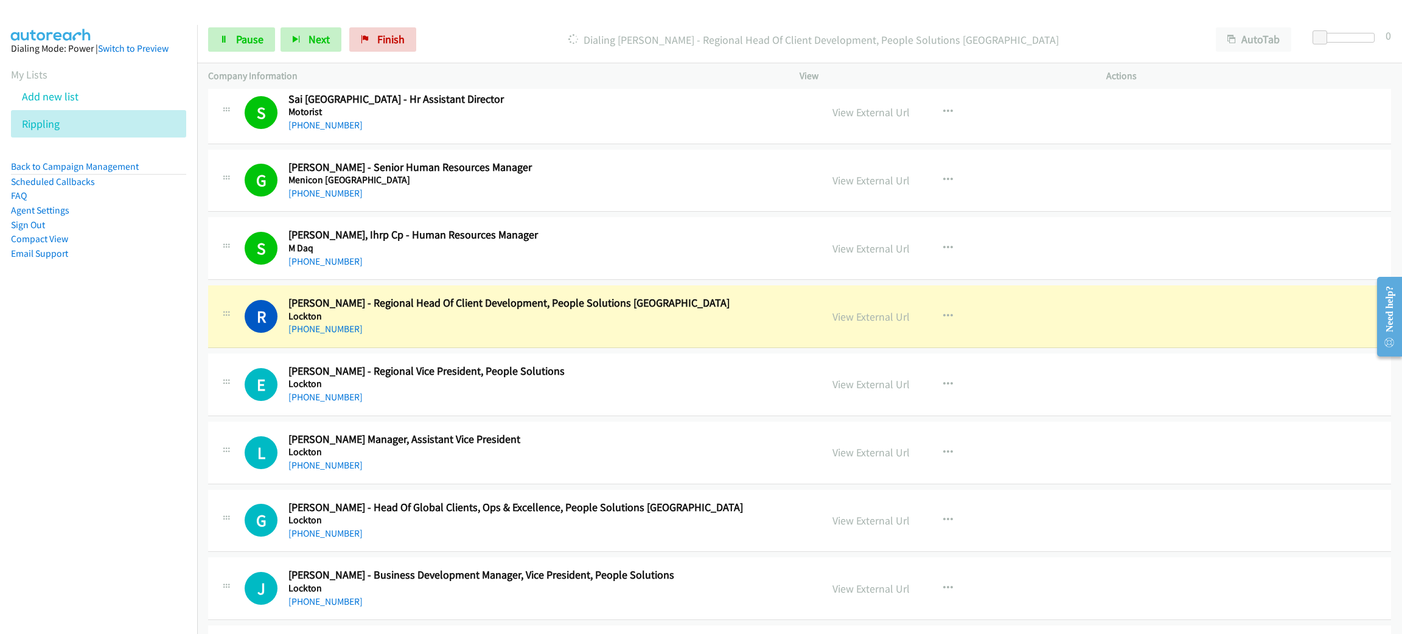
click at [472, 322] on h5 "Lockton" at bounding box center [543, 316] width 510 height 12
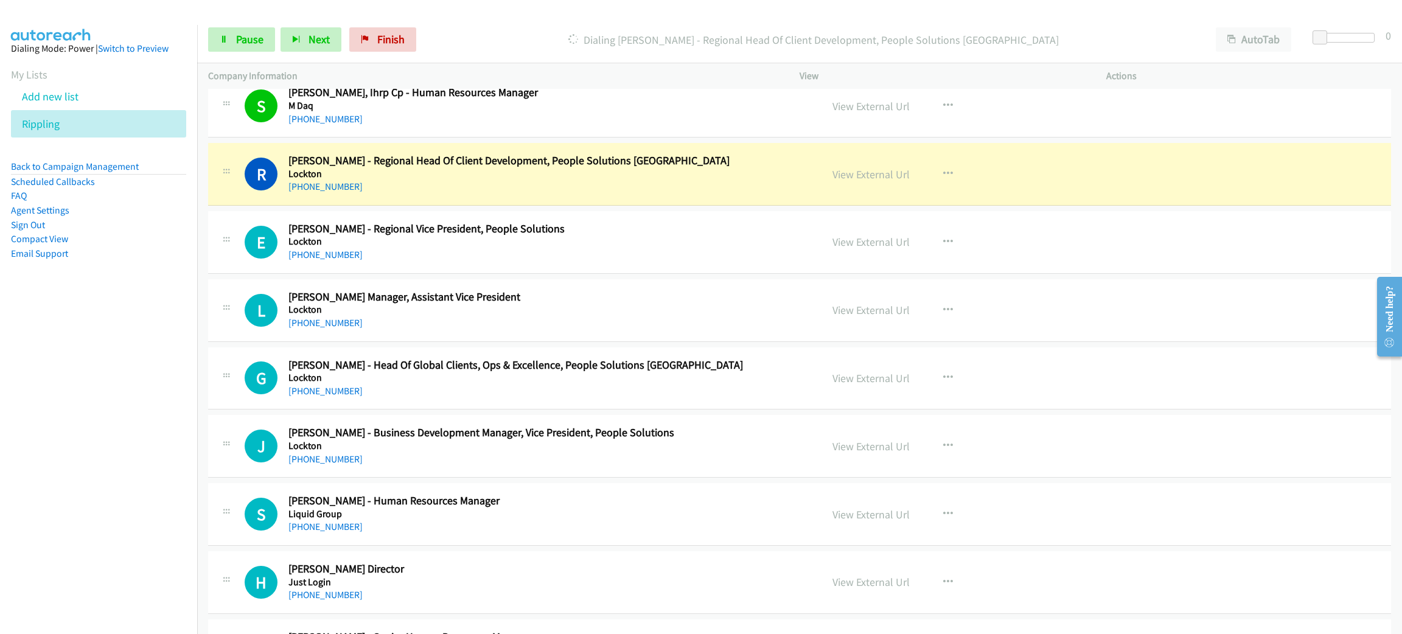
scroll to position [5567, 0]
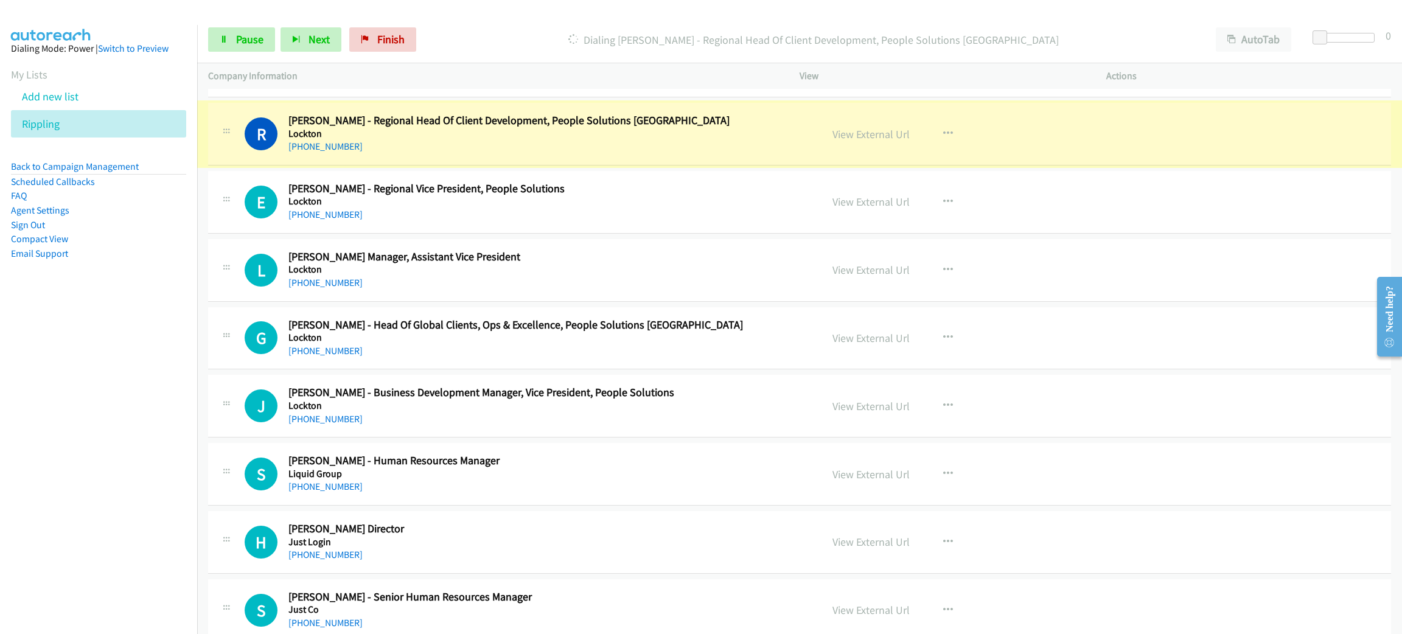
click at [880, 141] on link "View External Url" at bounding box center [870, 134] width 77 height 14
click at [246, 36] on span "Pause" at bounding box center [249, 39] width 27 height 14
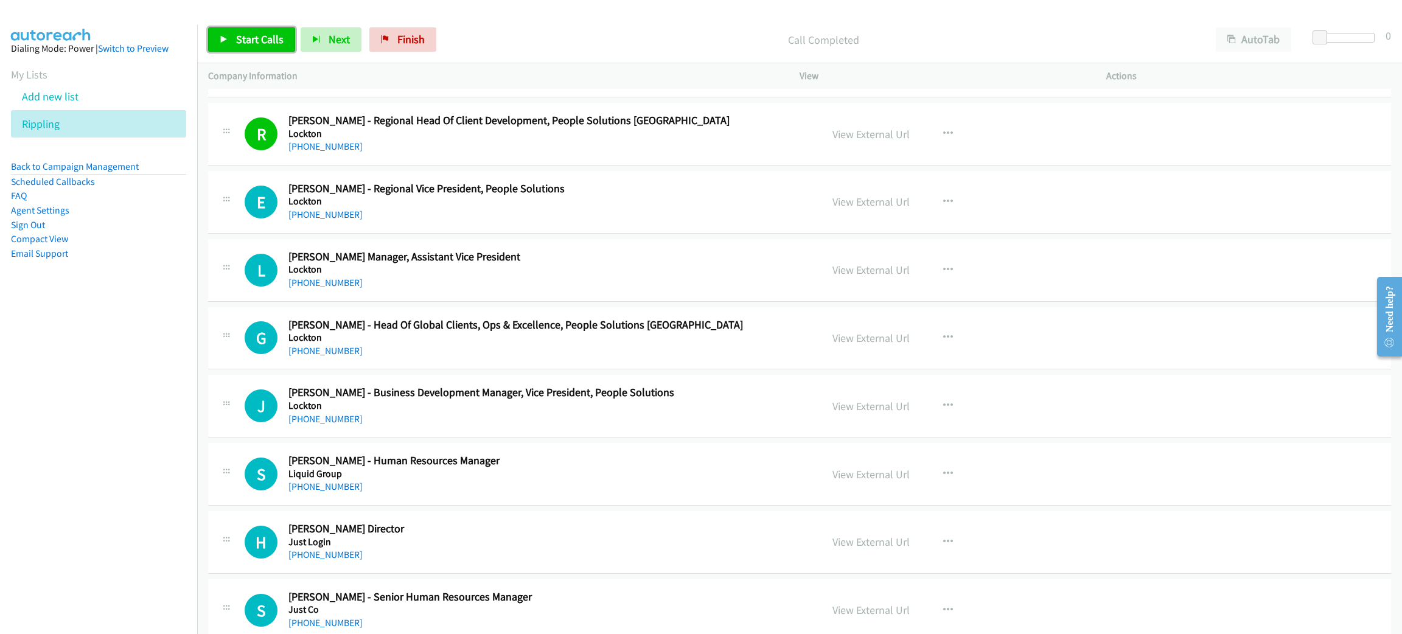
click at [273, 35] on span "Start Calls" at bounding box center [259, 39] width 47 height 14
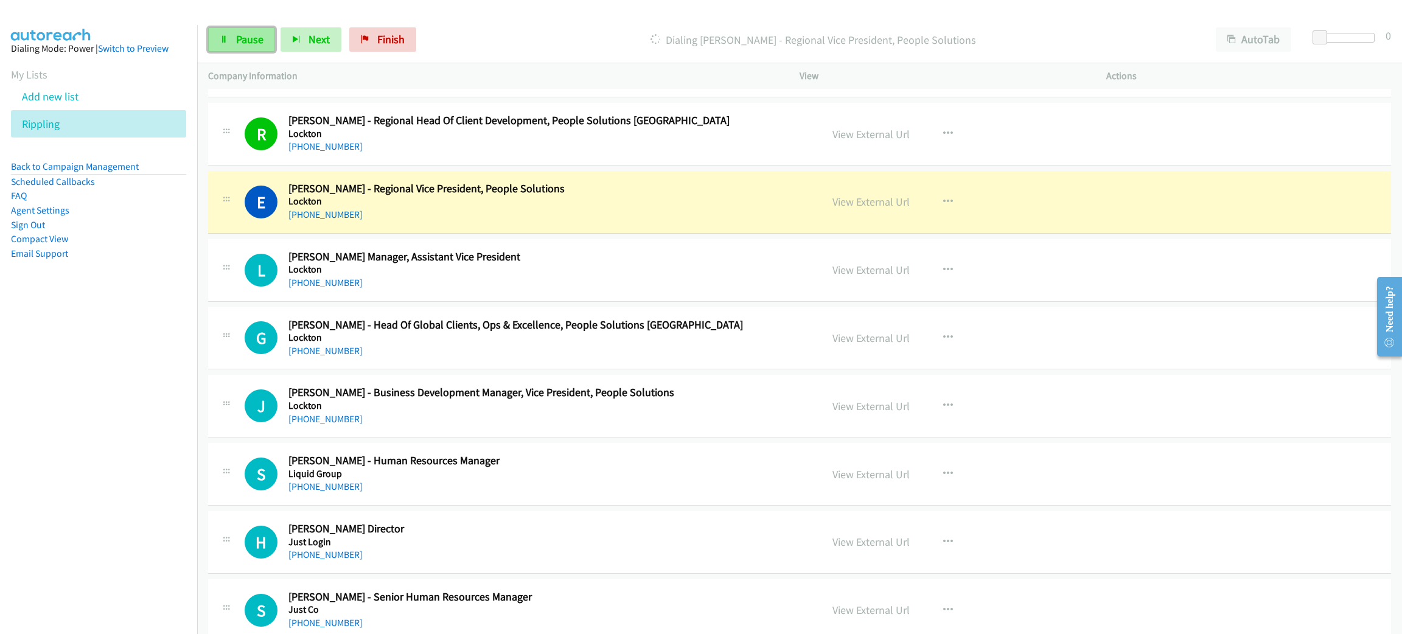
click at [249, 35] on span "Pause" at bounding box center [249, 39] width 27 height 14
click at [856, 209] on link "View External Url" at bounding box center [870, 202] width 77 height 14
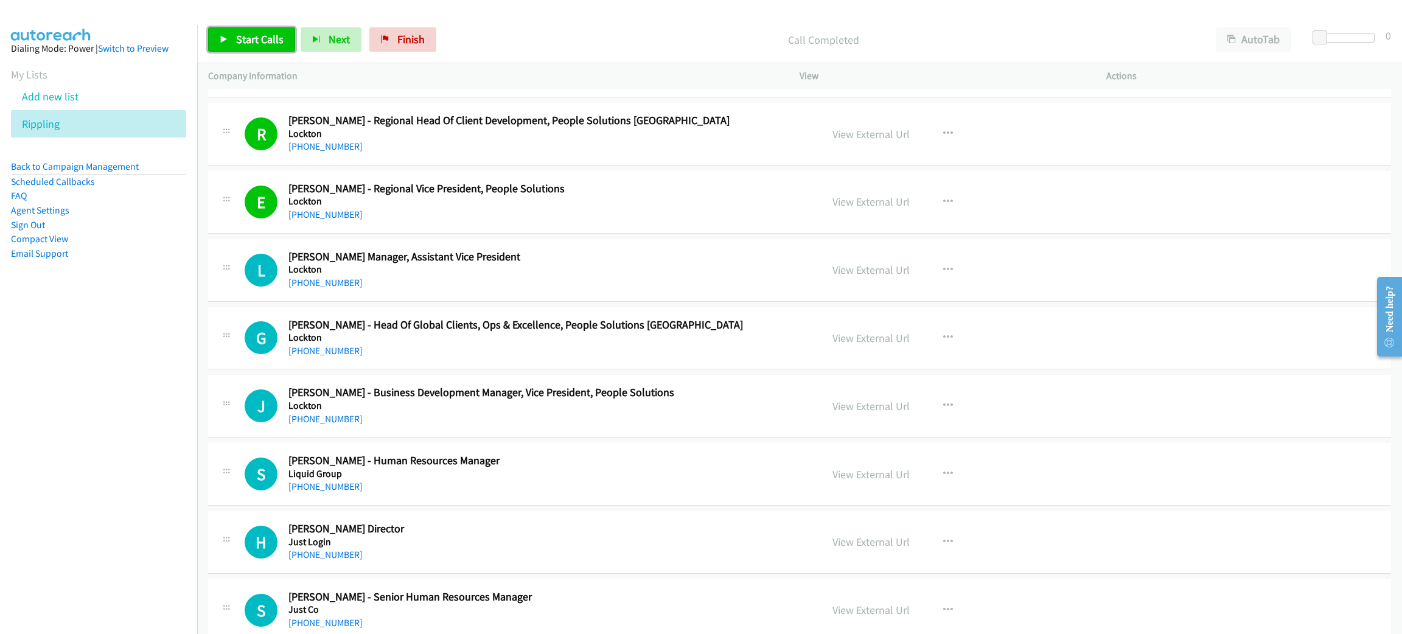
click at [262, 47] on link "Start Calls" at bounding box center [251, 39] width 87 height 24
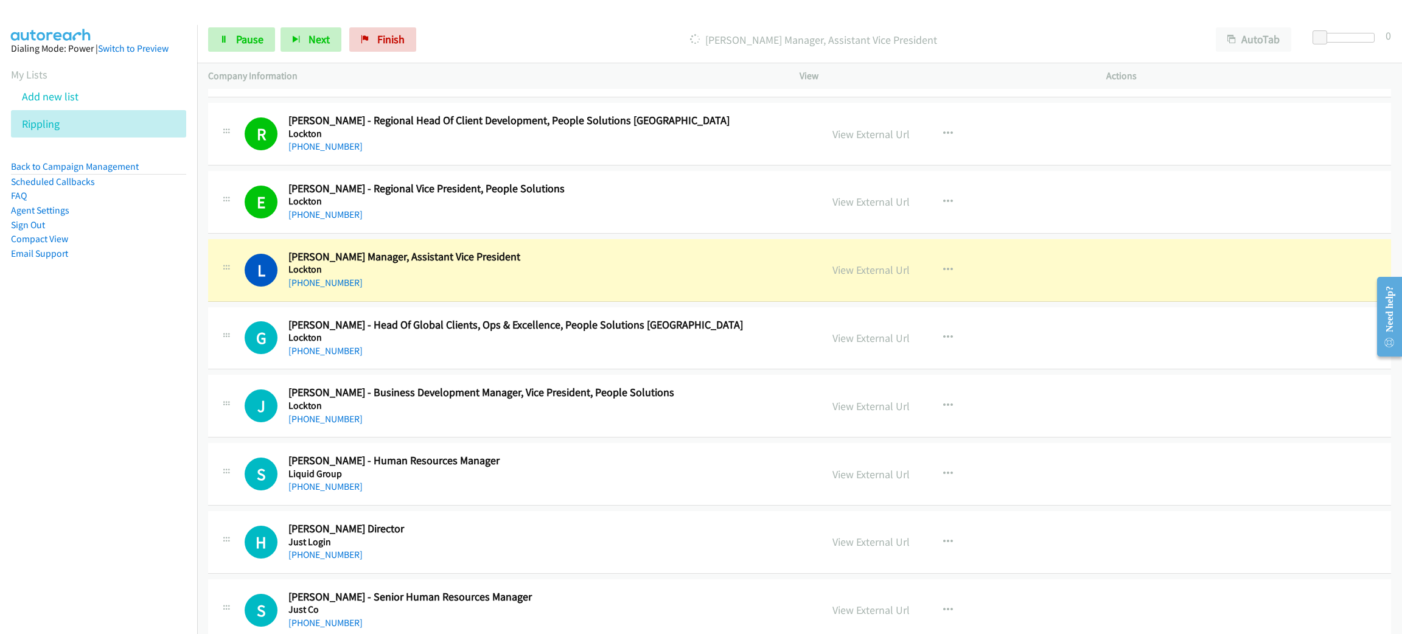
click at [540, 290] on div "+65 9459 7658" at bounding box center [543, 283] width 510 height 15
click at [865, 277] on link "View External Url" at bounding box center [870, 270] width 77 height 14
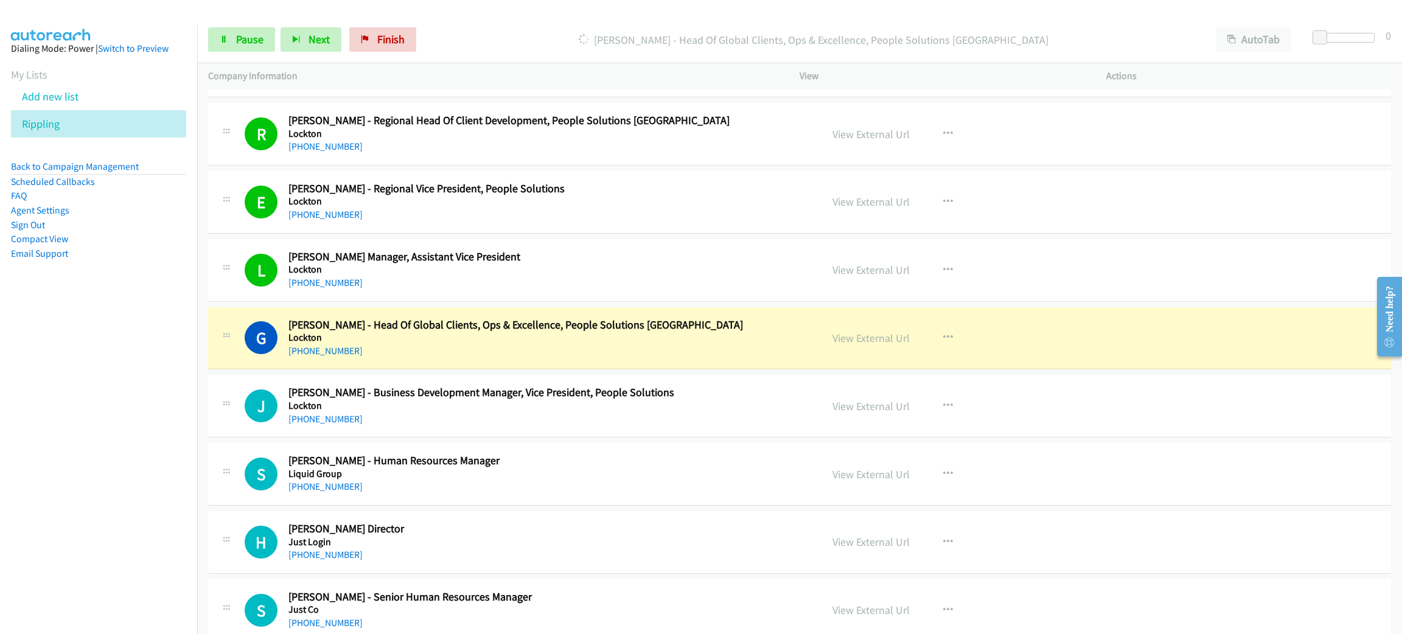
click at [213, 53] on div "Start Calls Pause Next Finish Dialing Grace Fong - Head Of Global Clients, Ops …" at bounding box center [799, 39] width 1205 height 47
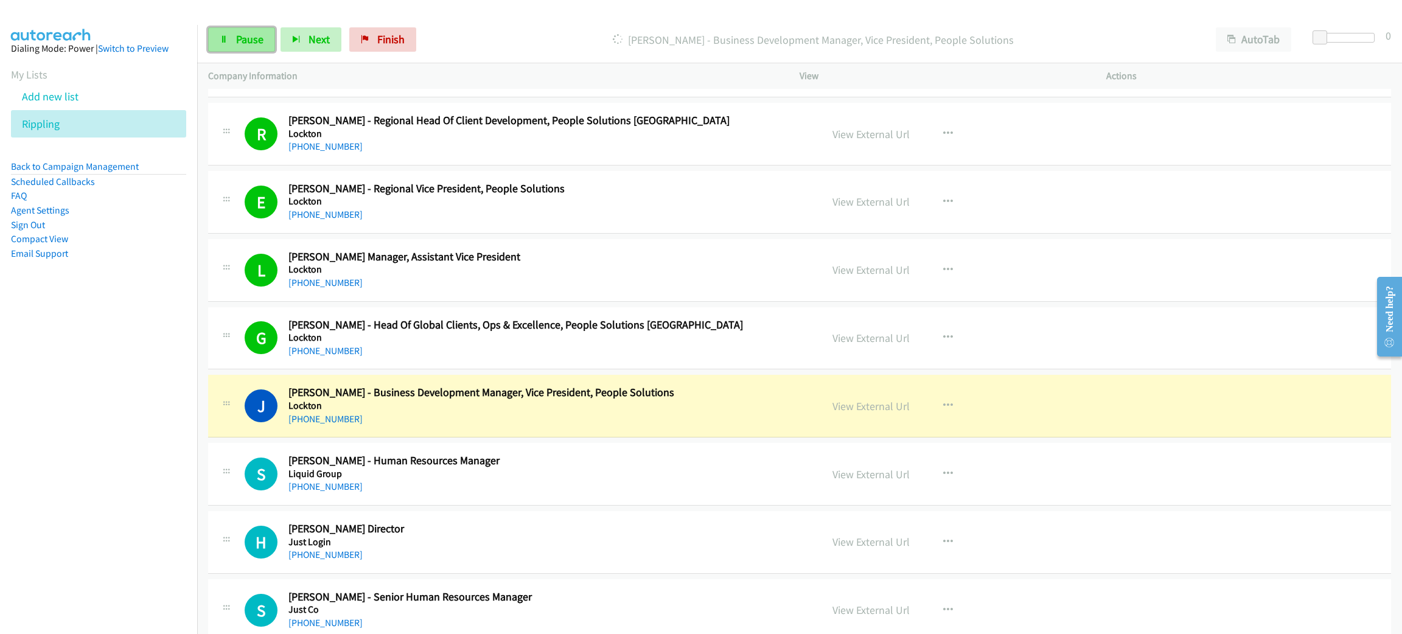
click at [257, 38] on span "Pause" at bounding box center [249, 39] width 27 height 14
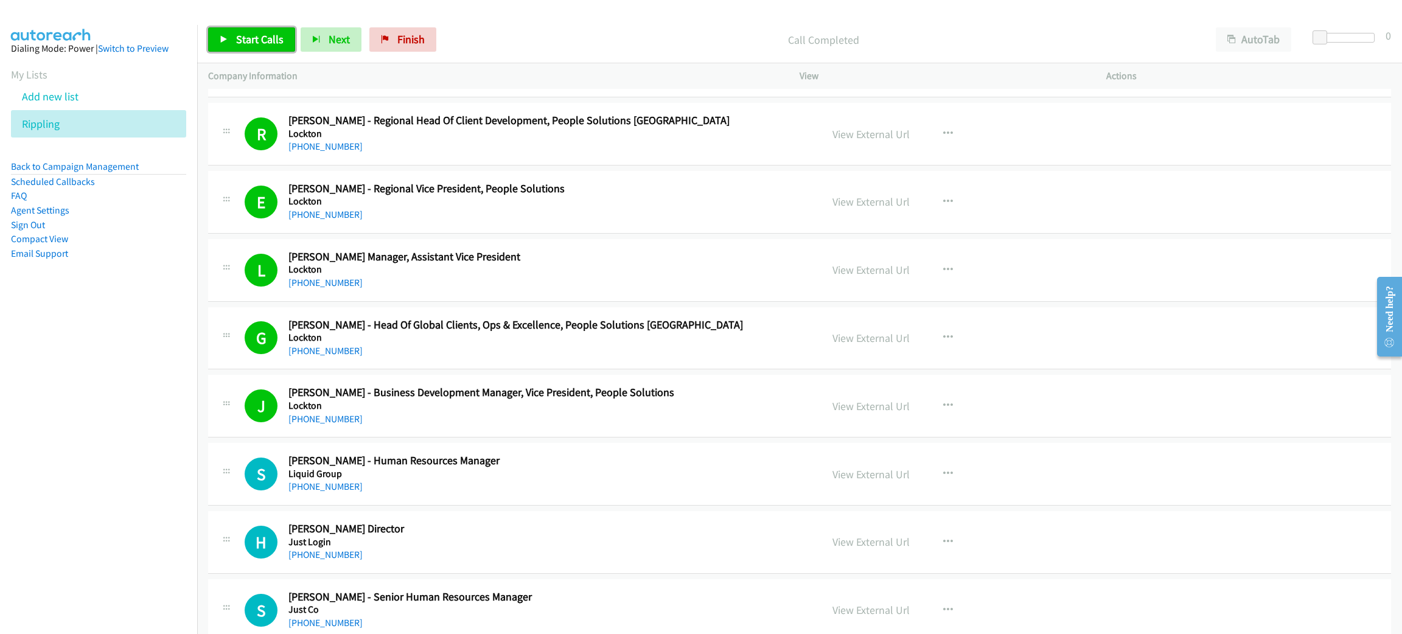
click at [249, 33] on span "Start Calls" at bounding box center [259, 39] width 47 height 14
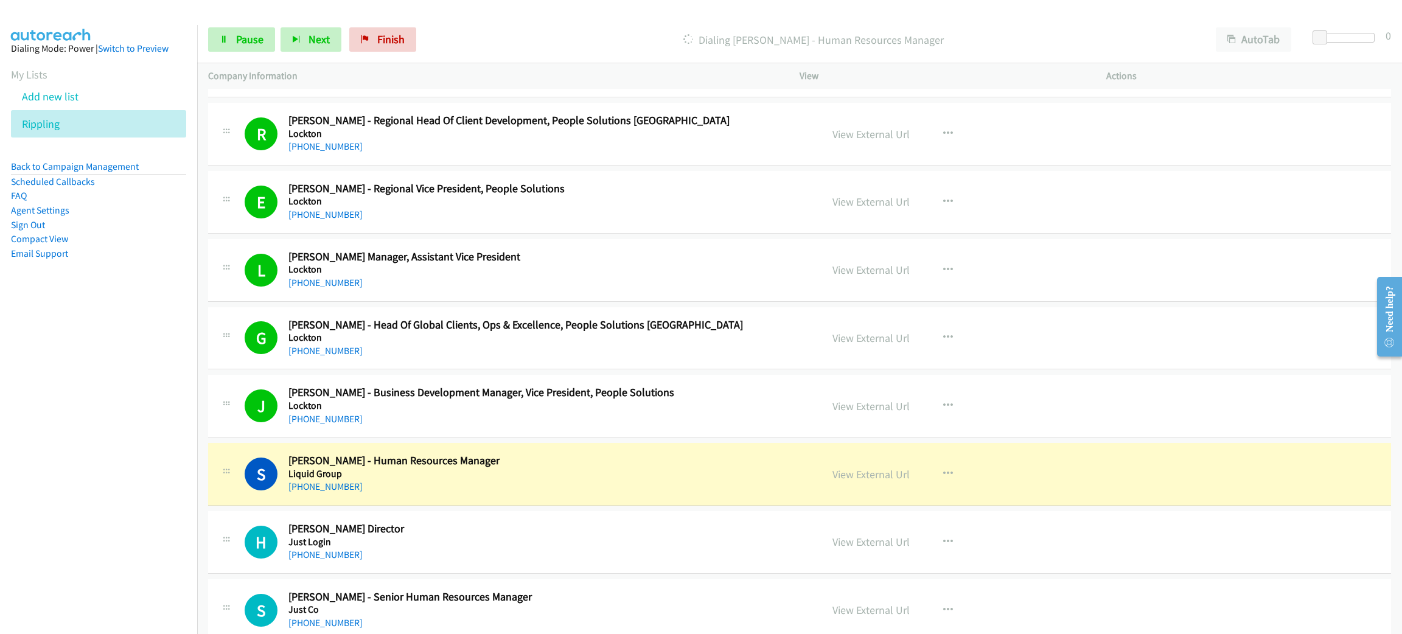
click at [454, 494] on div "+65 9787 1037" at bounding box center [543, 486] width 510 height 15
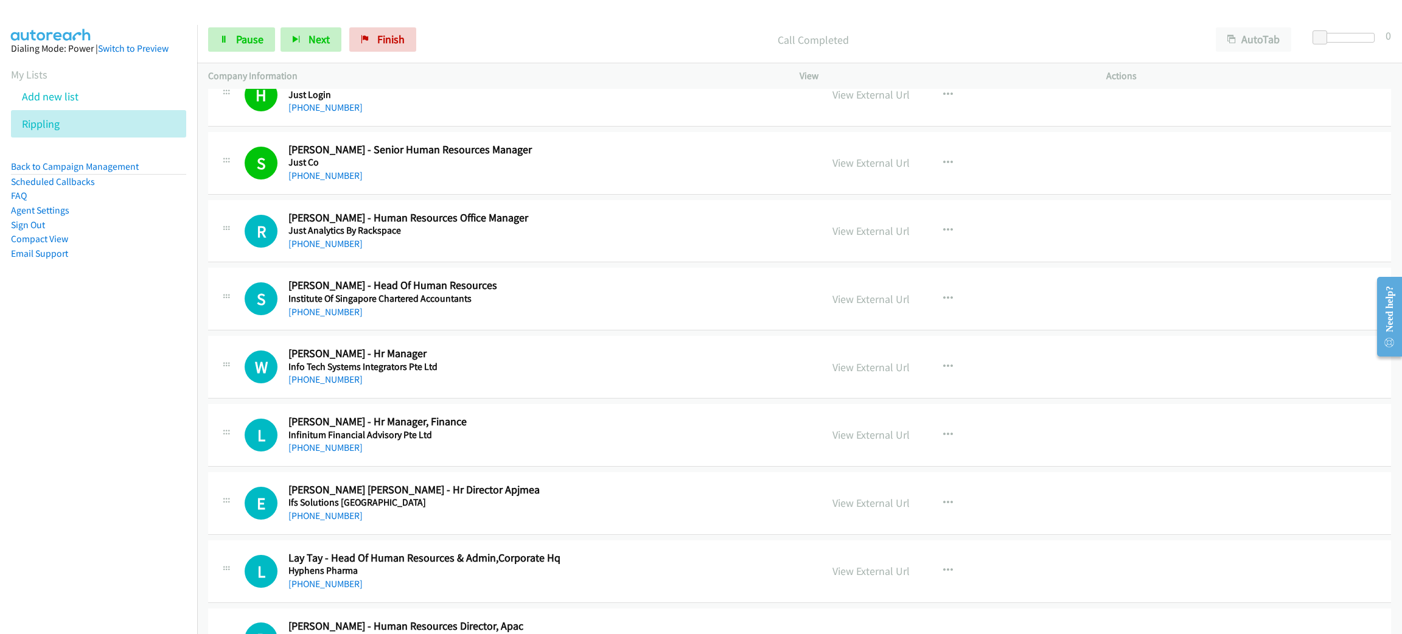
scroll to position [6115, 0]
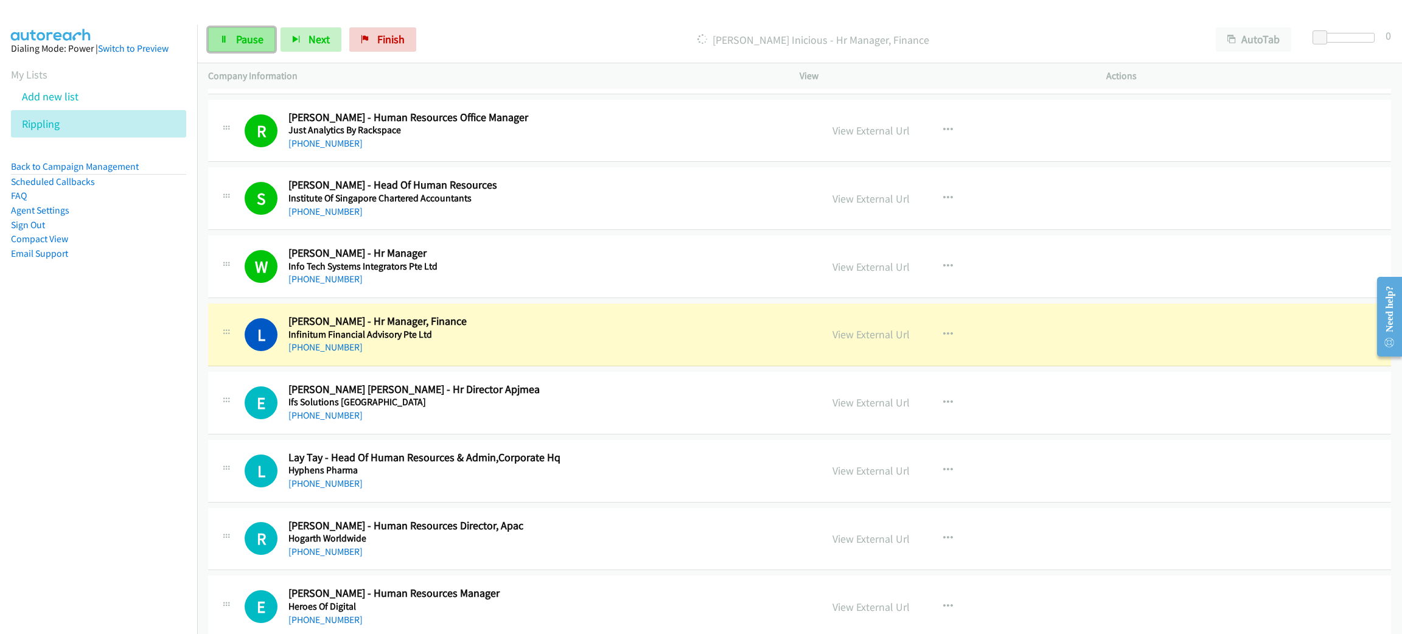
click at [253, 51] on link "Pause" at bounding box center [241, 39] width 67 height 24
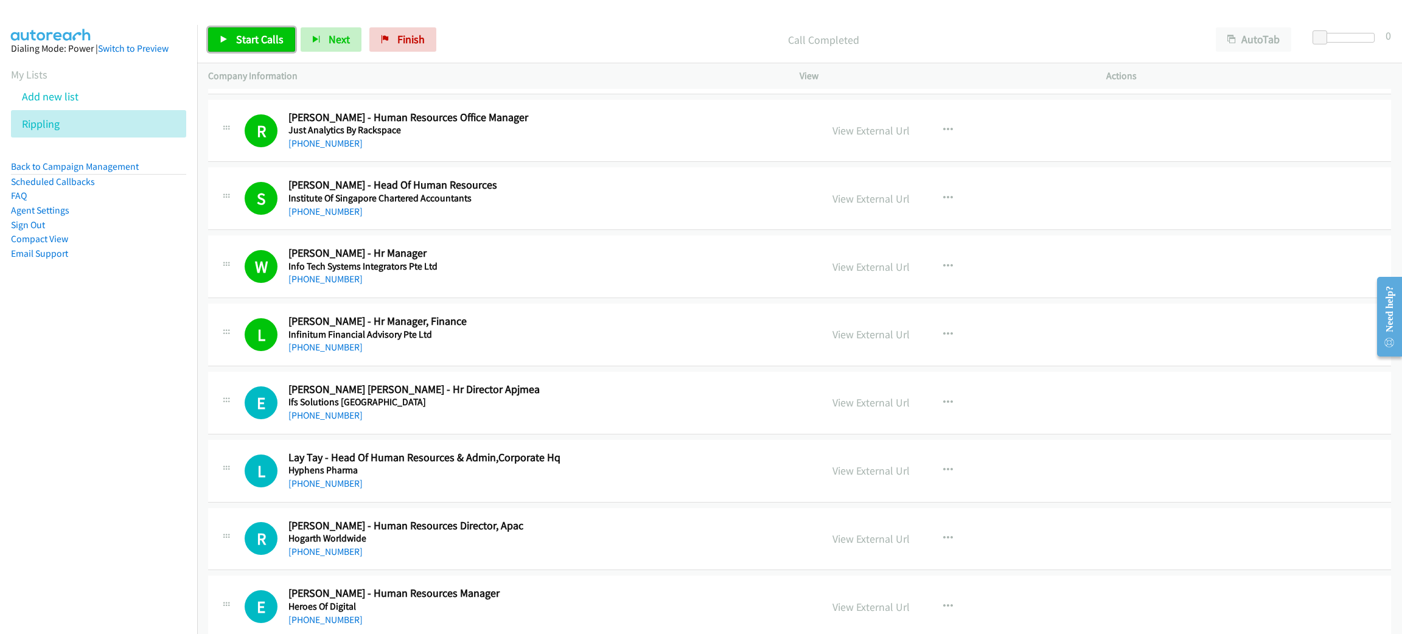
click at [282, 47] on link "Start Calls" at bounding box center [251, 39] width 87 height 24
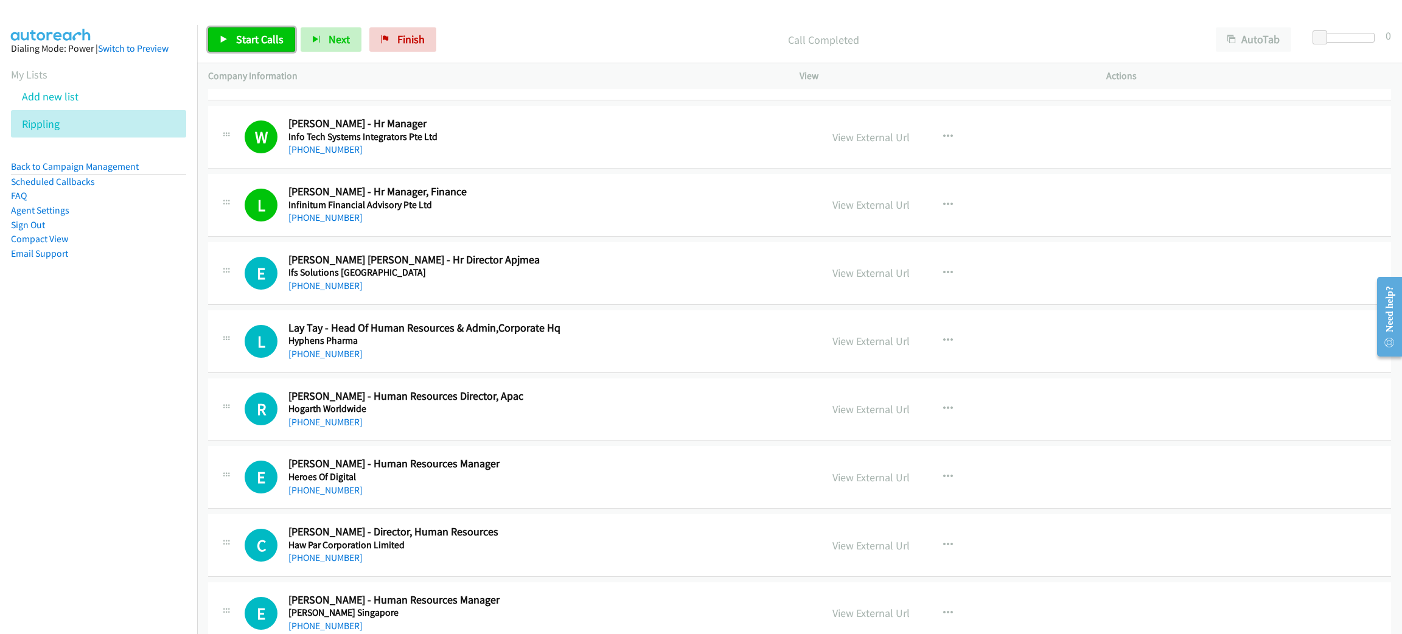
scroll to position [6297, 0]
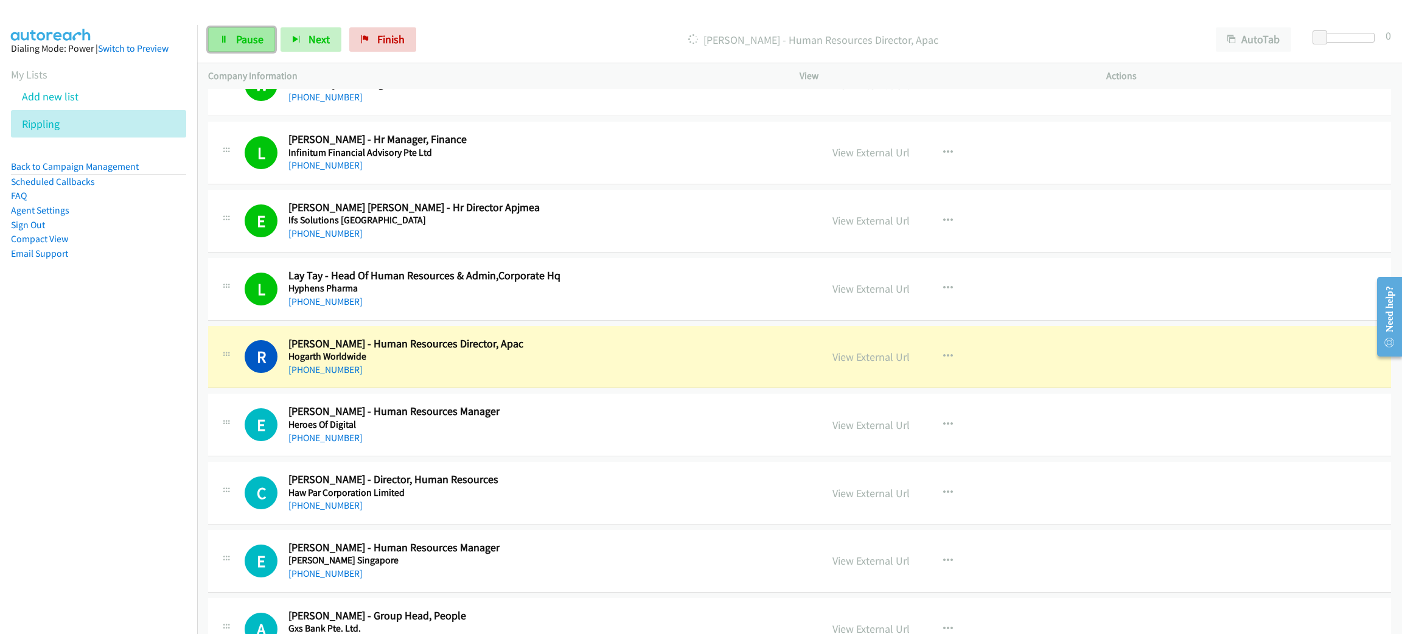
click at [237, 42] on span "Pause" at bounding box center [249, 39] width 27 height 14
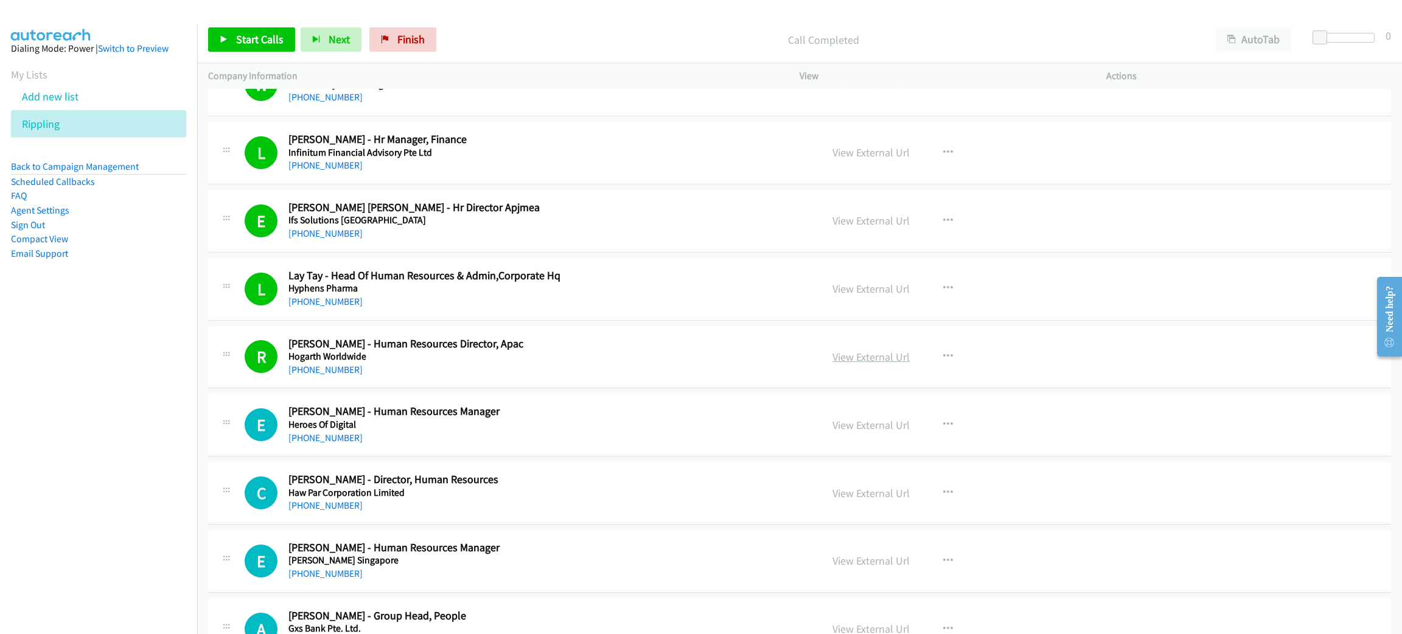
click at [838, 364] on link "View External Url" at bounding box center [870, 357] width 77 height 14
click at [251, 38] on span "Start Calls" at bounding box center [259, 39] width 47 height 14
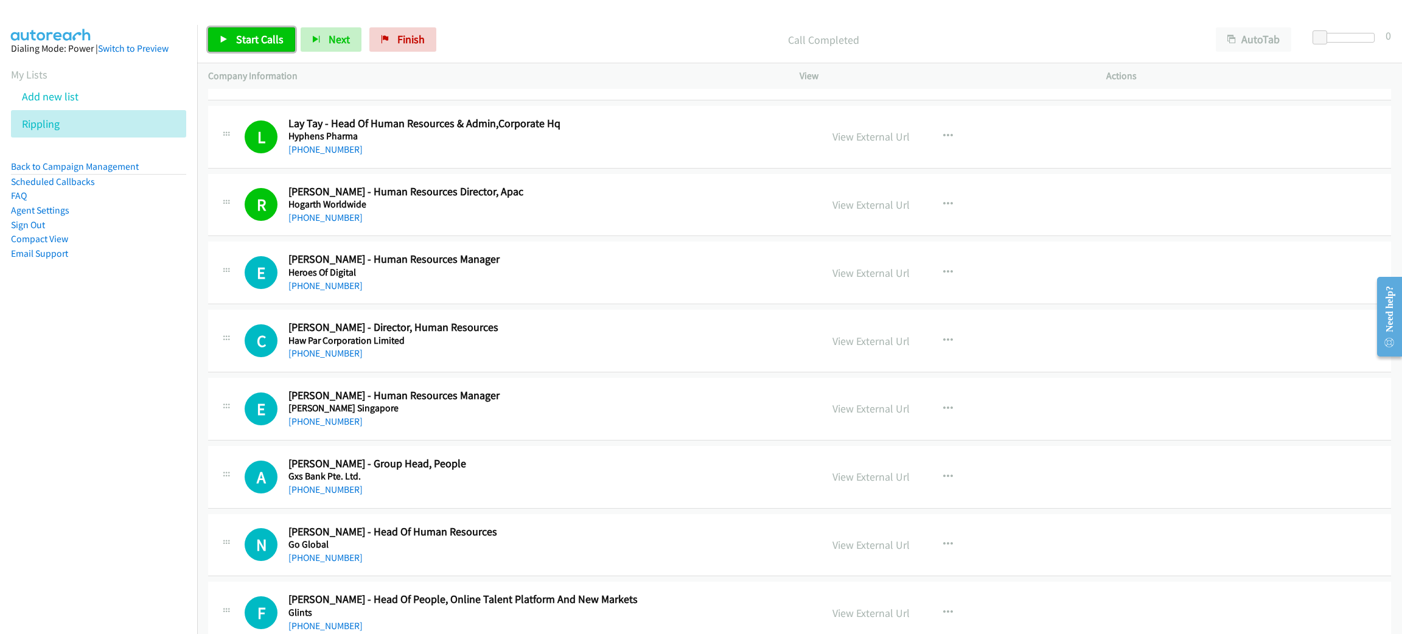
scroll to position [6479, 0]
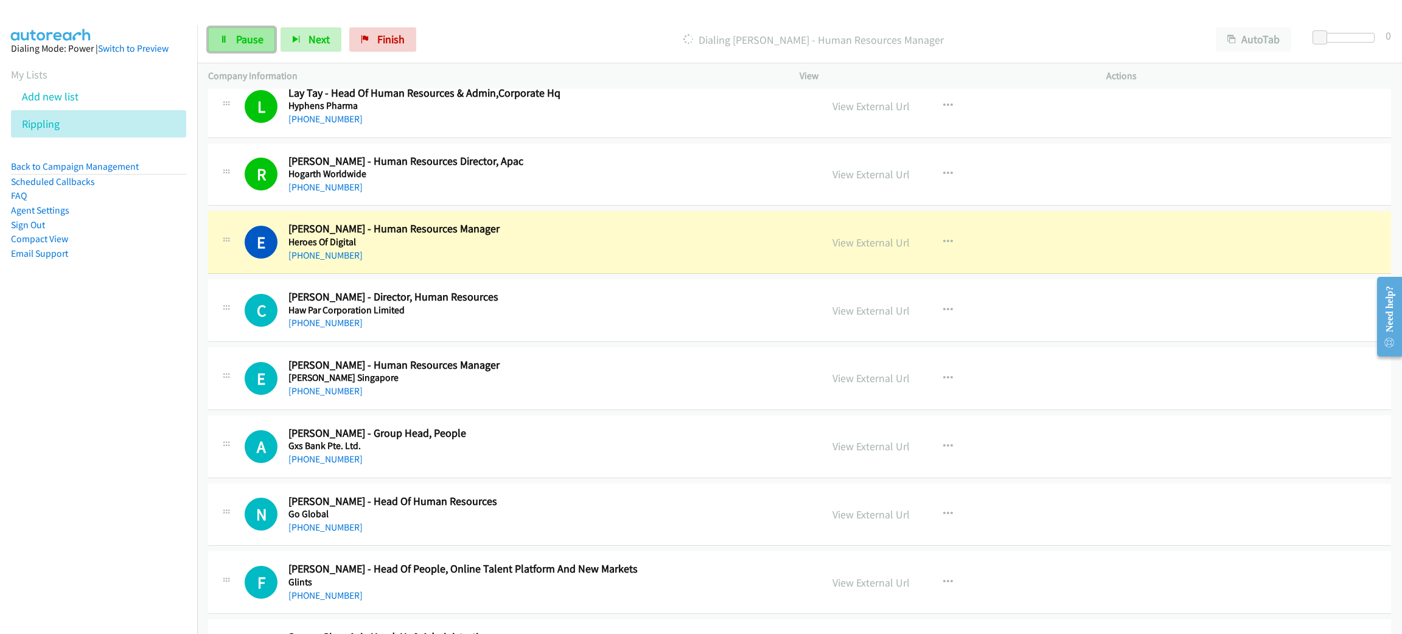
click at [253, 39] on span "Pause" at bounding box center [249, 39] width 27 height 14
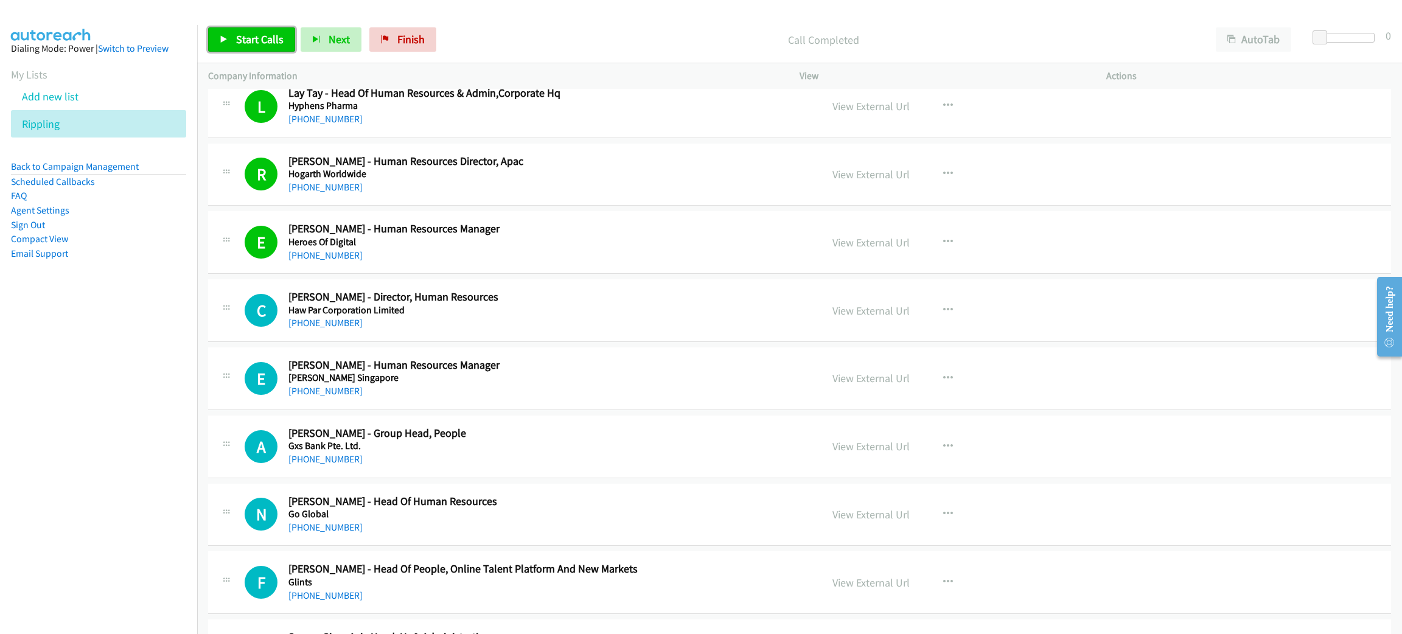
click at [242, 32] on span "Start Calls" at bounding box center [259, 39] width 47 height 14
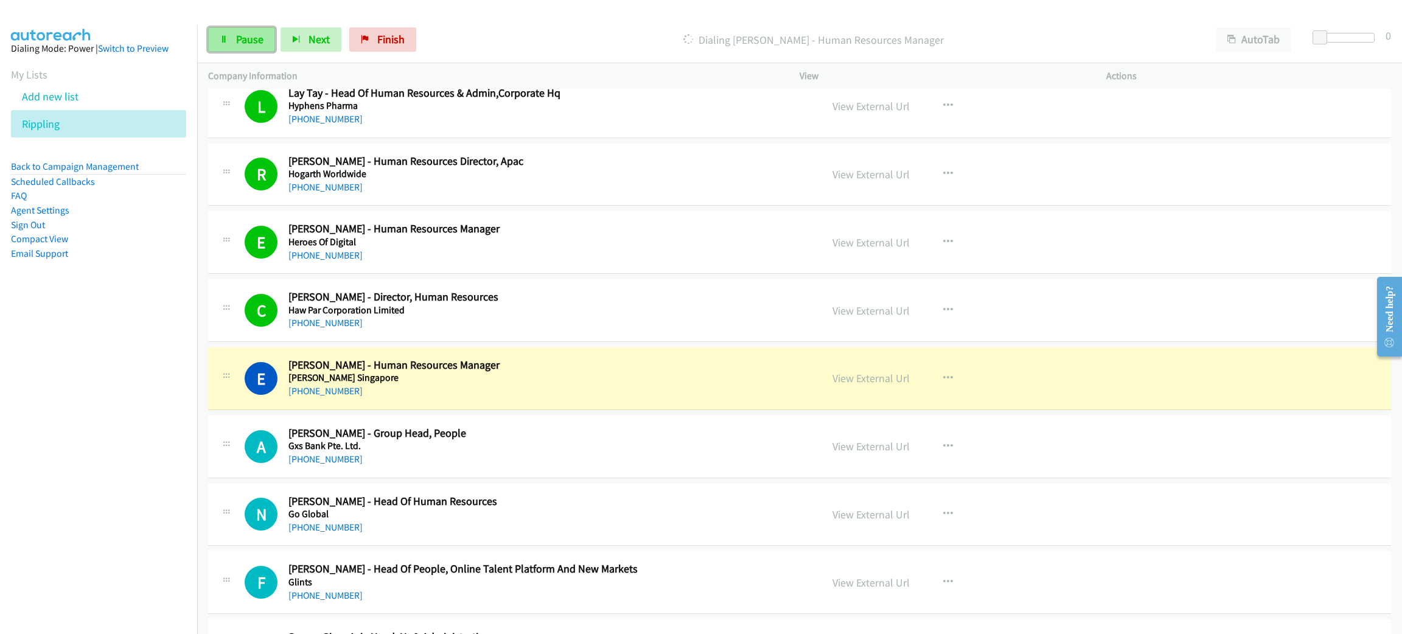
click at [263, 40] on link "Pause" at bounding box center [241, 39] width 67 height 24
